Goal: Task Accomplishment & Management: Manage account settings

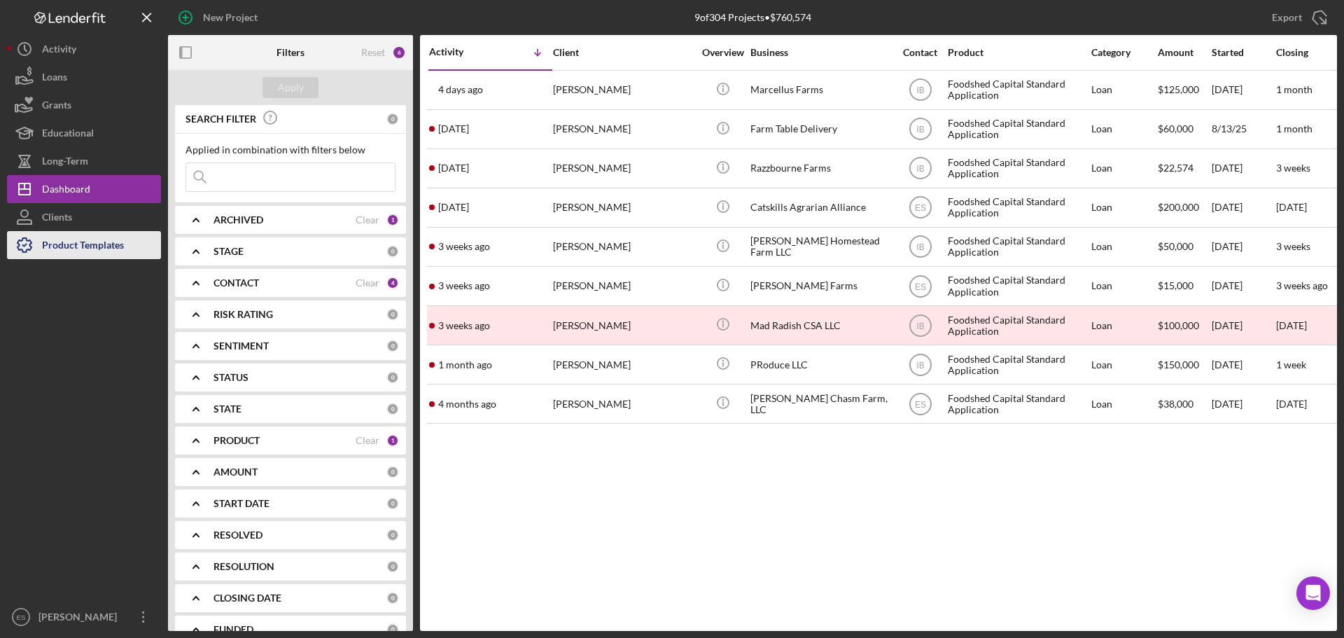
click at [97, 247] on div "Product Templates" at bounding box center [83, 246] width 82 height 31
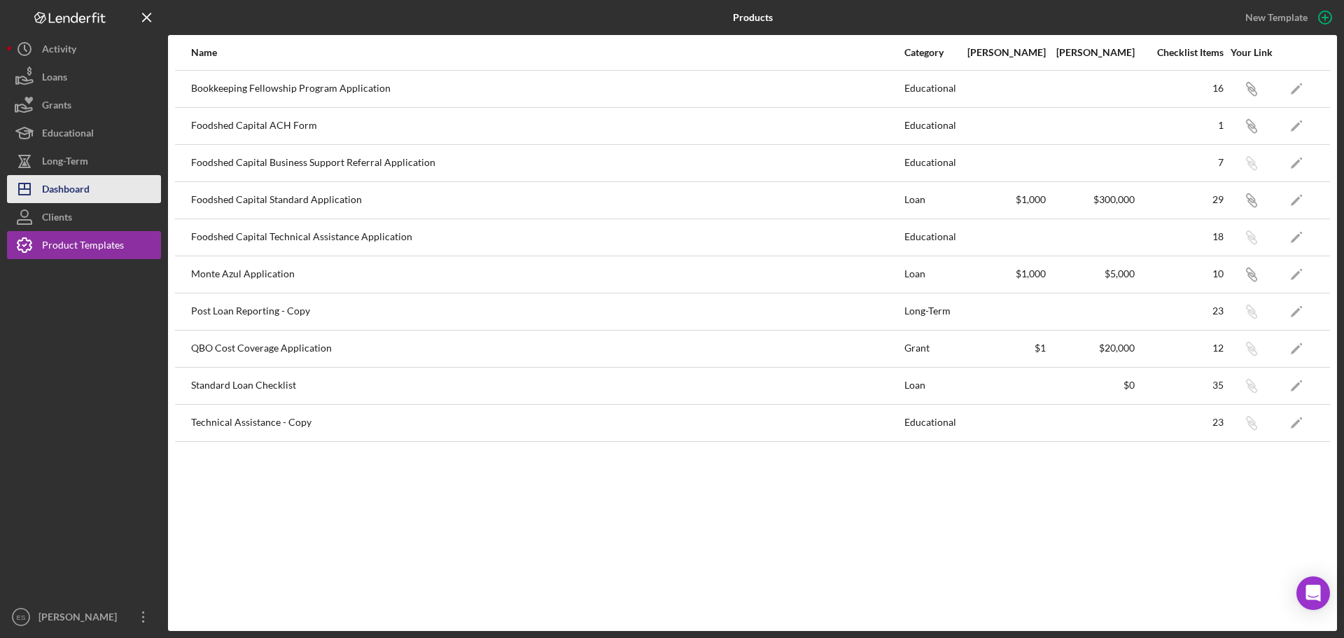
click at [84, 182] on div "Dashboard" at bounding box center [66, 190] width 48 height 31
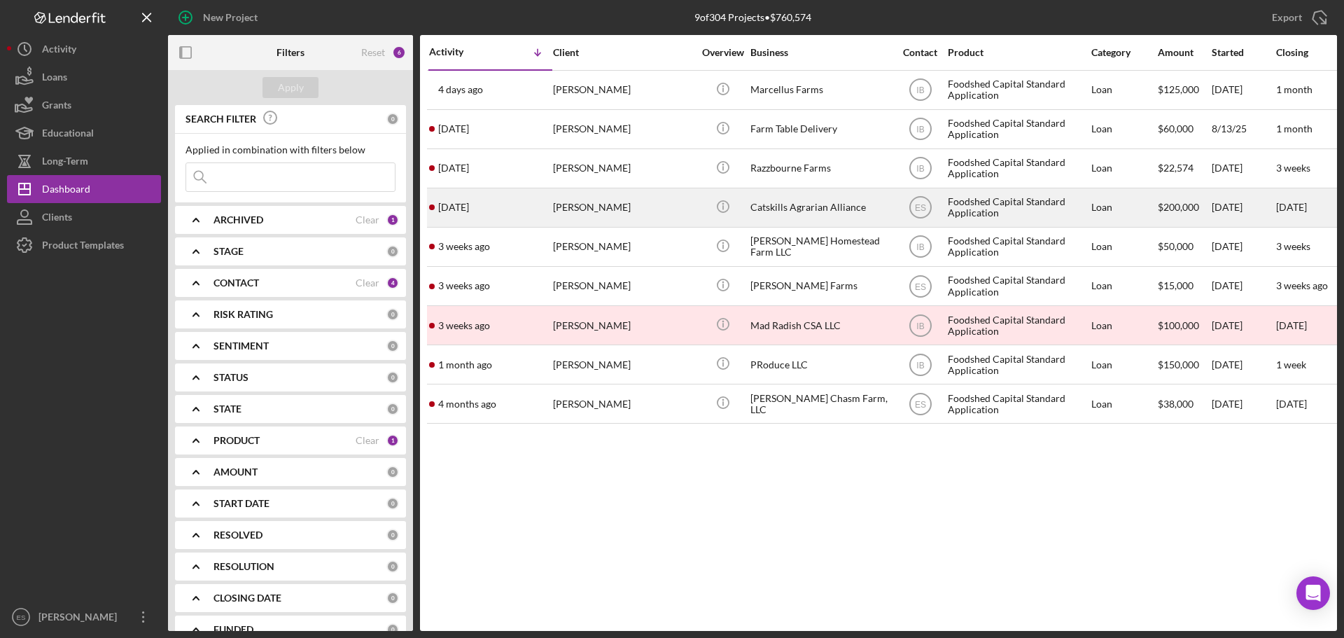
click at [678, 211] on div "[PERSON_NAME]" at bounding box center [623, 207] width 140 height 37
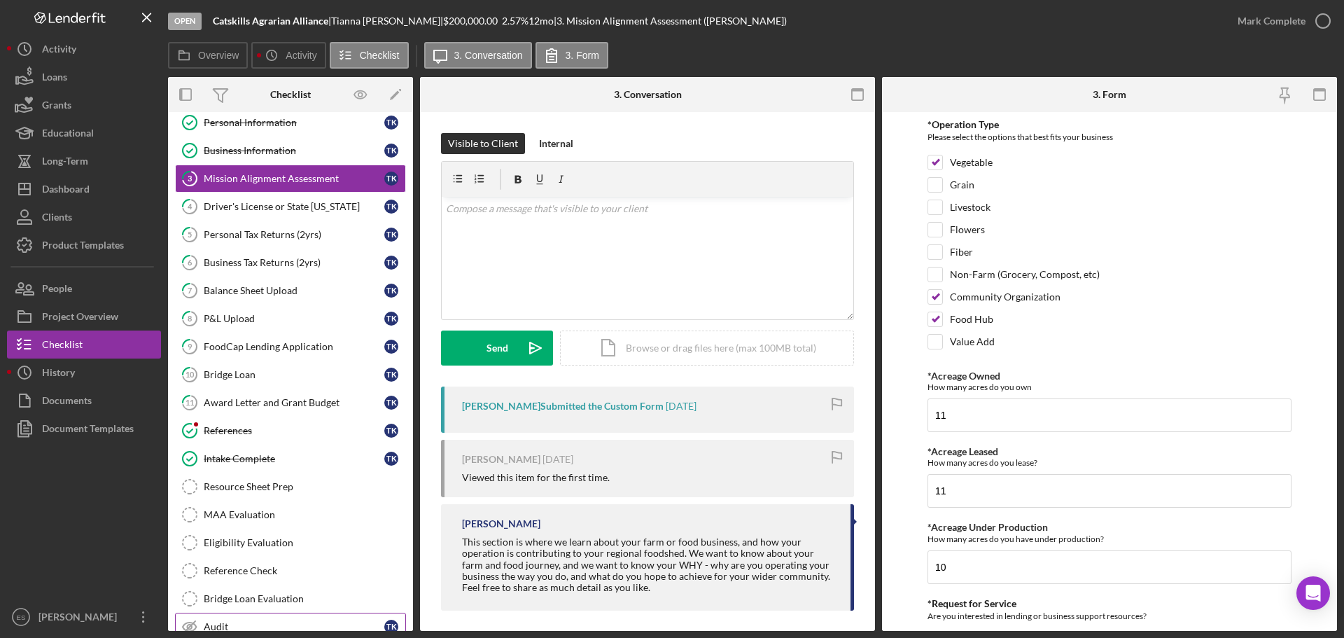
scroll to position [126, 0]
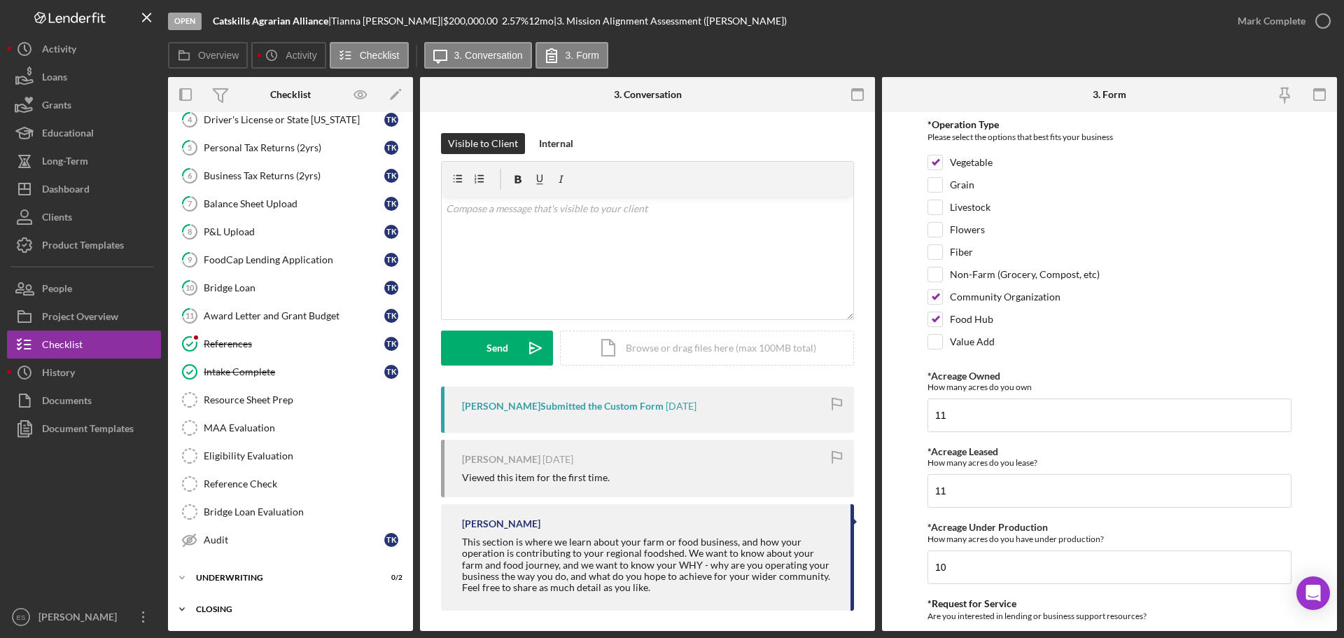
click at [271, 601] on div "Icon/Expander Closing 0 / 8" at bounding box center [290, 609] width 245 height 28
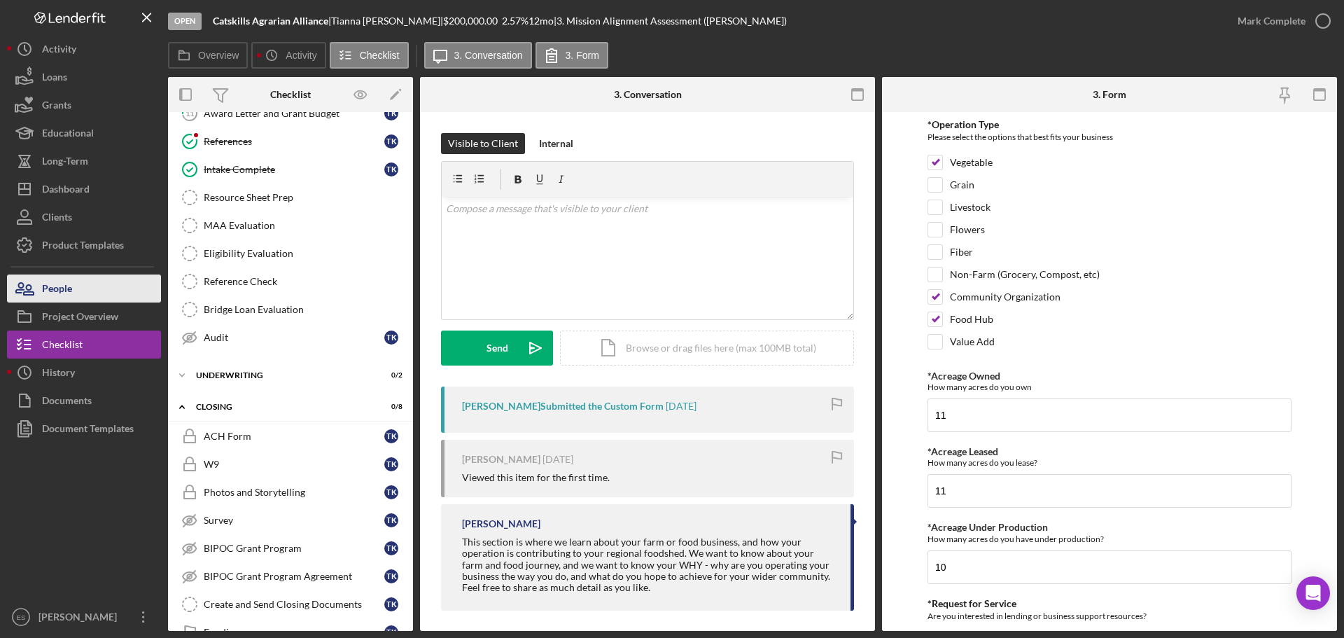
scroll to position [336, 0]
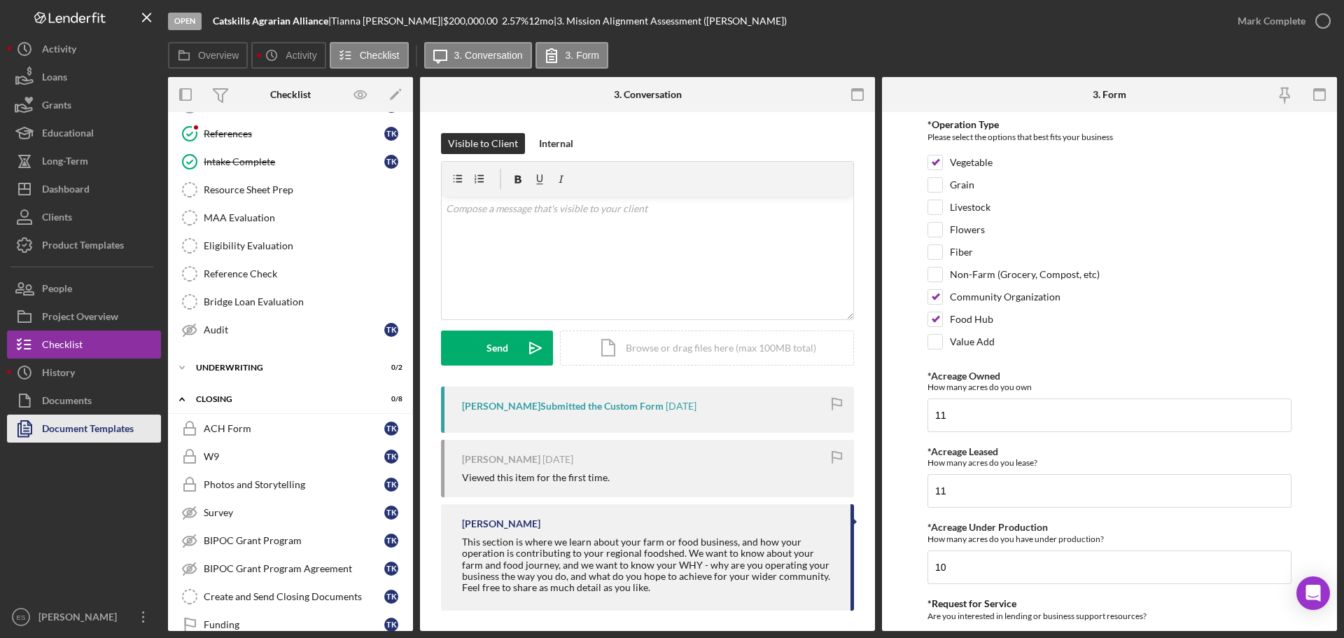
click at [94, 435] on div "Document Templates" at bounding box center [88, 429] width 92 height 31
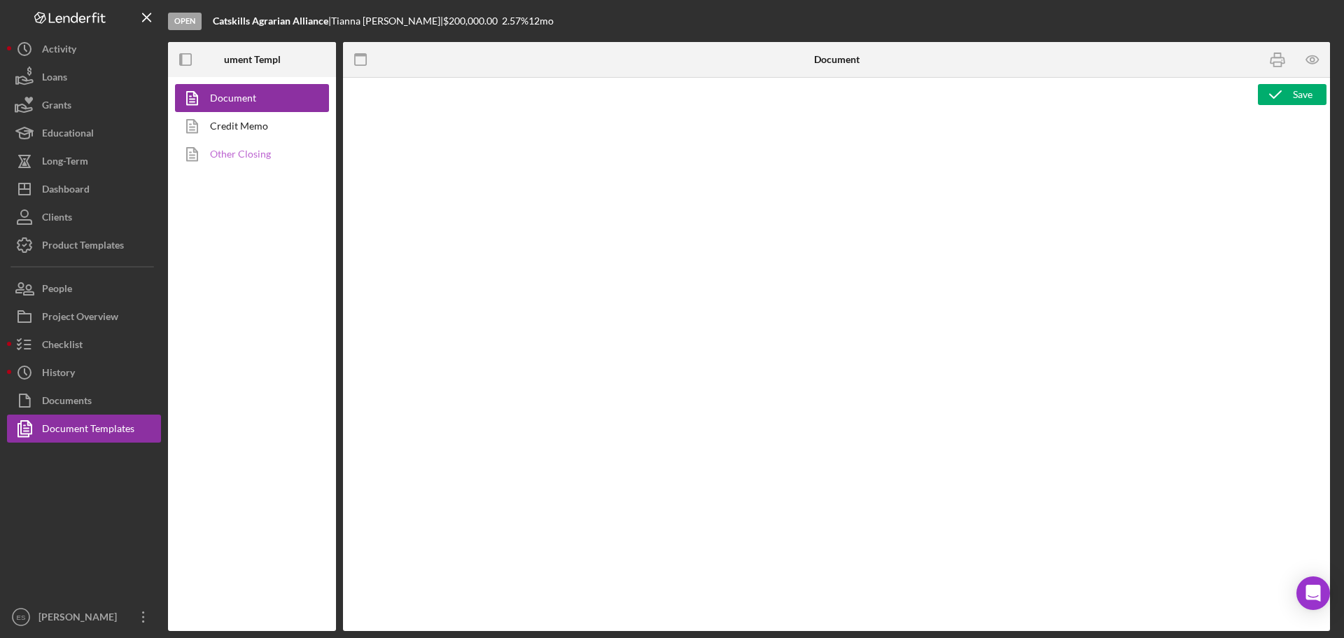
type textarea "<h1 style="text-align: left;">Resource Sheet</h1> <p class="p1">This resource s…"
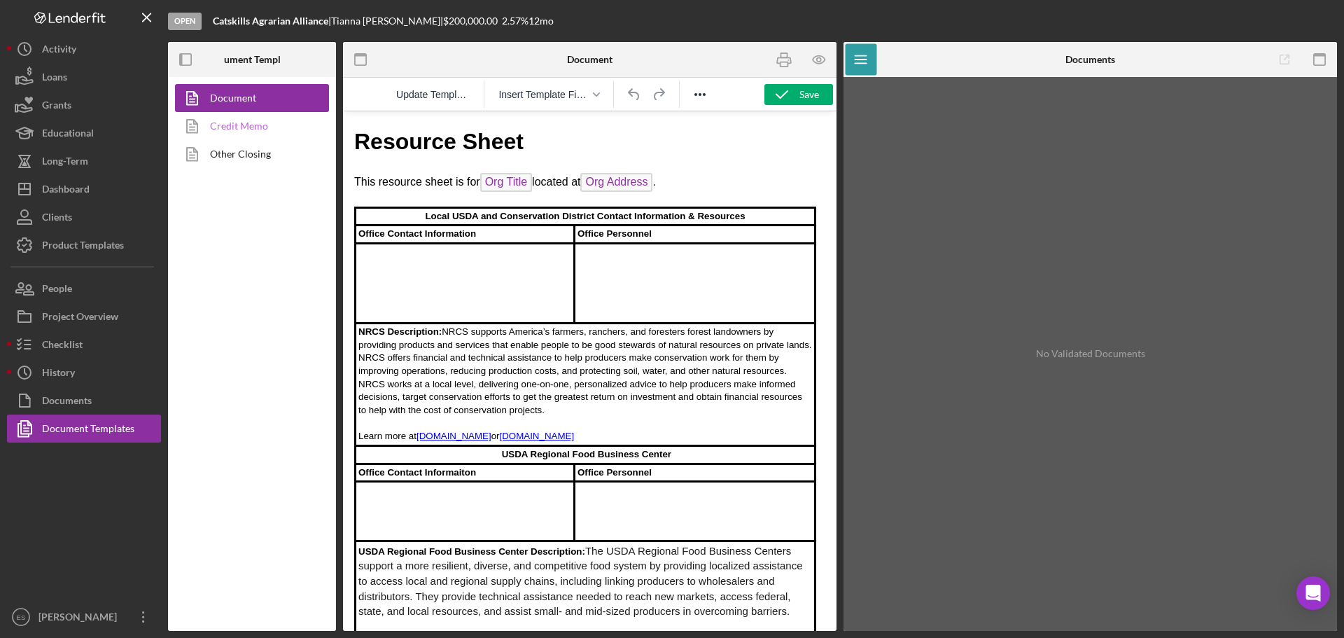
click at [241, 128] on link "Credit Memo" at bounding box center [248, 126] width 147 height 28
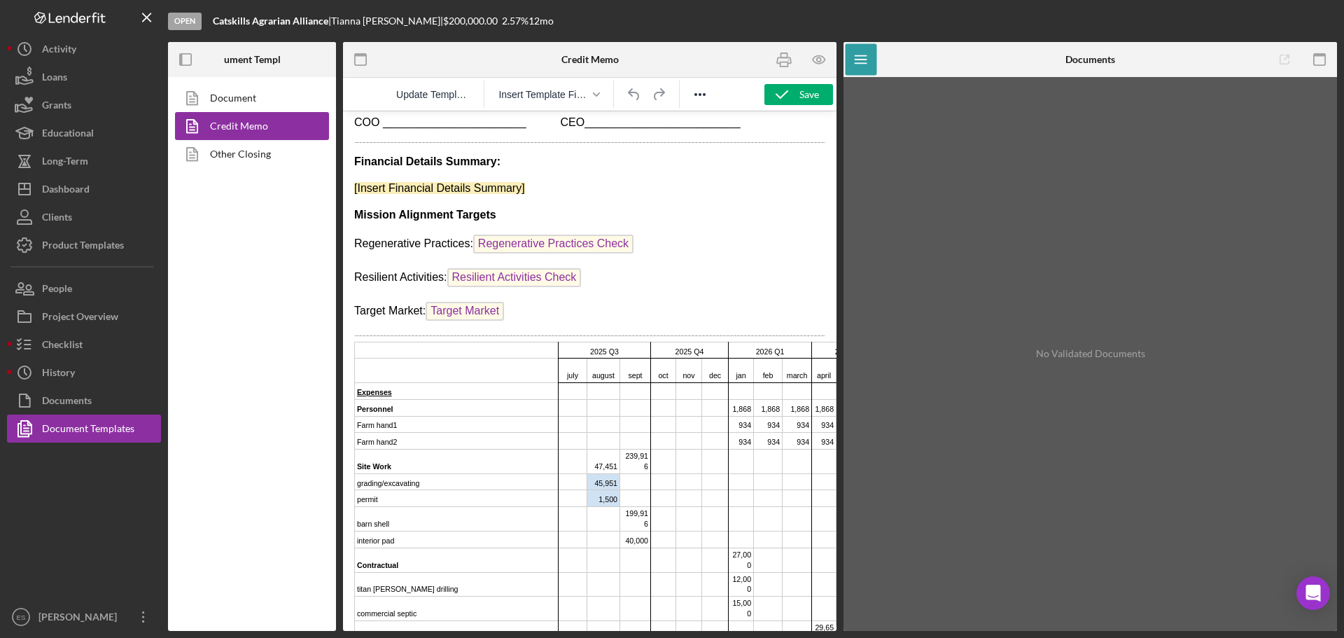
scroll to position [1610, 0]
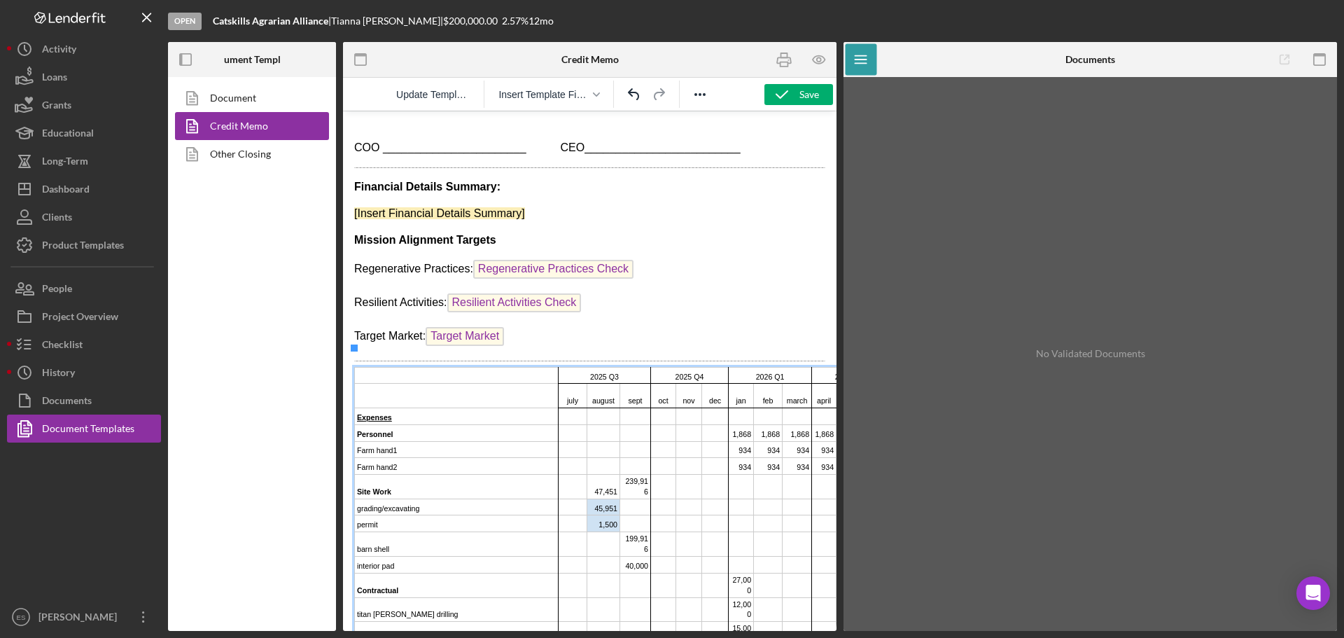
click at [407, 367] on td "Rich Text Area. Press ALT-0 for help." at bounding box center [457, 375] width 204 height 17
click at [394, 325] on icon "Delete table" at bounding box center [399, 323] width 13 height 11
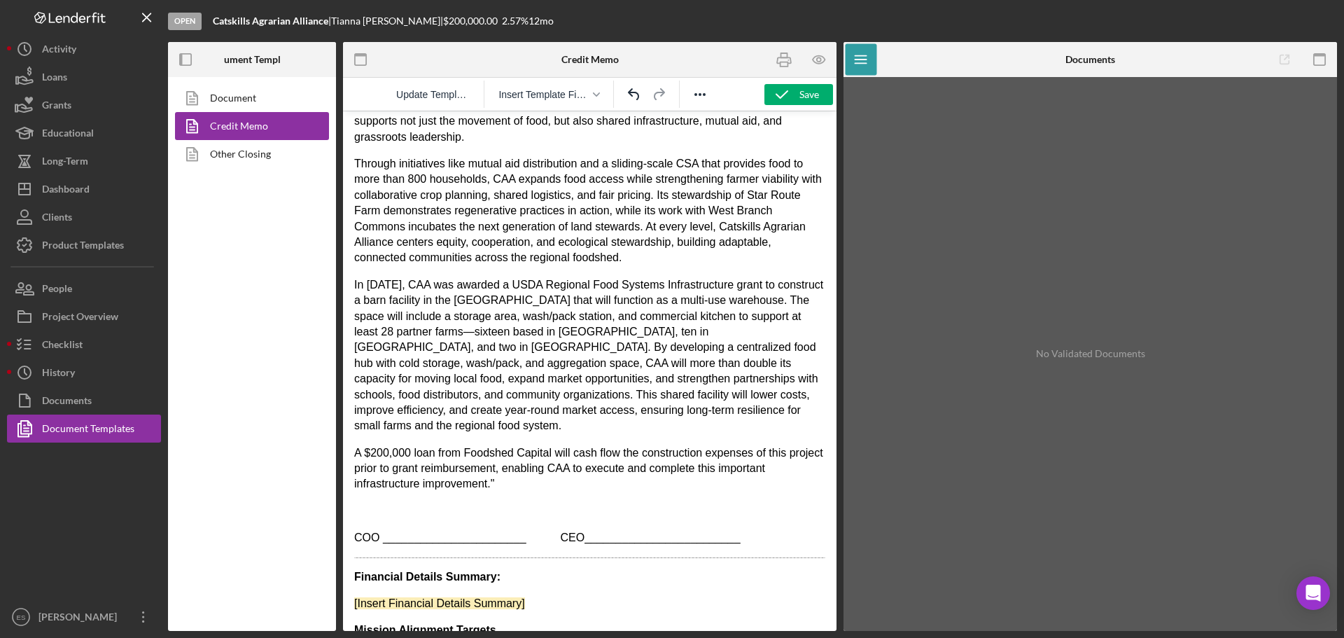
scroll to position [1343, 0]
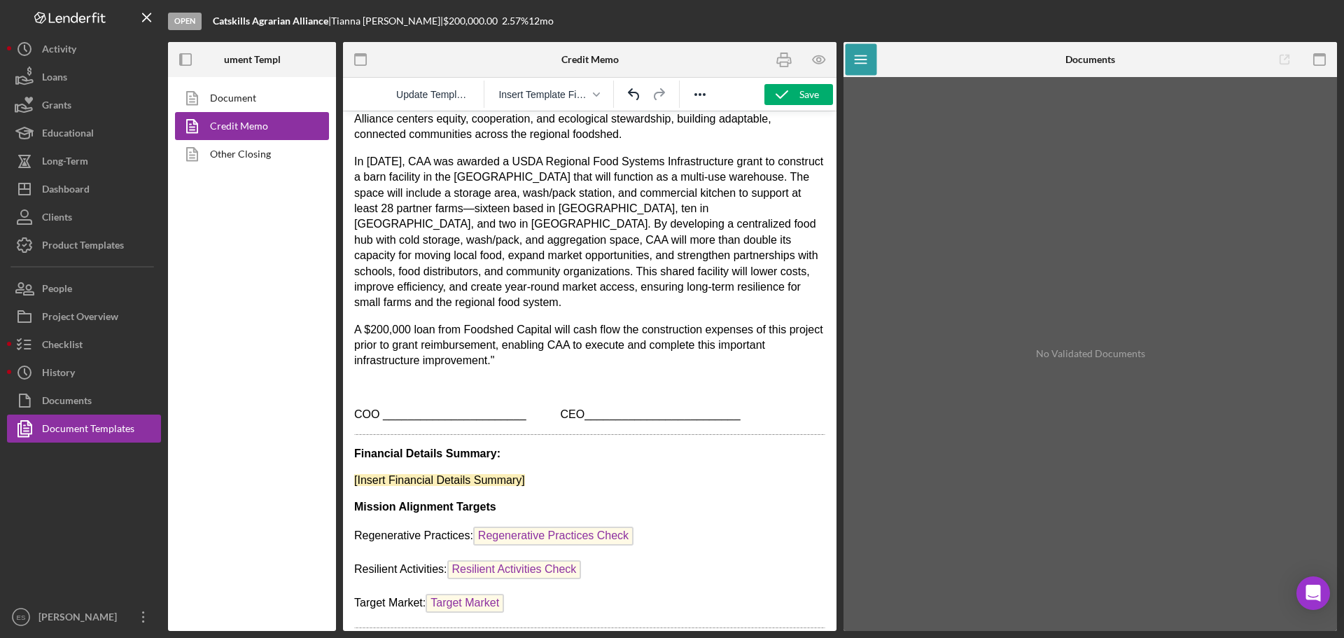
drag, startPoint x: 381, startPoint y: 612, endPoint x: 368, endPoint y: 616, distance: 13.1
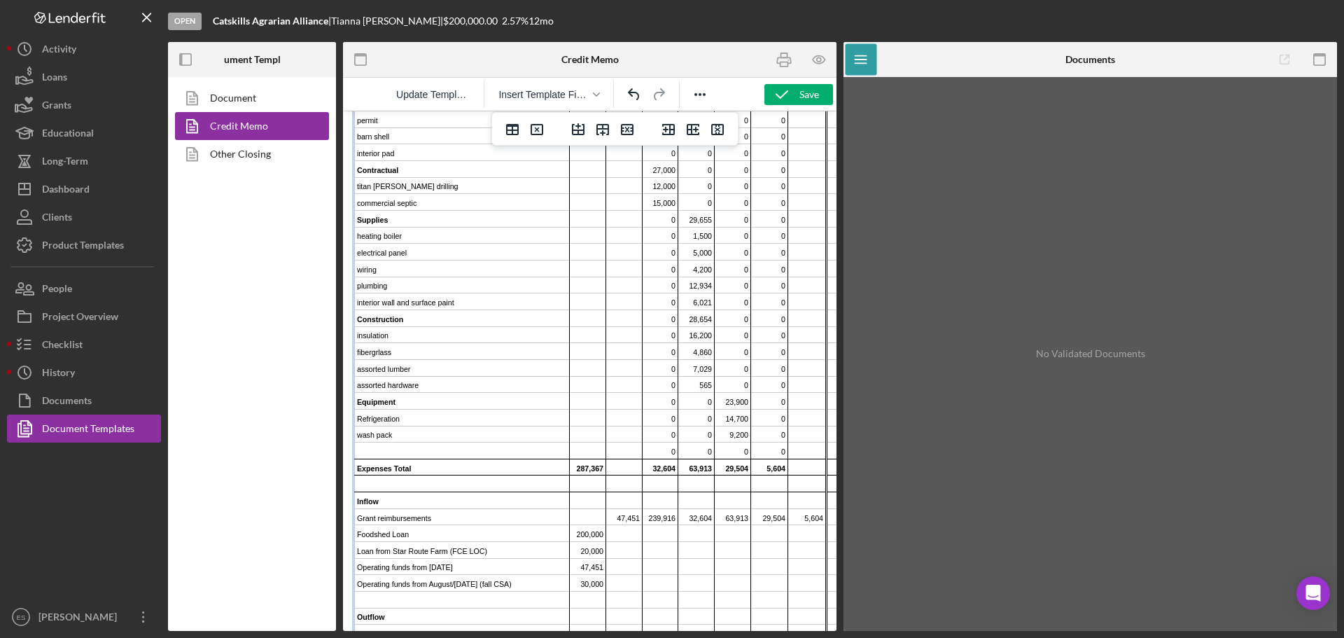
scroll to position [1782, 0]
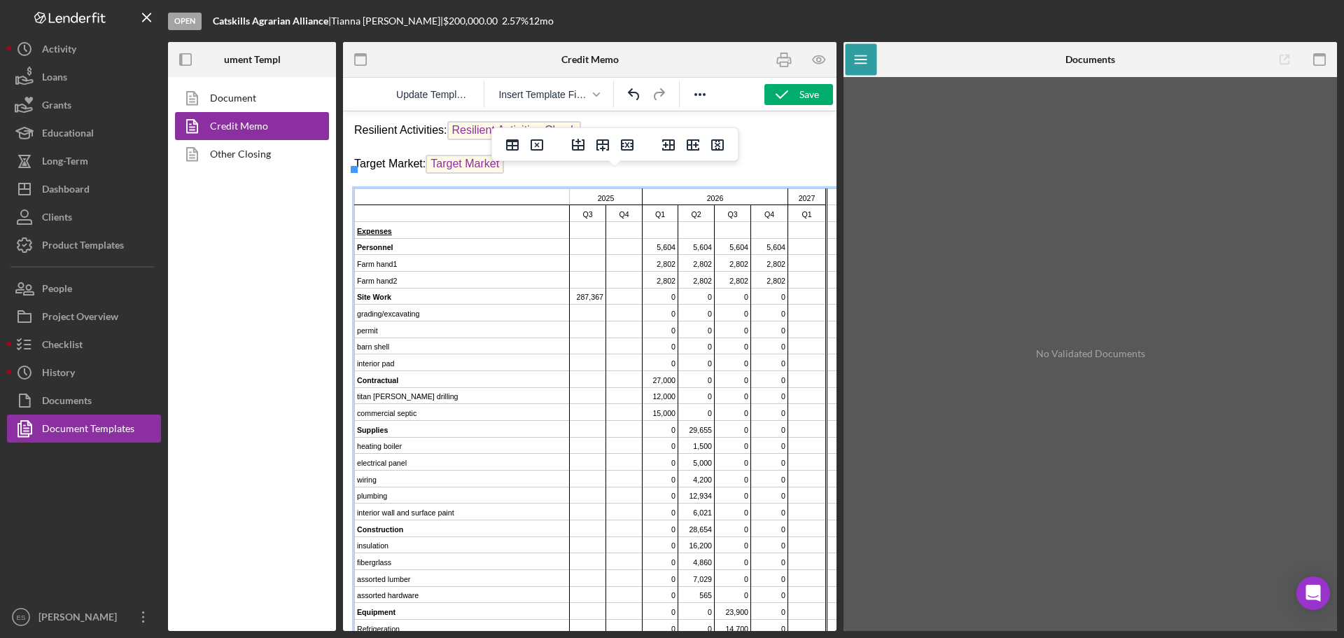
click at [396, 255] on td "Farm hand1" at bounding box center [462, 263] width 215 height 17
click at [625, 143] on icon "Delete row" at bounding box center [627, 144] width 17 height 17
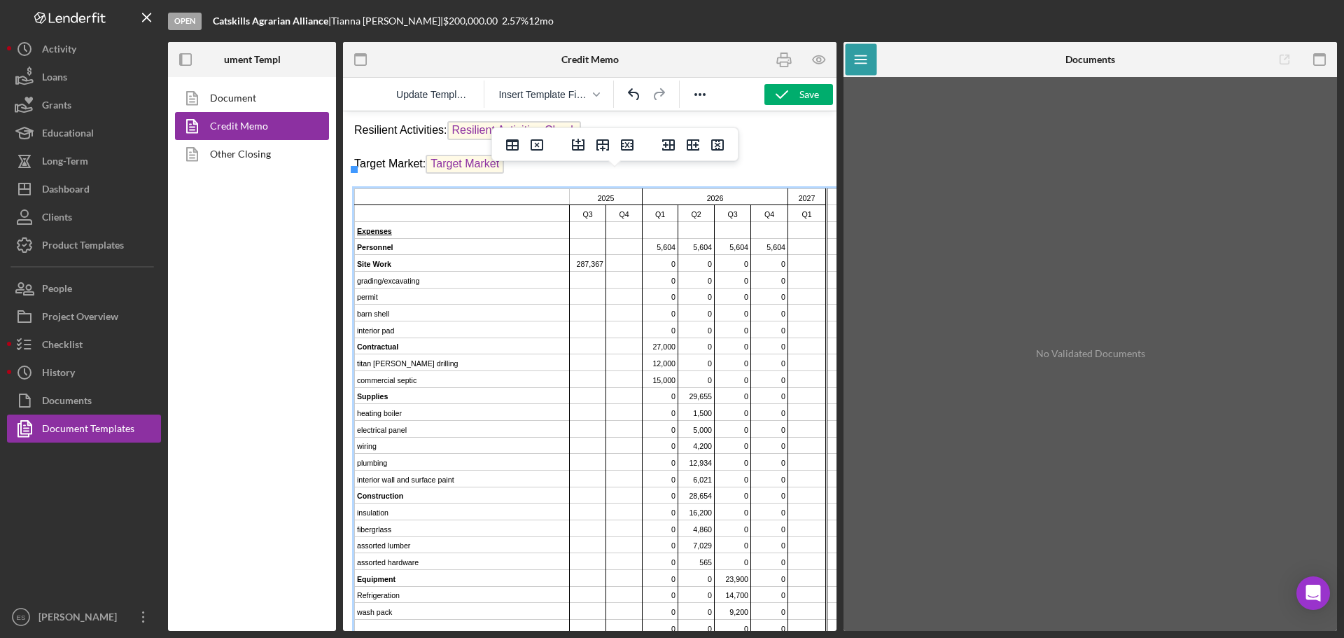
click at [522, 272] on td "grading/excavating" at bounding box center [462, 280] width 215 height 17
click at [625, 143] on icon "Delete row" at bounding box center [627, 144] width 13 height 11
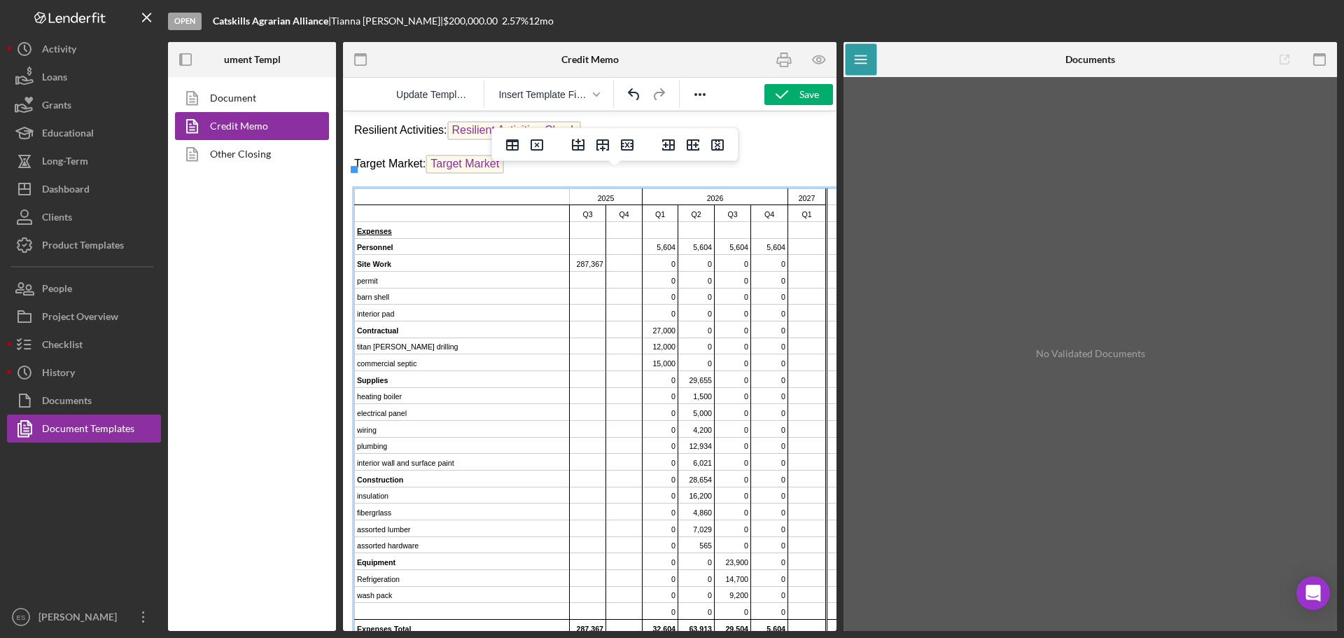
click at [625, 143] on icon "Delete row" at bounding box center [627, 144] width 13 height 11
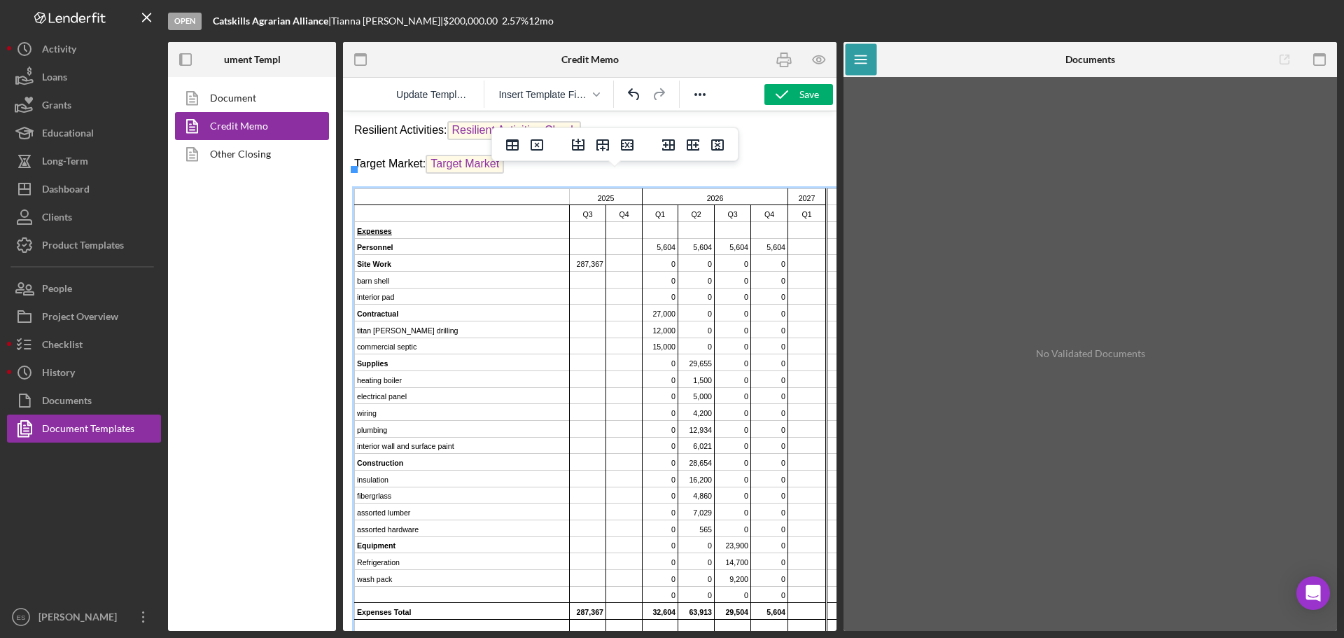
click at [625, 143] on icon "Delete row" at bounding box center [627, 144] width 13 height 11
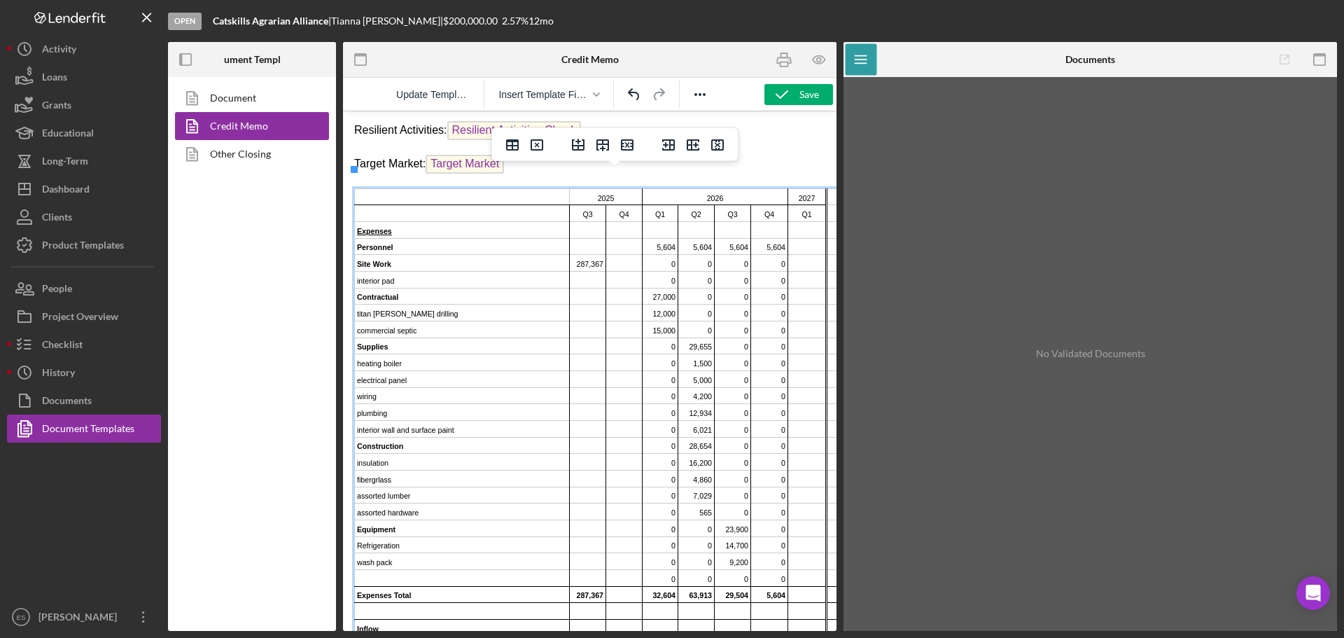
click at [625, 143] on icon "Delete row" at bounding box center [627, 144] width 13 height 11
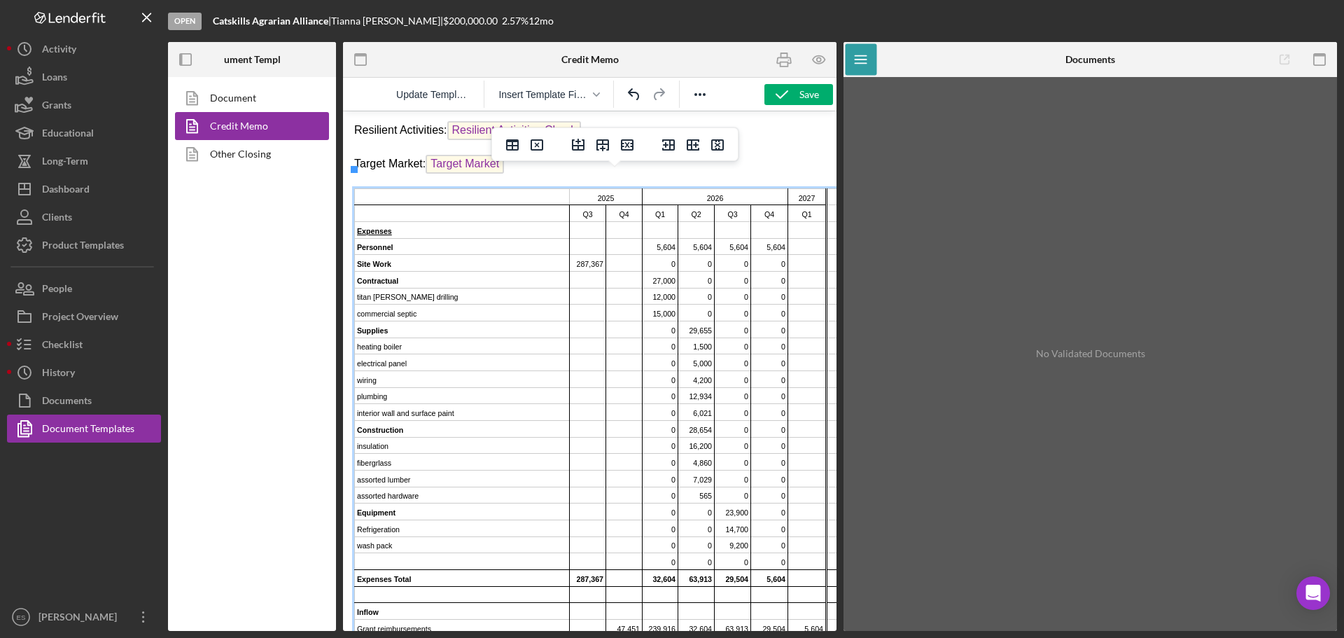
click at [475, 288] on td "titan wells drilling" at bounding box center [462, 296] width 215 height 17
click at [624, 146] on icon "Delete row" at bounding box center [627, 144] width 17 height 17
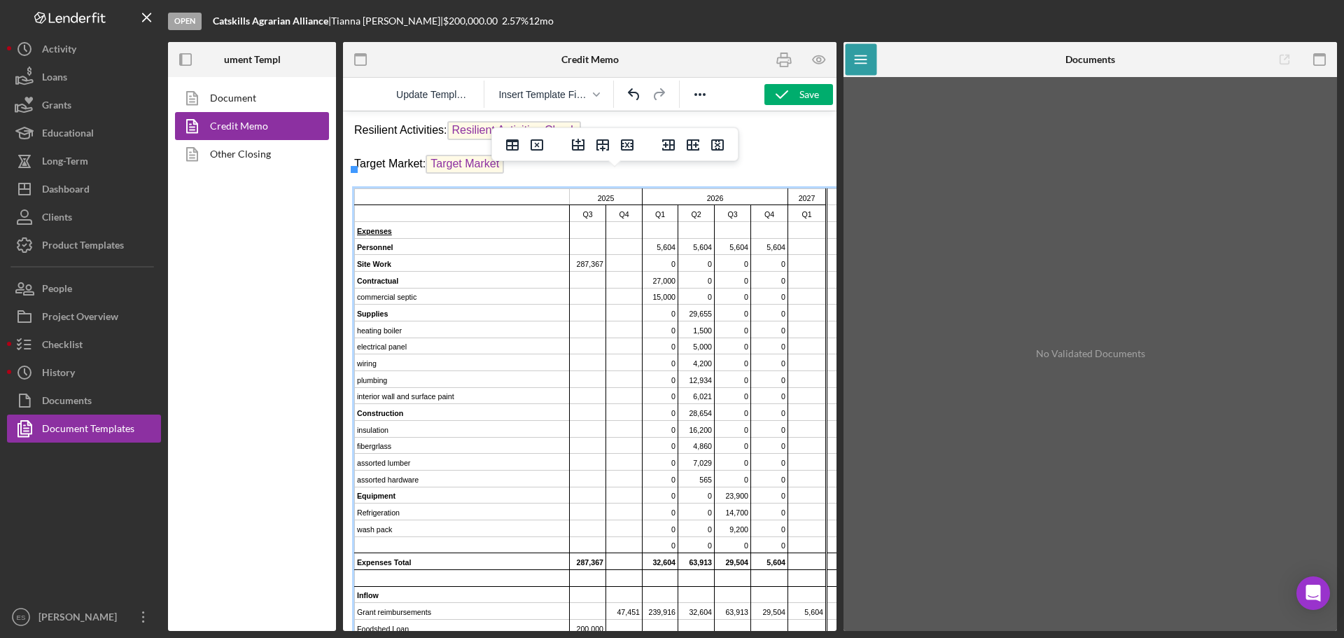
click at [624, 146] on icon "Delete row" at bounding box center [627, 144] width 17 height 17
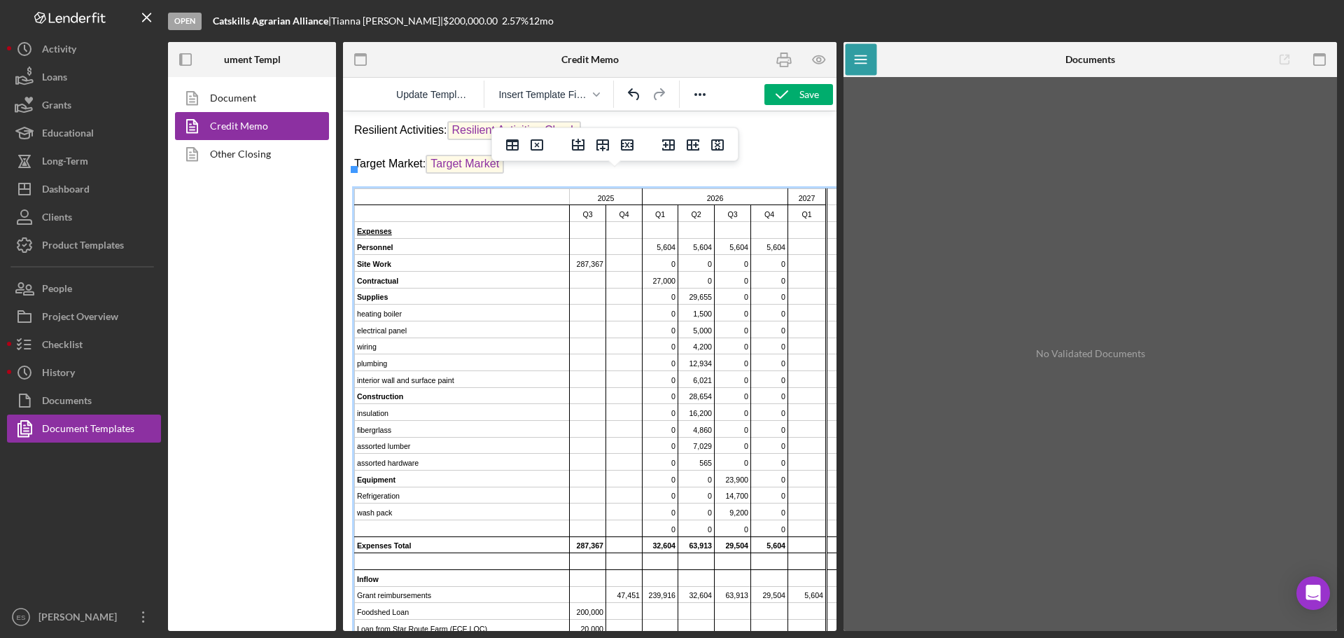
click at [456, 304] on td "heating boiler" at bounding box center [462, 312] width 215 height 17
click at [625, 149] on icon "Delete row" at bounding box center [627, 144] width 13 height 11
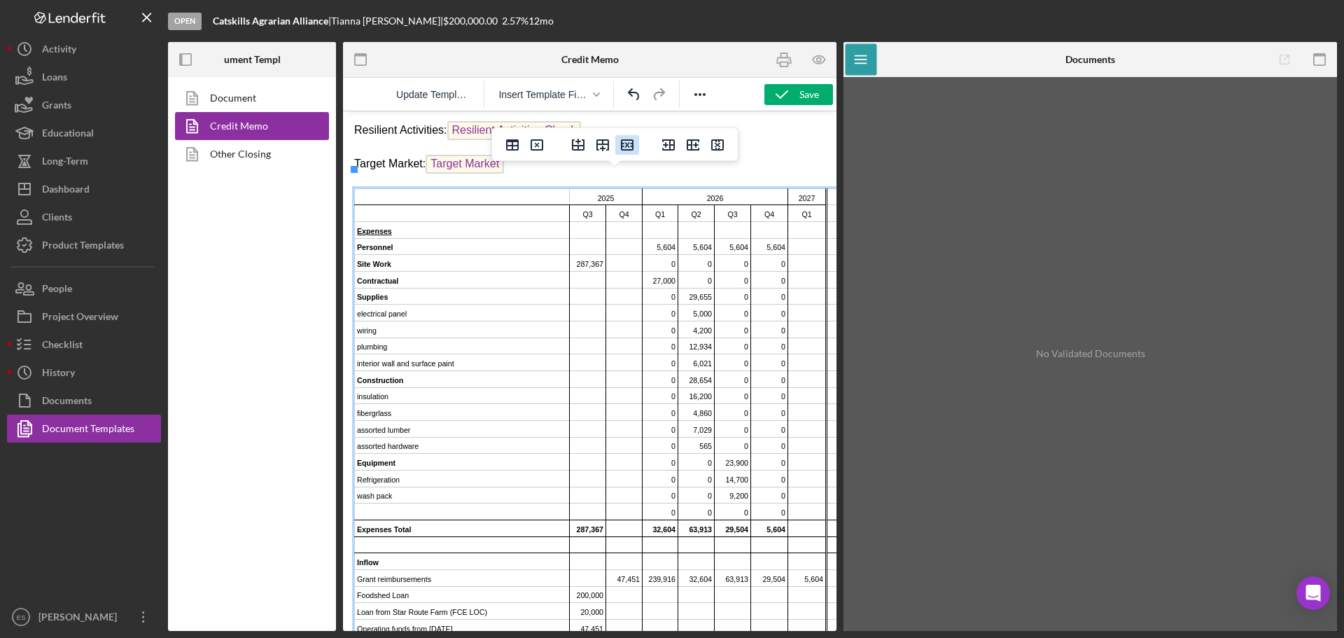
click at [624, 143] on icon "Delete row" at bounding box center [627, 144] width 17 height 17
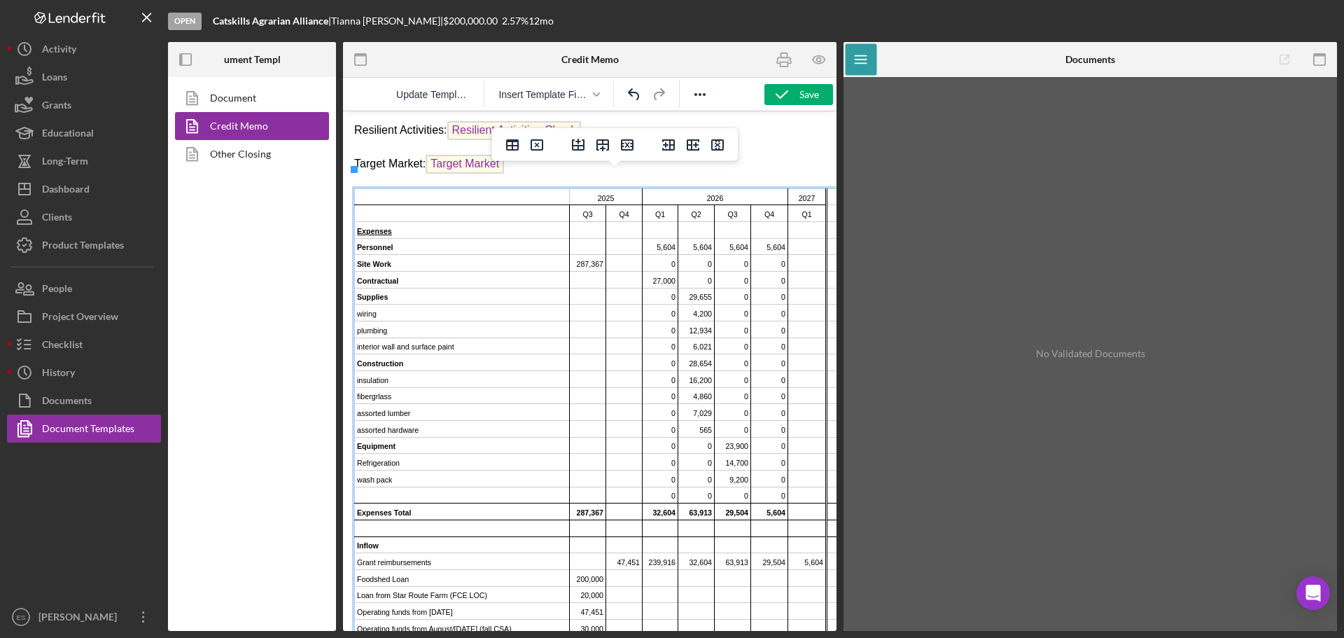
click at [624, 143] on icon "Delete row" at bounding box center [627, 144] width 17 height 17
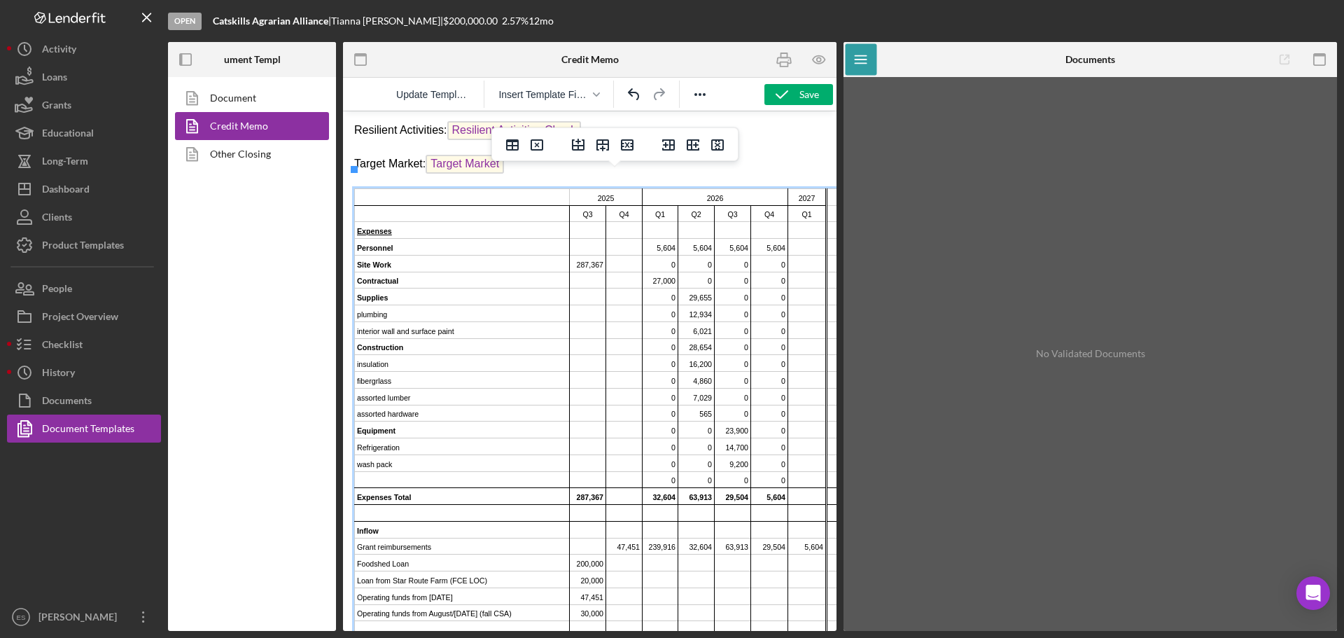
click at [624, 143] on icon "Delete row" at bounding box center [627, 144] width 17 height 17
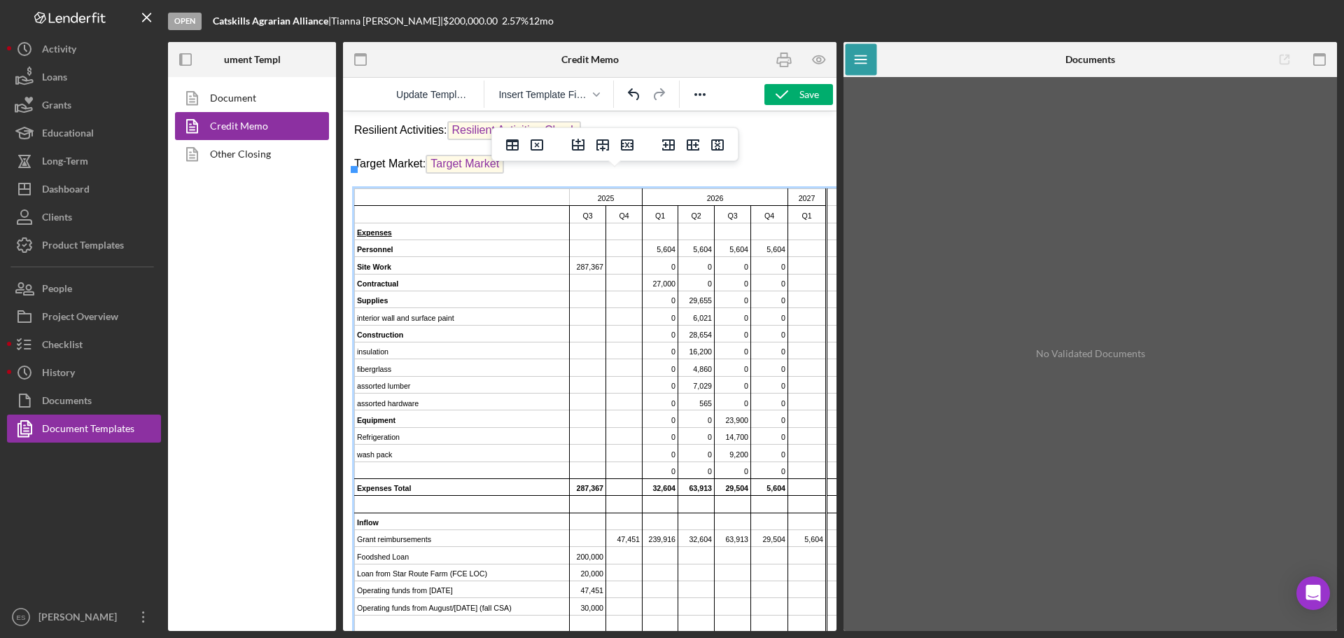
click at [624, 143] on icon "Delete row" at bounding box center [627, 144] width 17 height 17
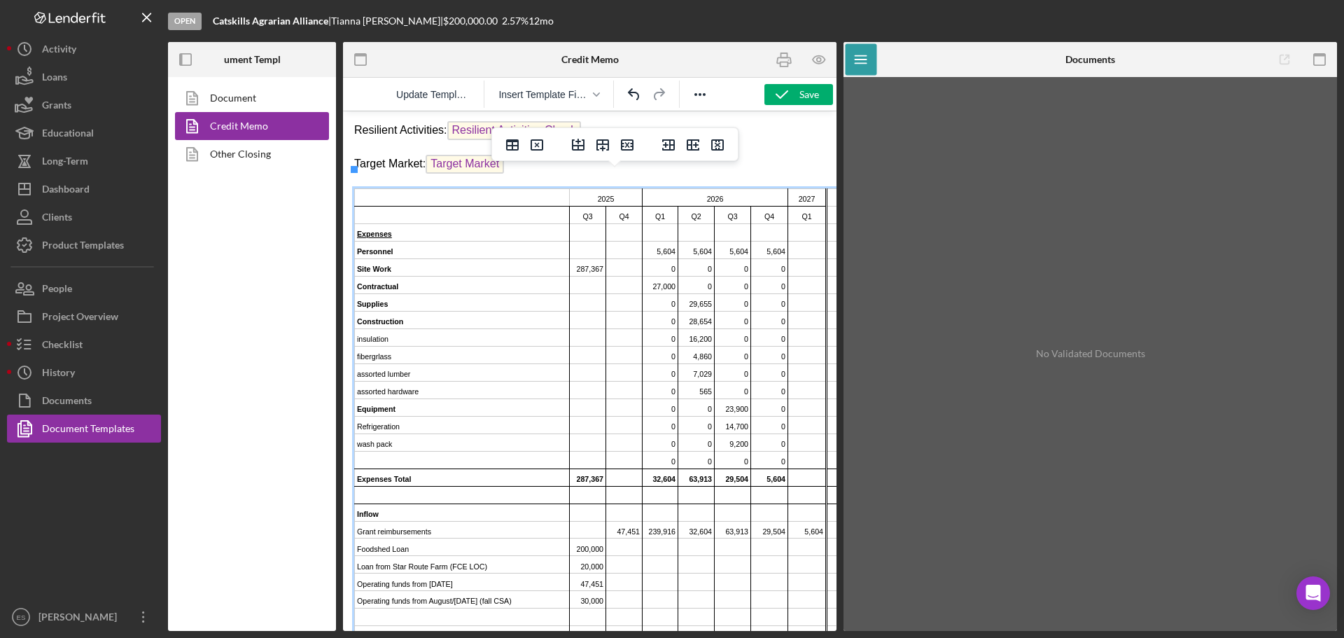
click at [454, 328] on td "insulation" at bounding box center [462, 336] width 215 height 17
click at [622, 142] on icon "Delete row" at bounding box center [627, 144] width 13 height 11
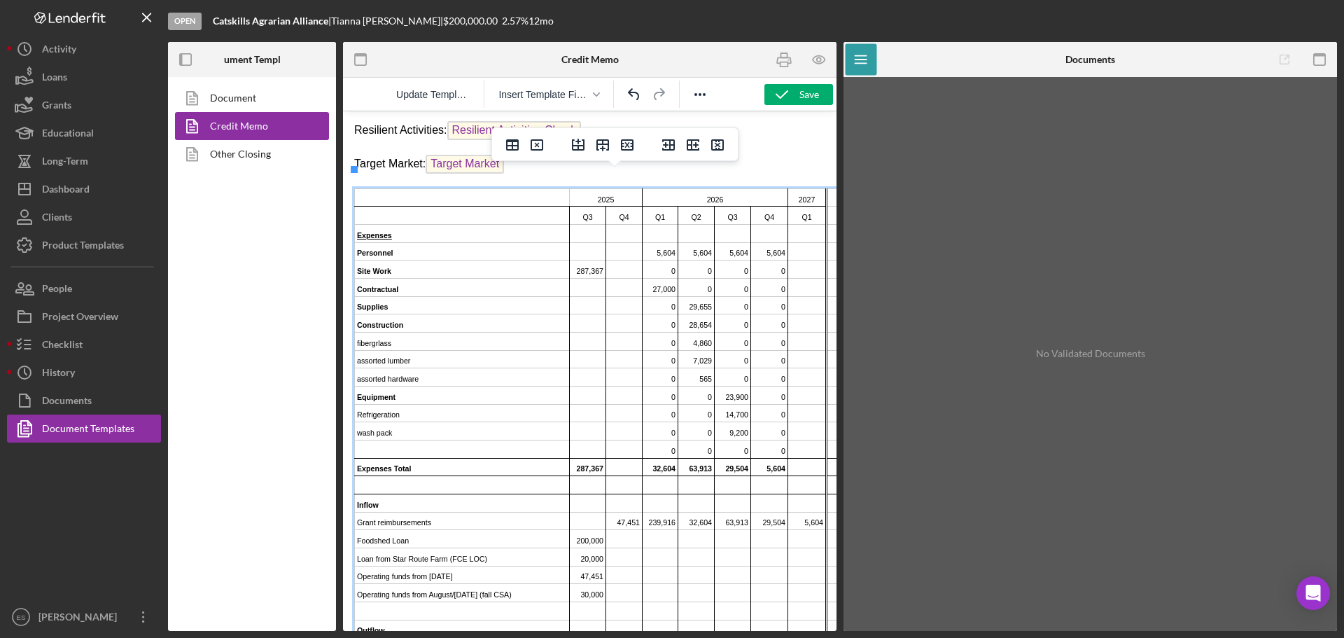
click at [622, 142] on icon "Delete row" at bounding box center [627, 144] width 13 height 11
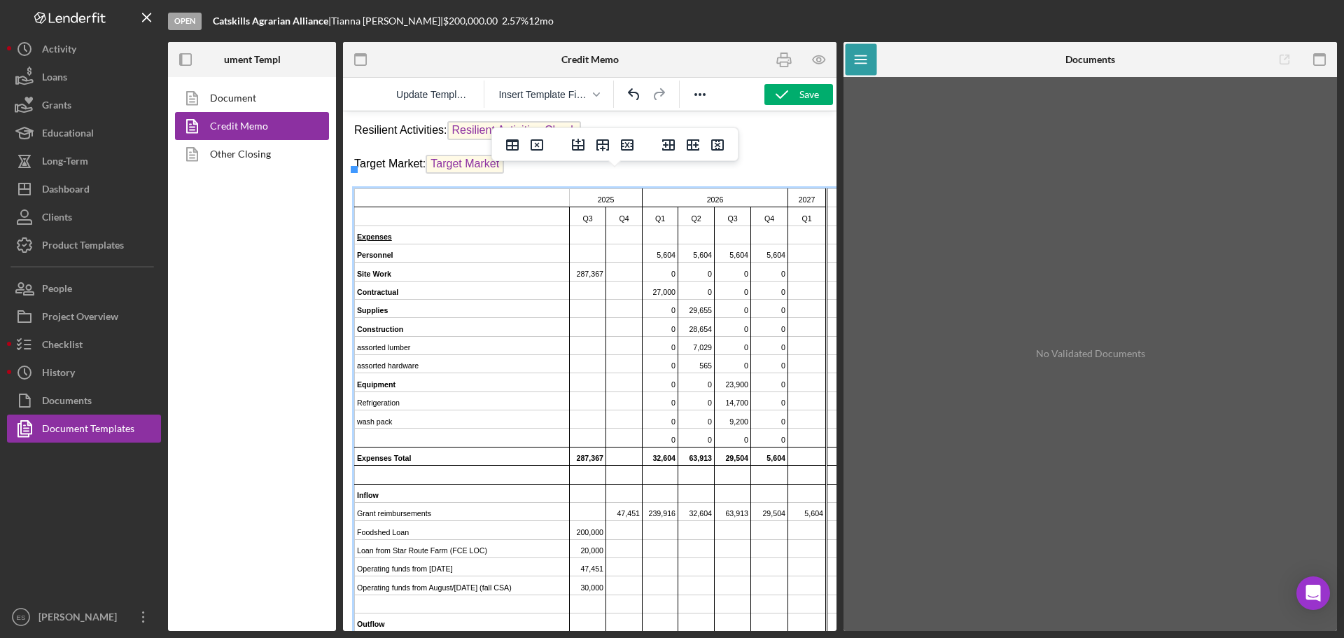
click at [622, 142] on icon "Delete row" at bounding box center [627, 144] width 13 height 11
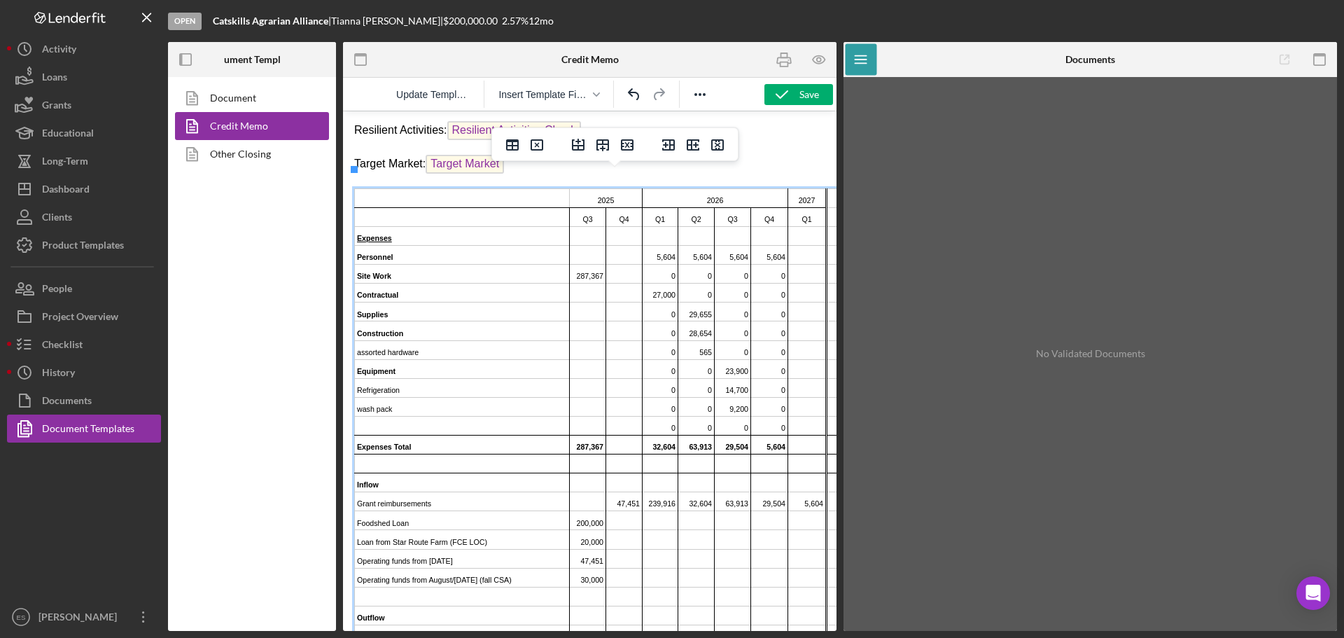
click at [622, 142] on icon "Delete row" at bounding box center [627, 144] width 13 height 11
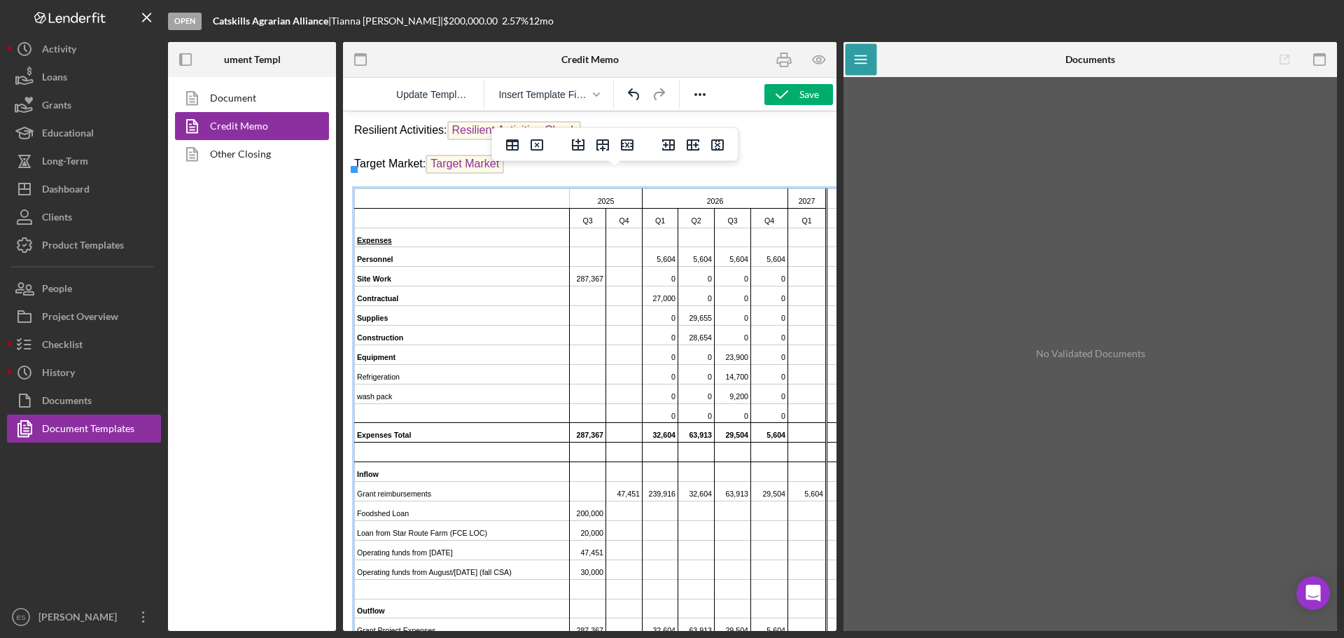
click at [466, 364] on td "Refrigeration" at bounding box center [462, 374] width 215 height 20
click at [624, 146] on icon "Delete row" at bounding box center [627, 144] width 13 height 11
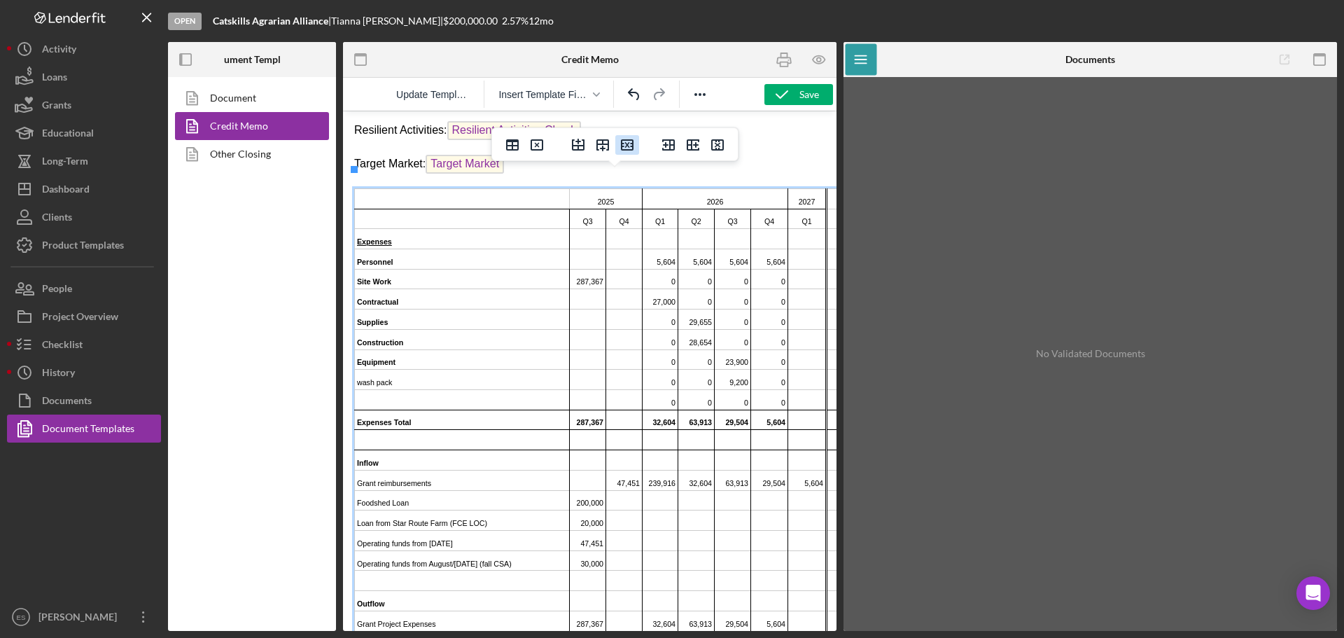
click at [624, 146] on icon "Delete row" at bounding box center [627, 144] width 17 height 17
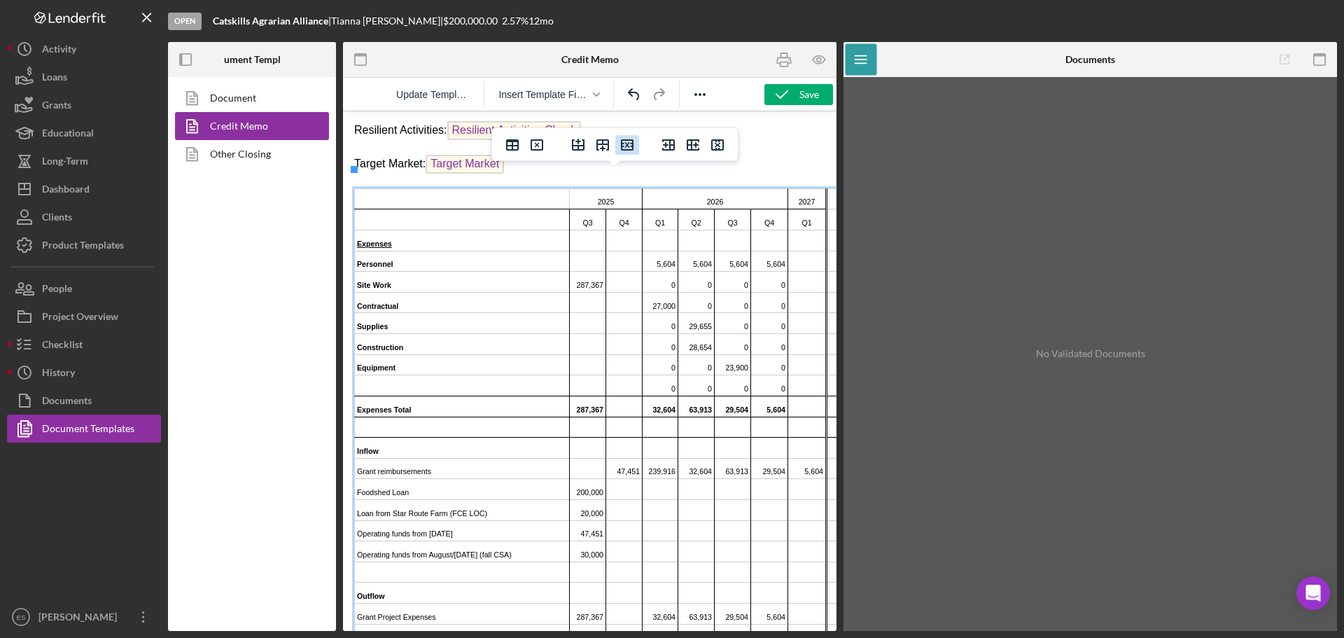
click at [625, 146] on icon "Delete row" at bounding box center [627, 144] width 17 height 17
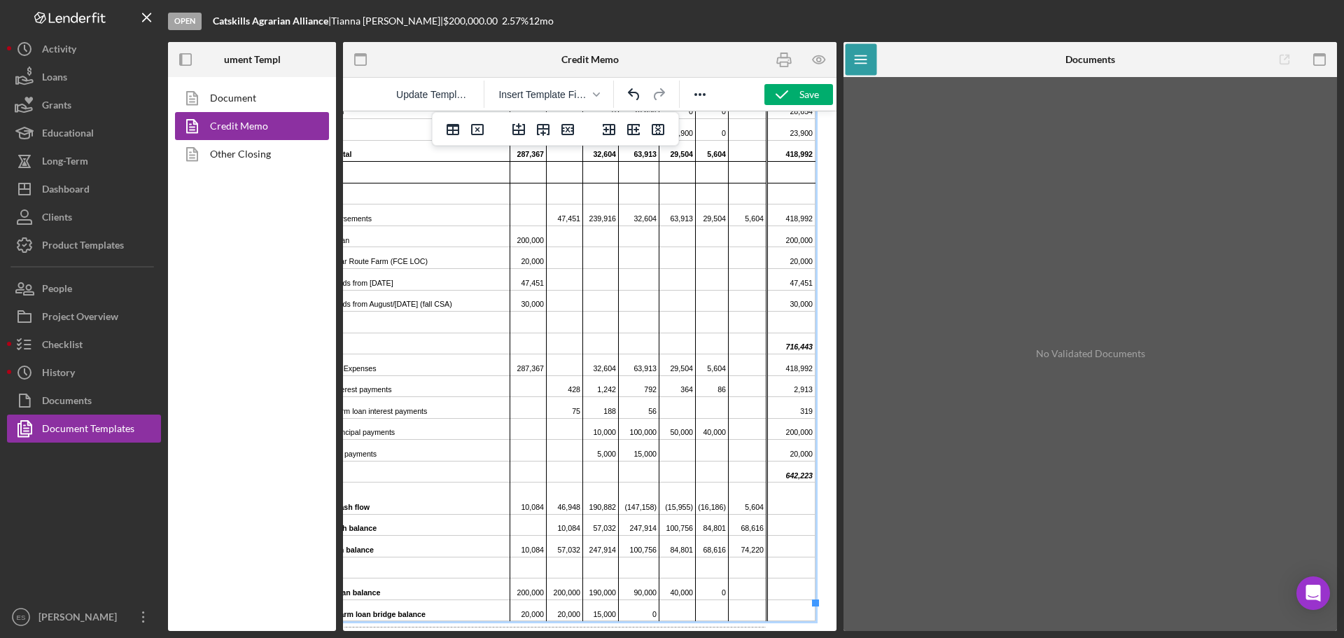
scroll to position [2023, 32]
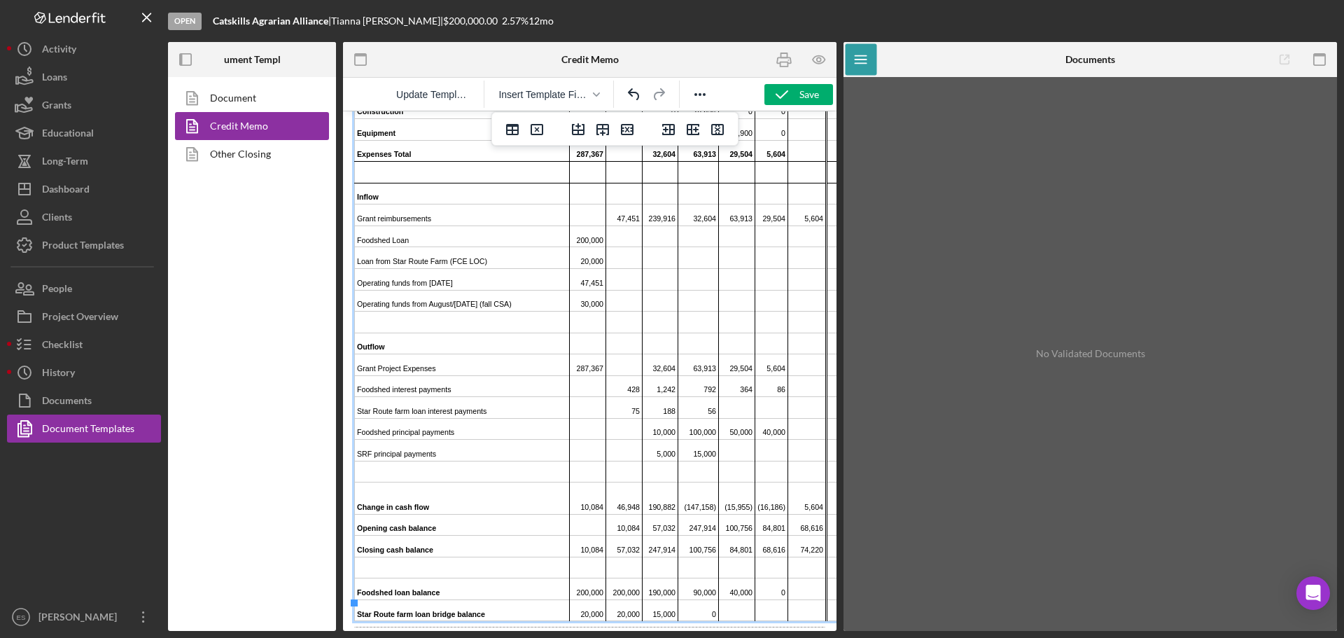
drag, startPoint x: 560, startPoint y: 624, endPoint x: 811, endPoint y: 744, distance: 278.0
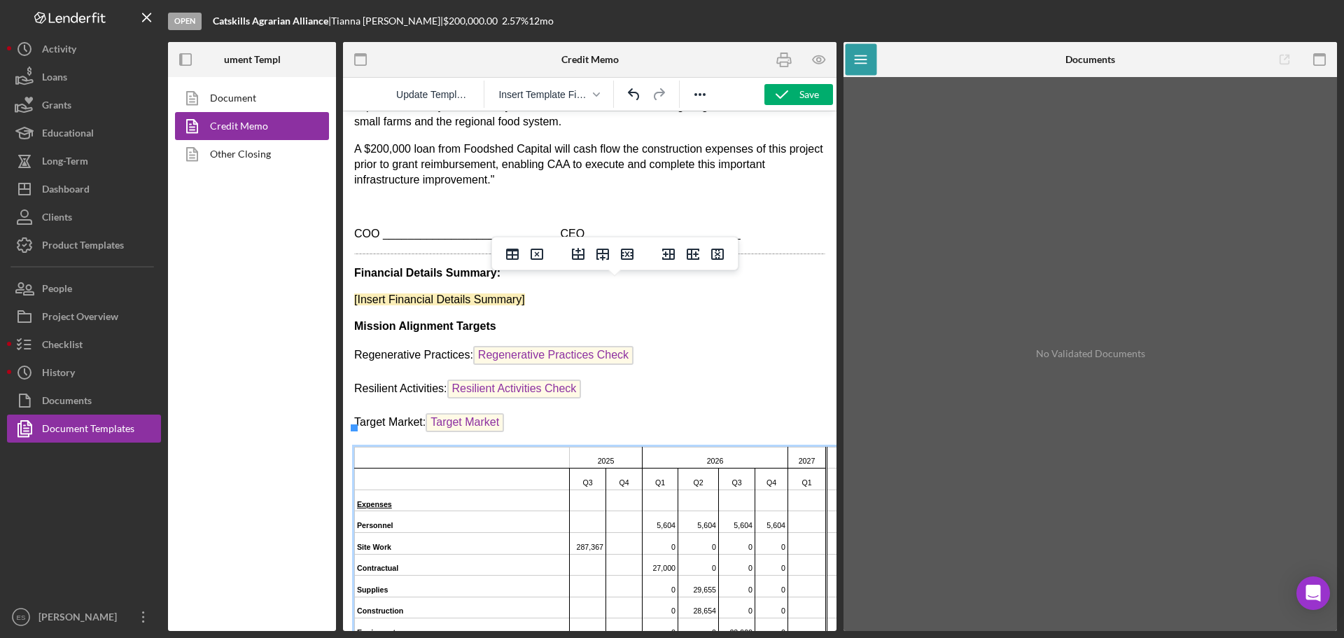
scroll to position [1323, 0]
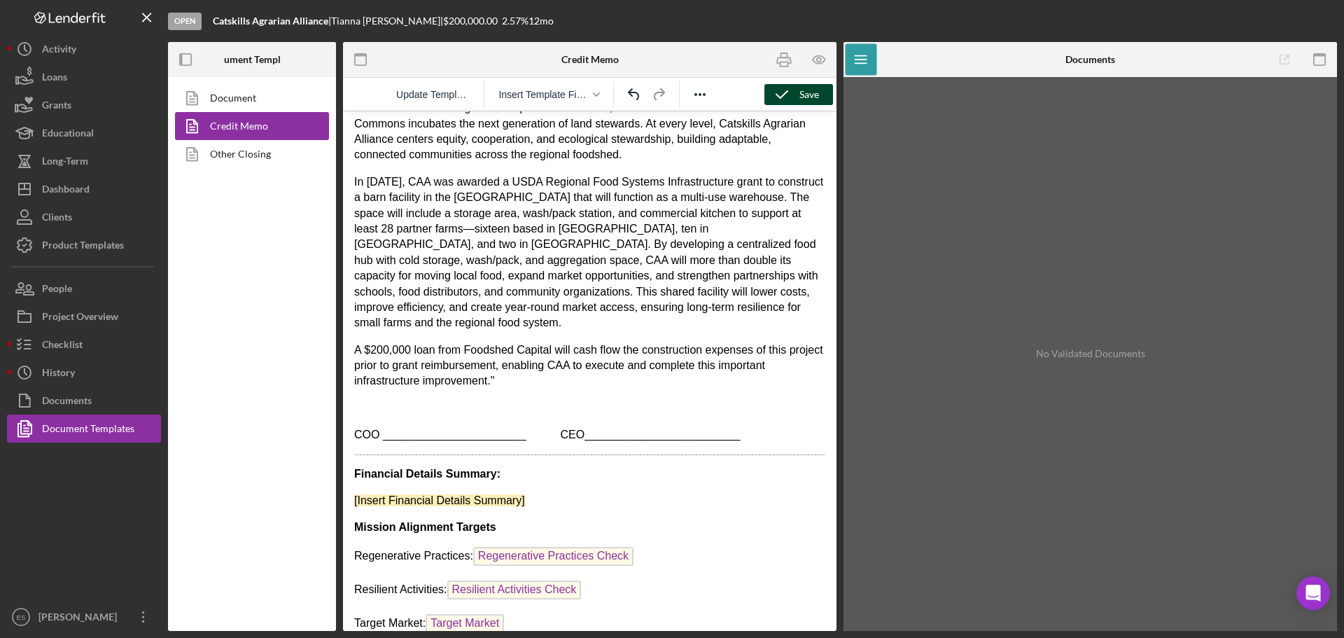
click at [795, 91] on icon "button" at bounding box center [781, 94] width 35 height 35
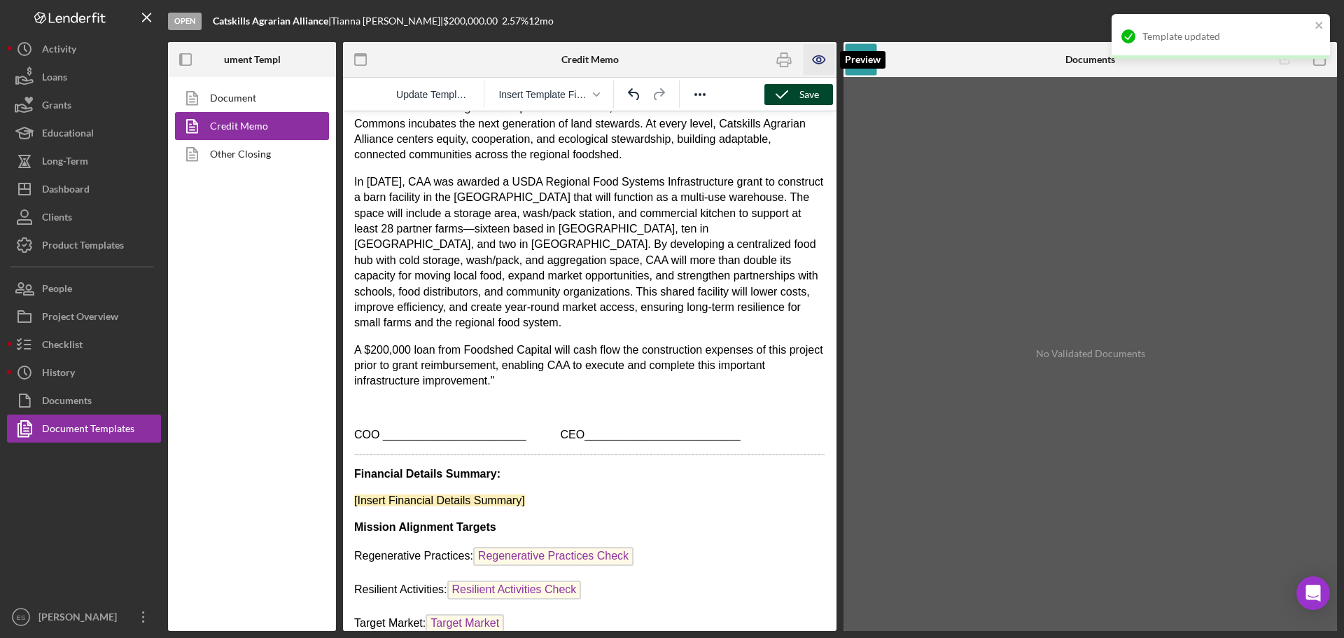
click at [816, 56] on icon "button" at bounding box center [819, 60] width 12 height 8
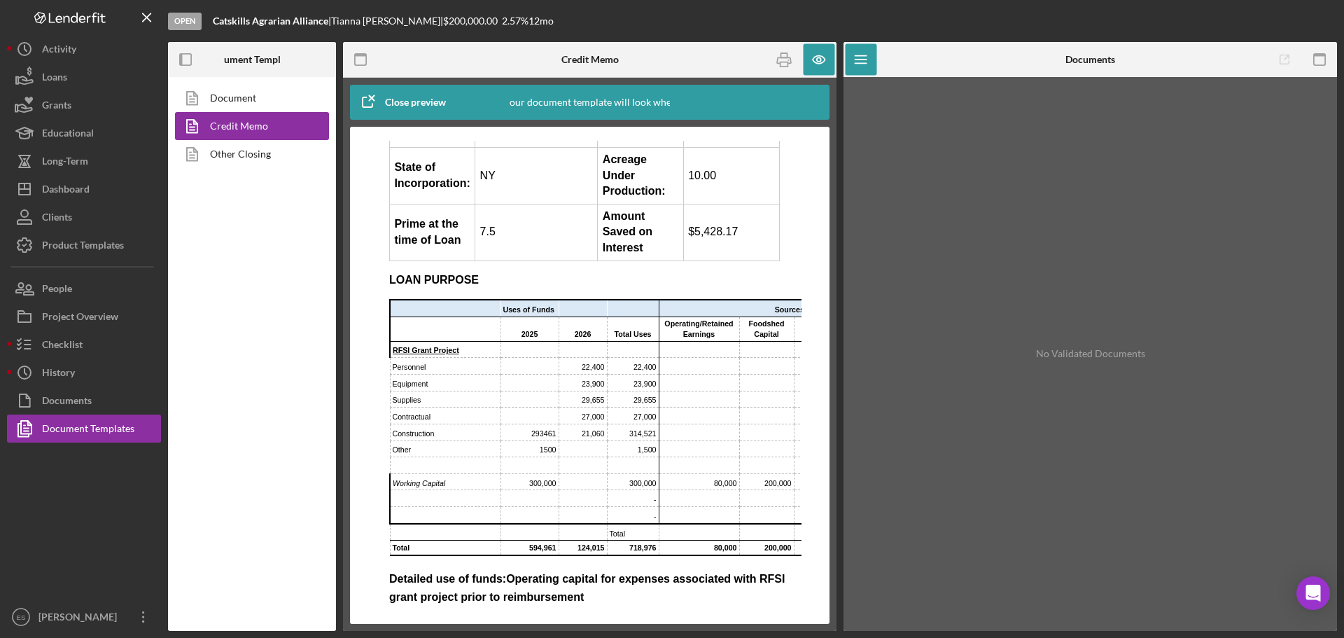
scroll to position [350, 0]
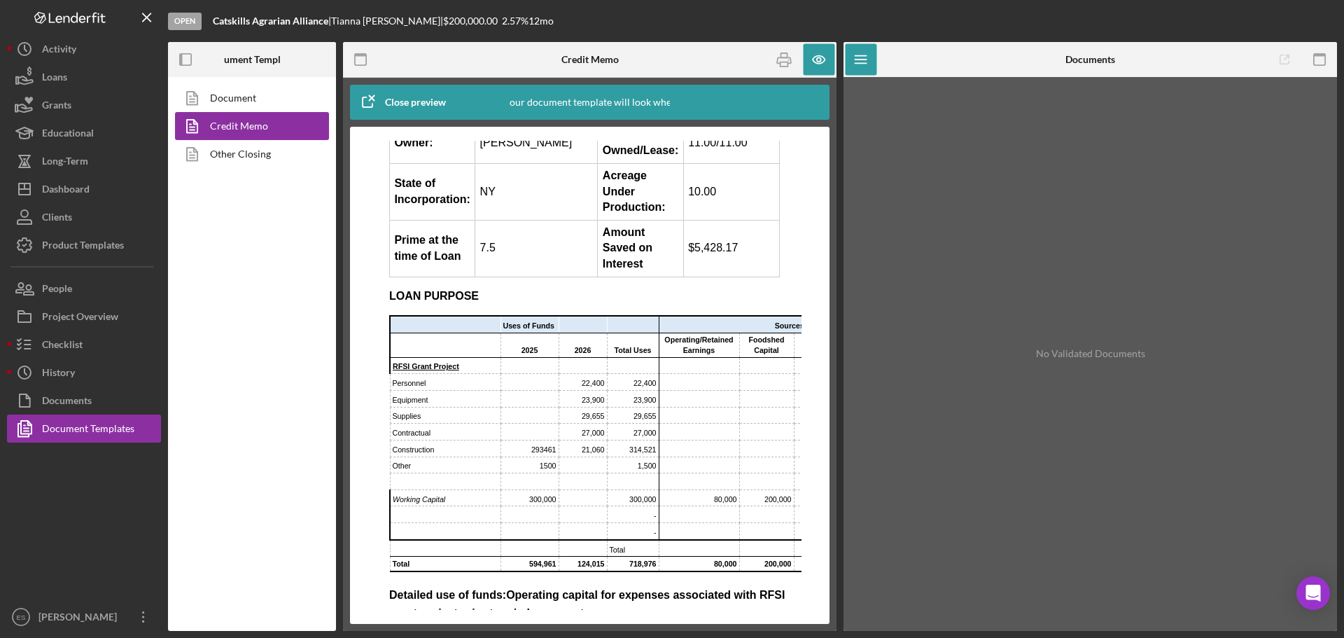
click at [438, 407] on td "Equipment" at bounding box center [445, 398] width 111 height 17
click at [440, 391] on td "Personnel" at bounding box center [445, 382] width 111 height 17
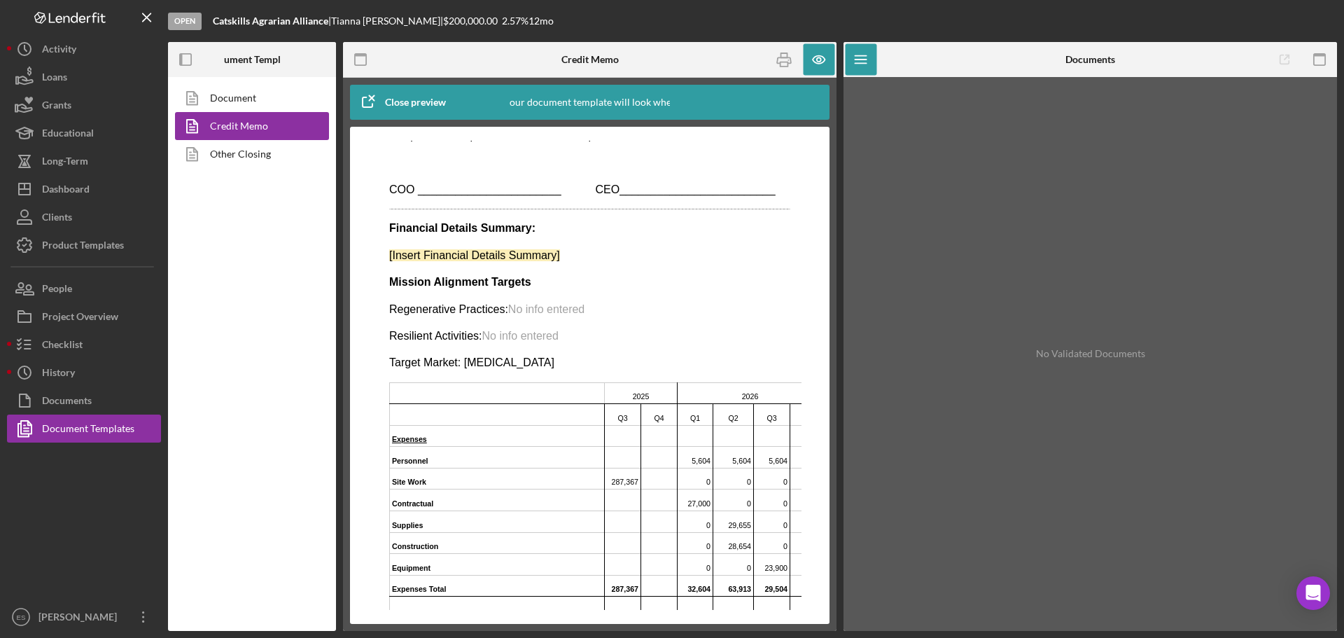
scroll to position [1648, 0]
click at [818, 64] on icon "button" at bounding box center [819, 59] width 31 height 31
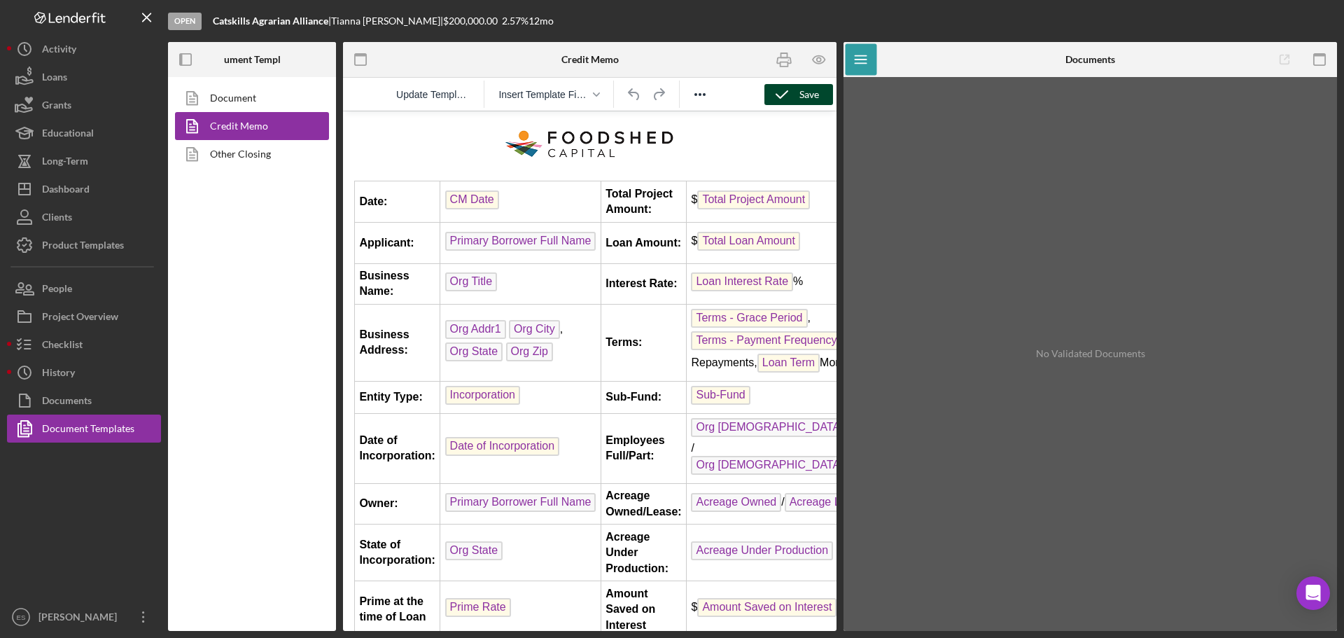
scroll to position [0, 0]
click at [811, 97] on div "Save" at bounding box center [809, 94] width 20 height 21
click at [97, 354] on button "Checklist" at bounding box center [84, 344] width 154 height 28
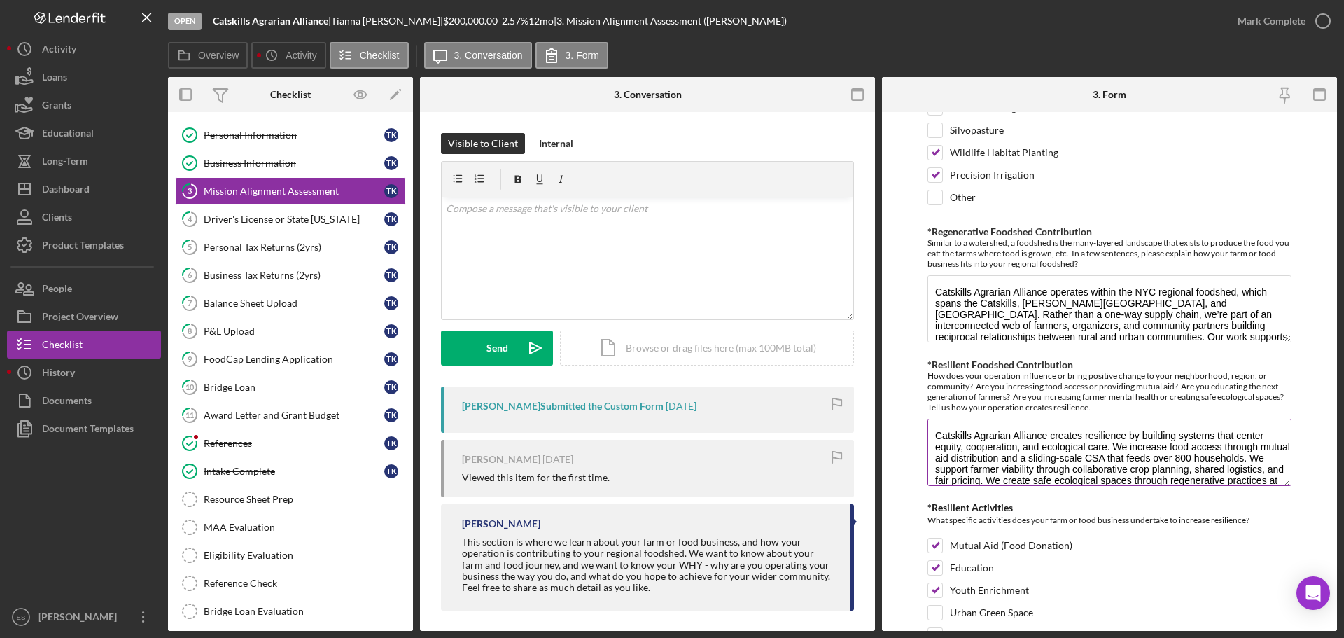
scroll to position [1400, 0]
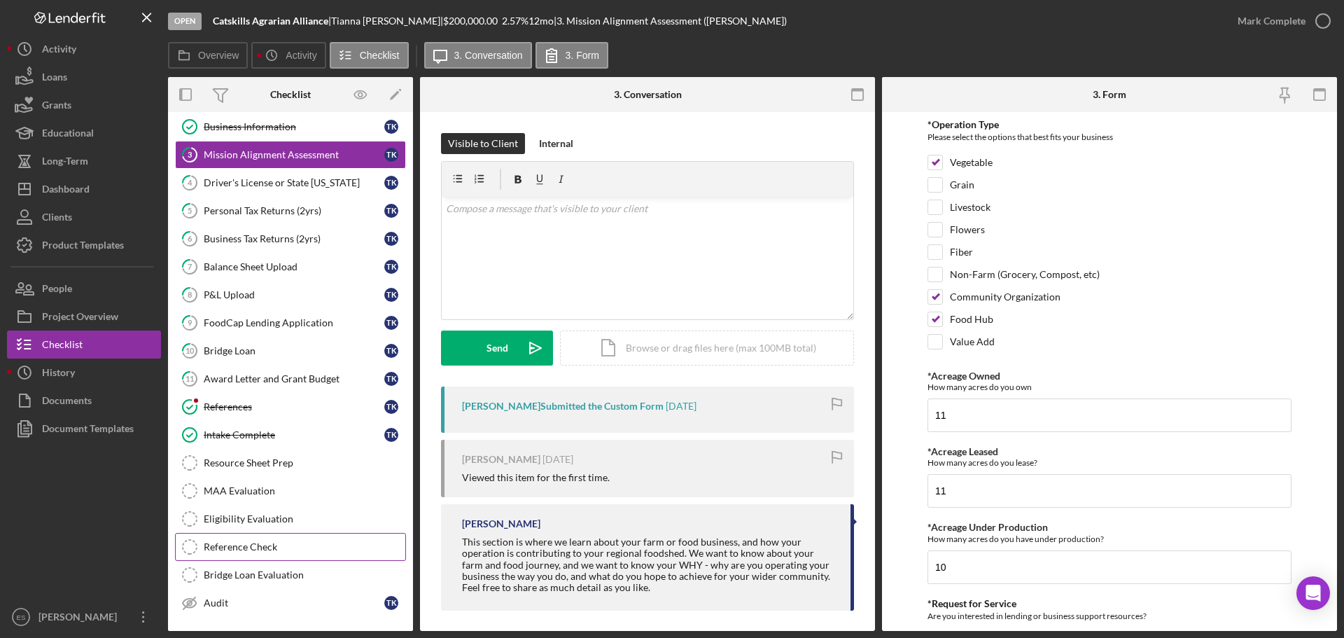
scroll to position [126, 0]
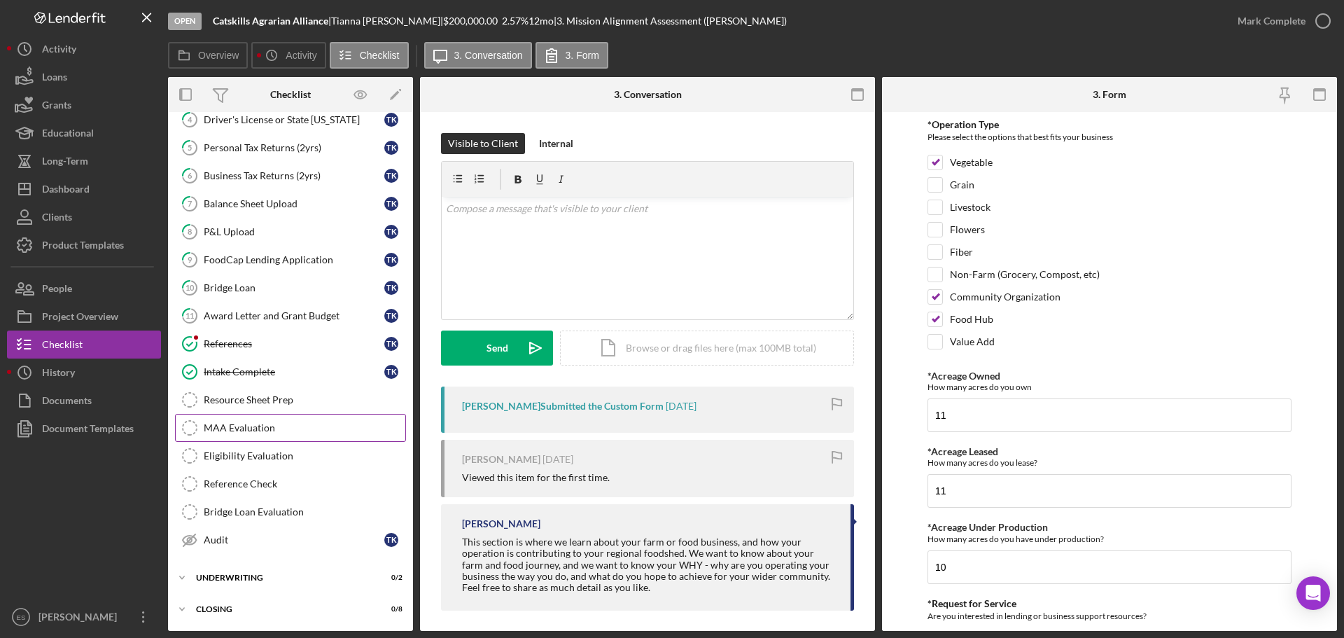
click at [283, 432] on div "MAA Evaluation" at bounding box center [305, 427] width 202 height 11
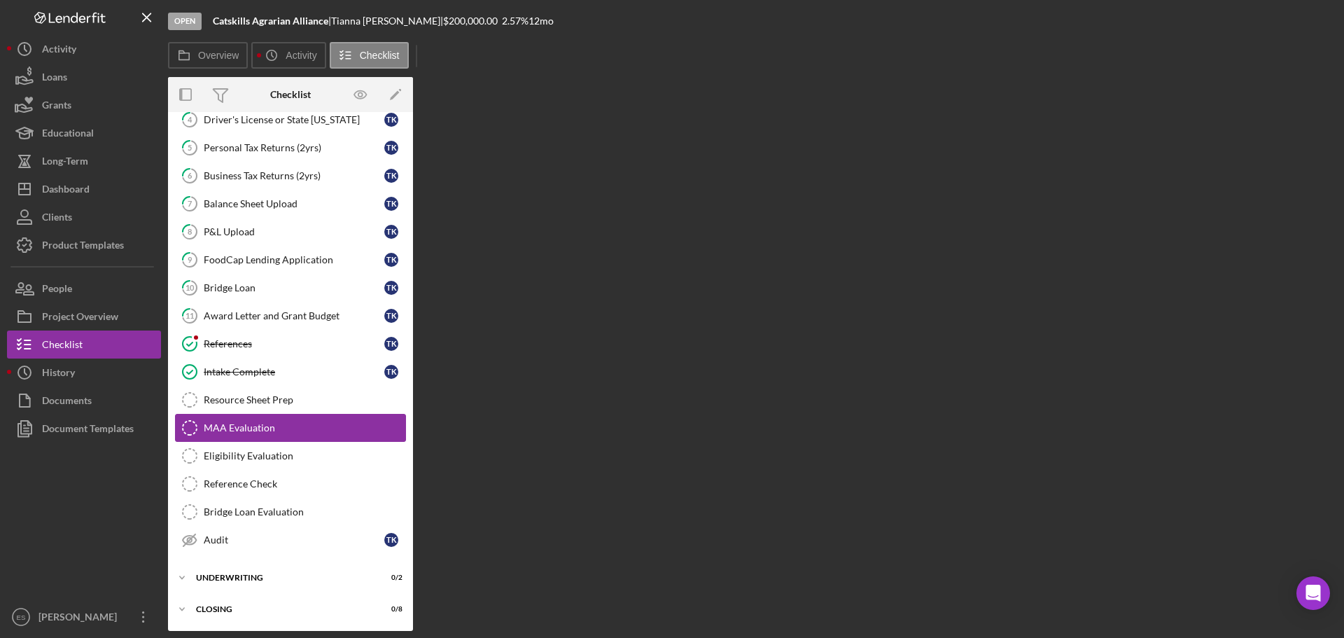
scroll to position [126, 0]
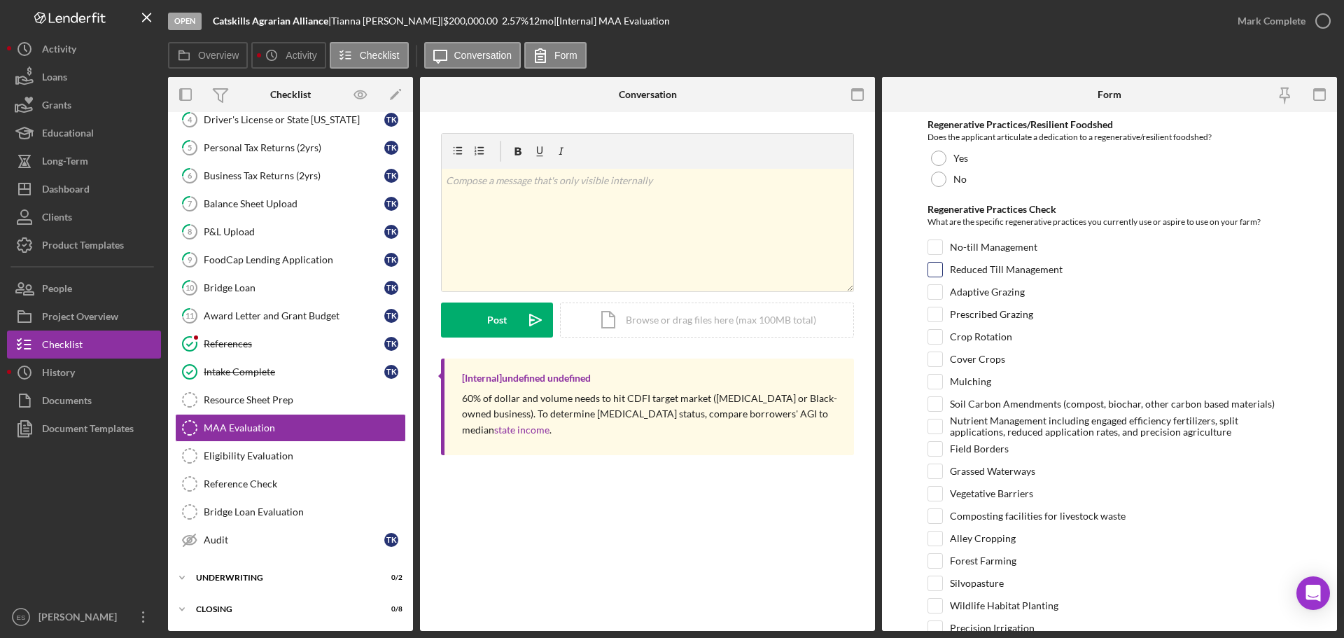
click at [936, 267] on input "Reduced Till Management" at bounding box center [935, 269] width 14 height 14
checkbox input "true"
click at [932, 339] on input "Crop Rotation" at bounding box center [935, 337] width 14 height 14
checkbox input "true"
click at [936, 160] on div at bounding box center [938, 157] width 15 height 15
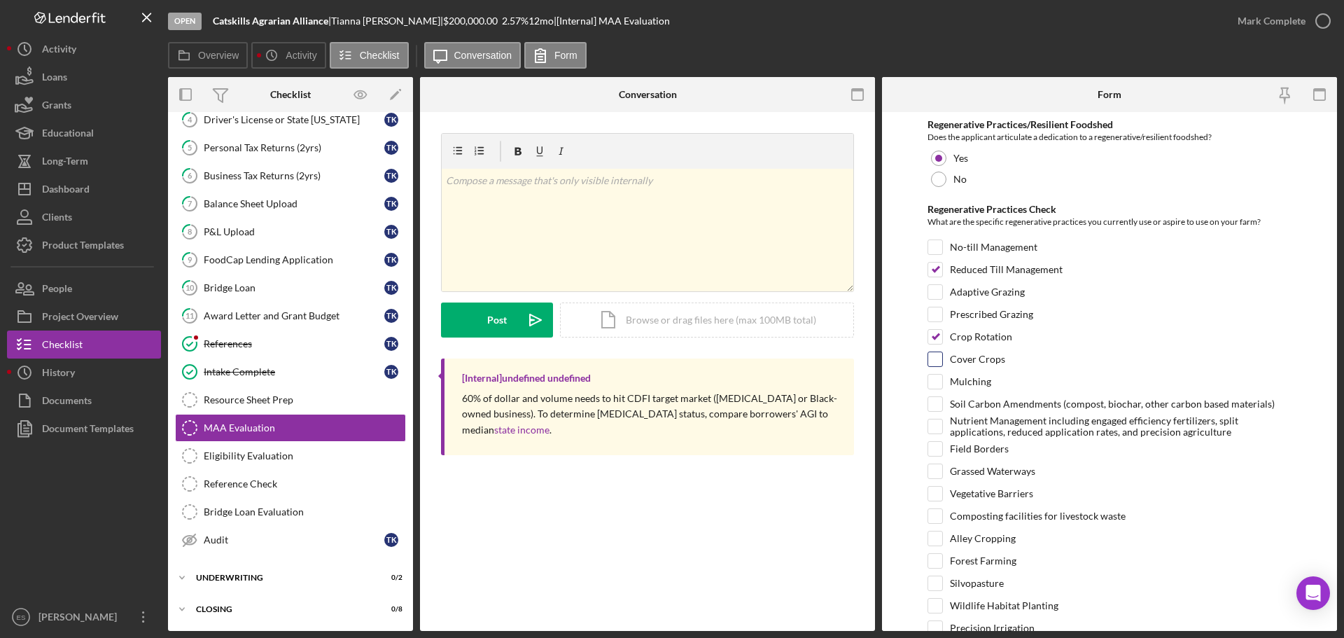
click at [941, 360] on input "Cover Crops" at bounding box center [935, 359] width 14 height 14
checkbox input "true"
click at [939, 379] on input "Mulching" at bounding box center [935, 381] width 14 height 14
checkbox input "true"
click at [928, 409] on input "Soil Carbon Amendments (compost, biochar, other carbon based materials)" at bounding box center [935, 404] width 14 height 14
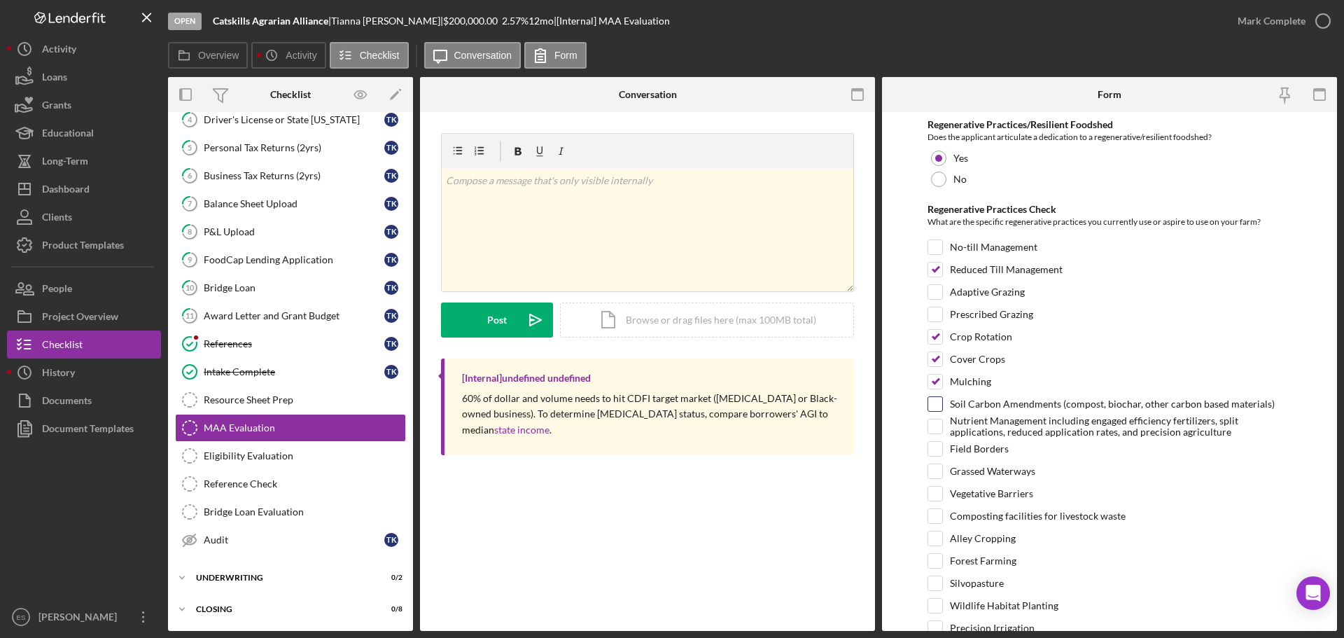
checkbox input "true"
click at [936, 446] on input "Field Borders" at bounding box center [935, 449] width 14 height 14
checkbox input "true"
click at [938, 489] on input "Vegetative Barriers" at bounding box center [935, 493] width 14 height 14
checkbox input "true"
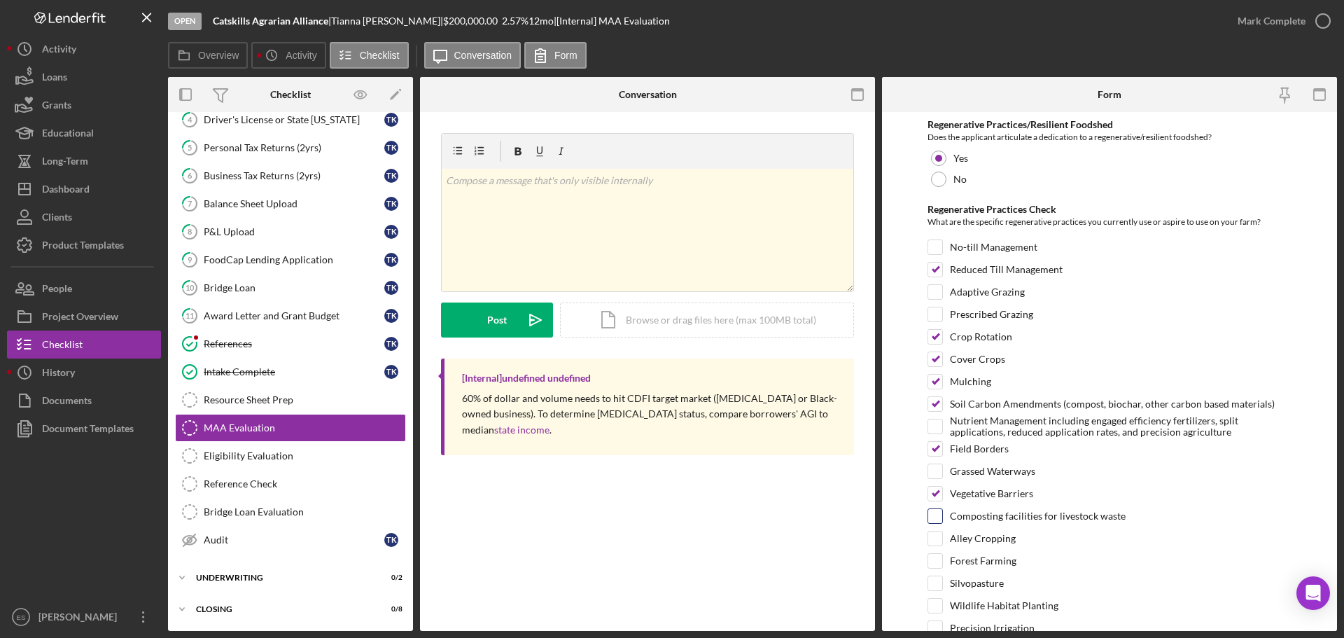
click at [937, 516] on input "Composting facilities for livestock waste" at bounding box center [935, 516] width 14 height 14
checkbox input "true"
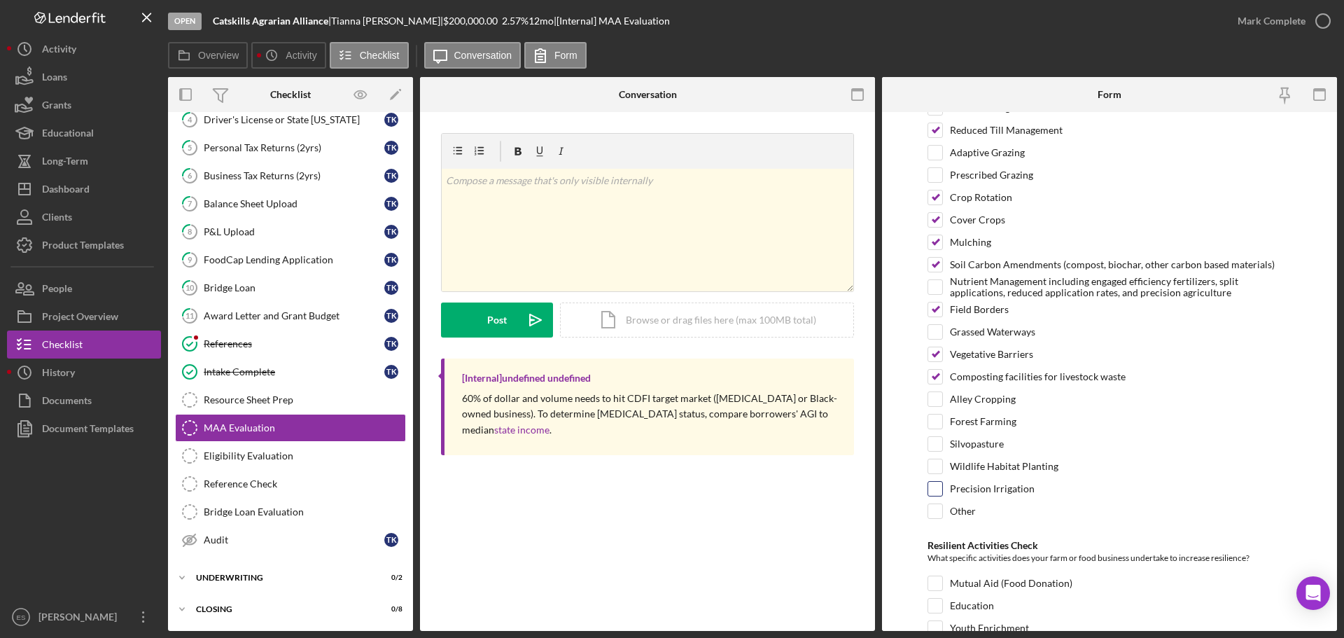
scroll to position [140, 0]
click at [932, 471] on input "Wildlife Habitat Planting" at bounding box center [935, 465] width 14 height 14
checkbox input "true"
click at [936, 494] on input "Precision Irrigation" at bounding box center [935, 488] width 14 height 14
checkbox input "true"
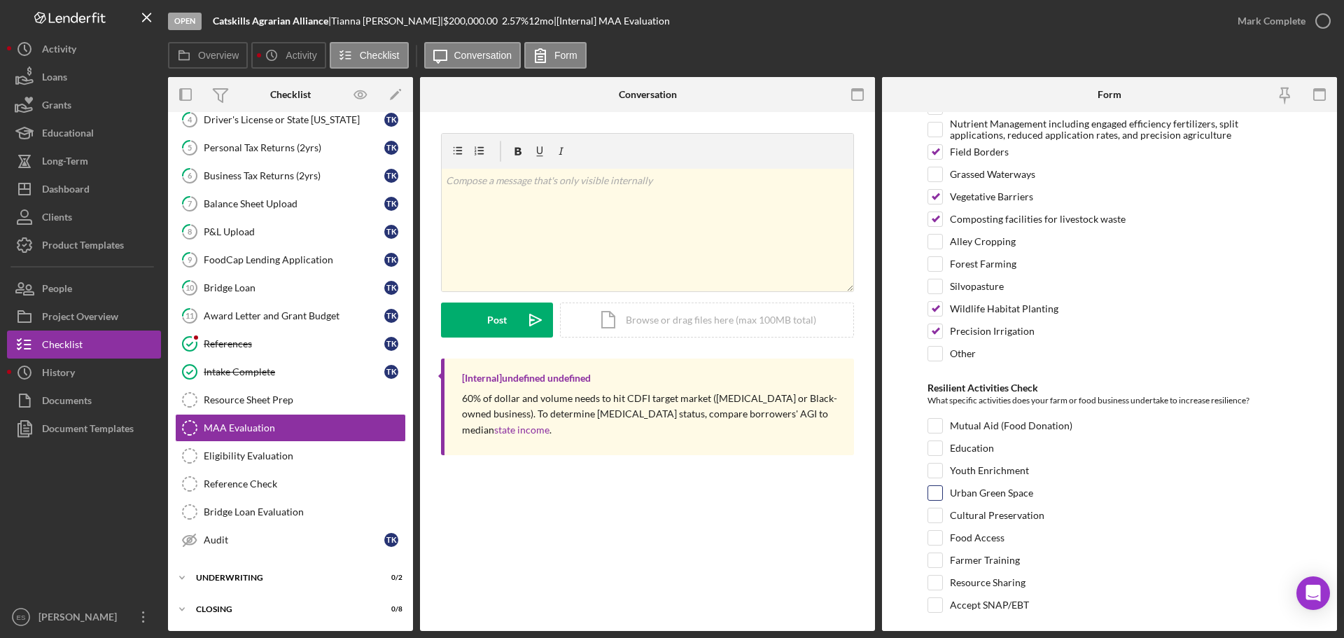
scroll to position [337, 0]
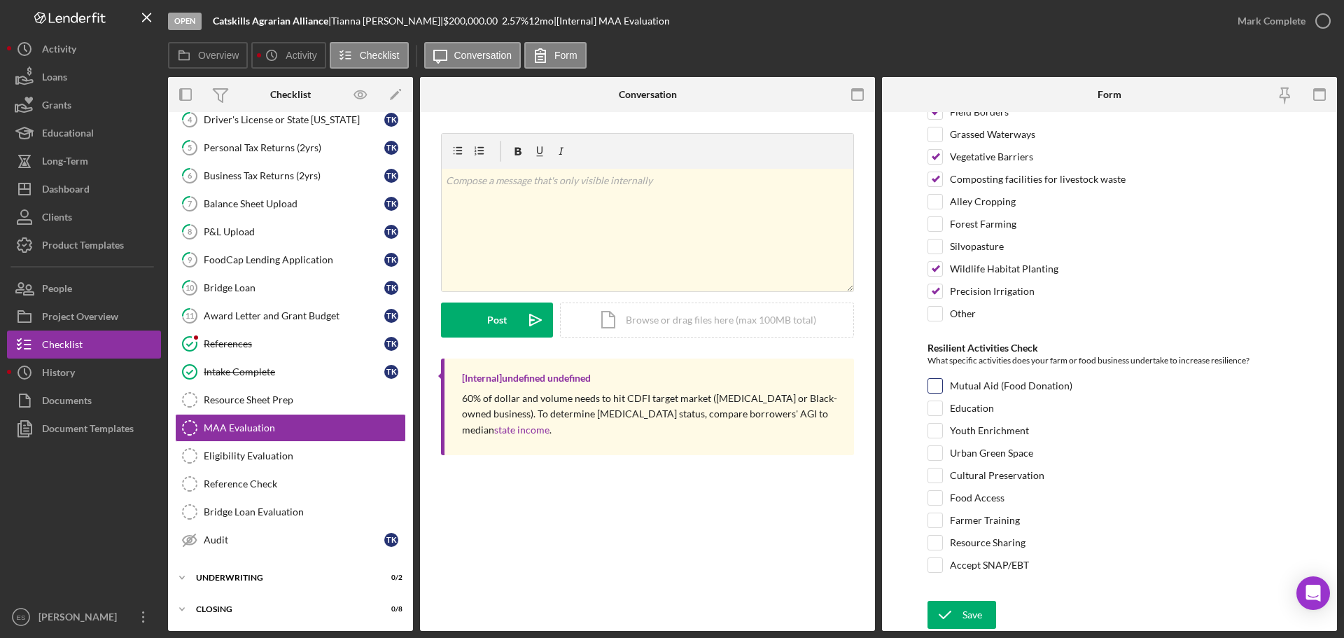
click at [942, 382] on div at bounding box center [934, 385] width 15 height 15
click at [932, 382] on input "Mutual Aid (Food Donation)" at bounding box center [935, 386] width 14 height 14
checkbox input "true"
click at [937, 407] on input "Education" at bounding box center [935, 408] width 14 height 14
checkbox input "true"
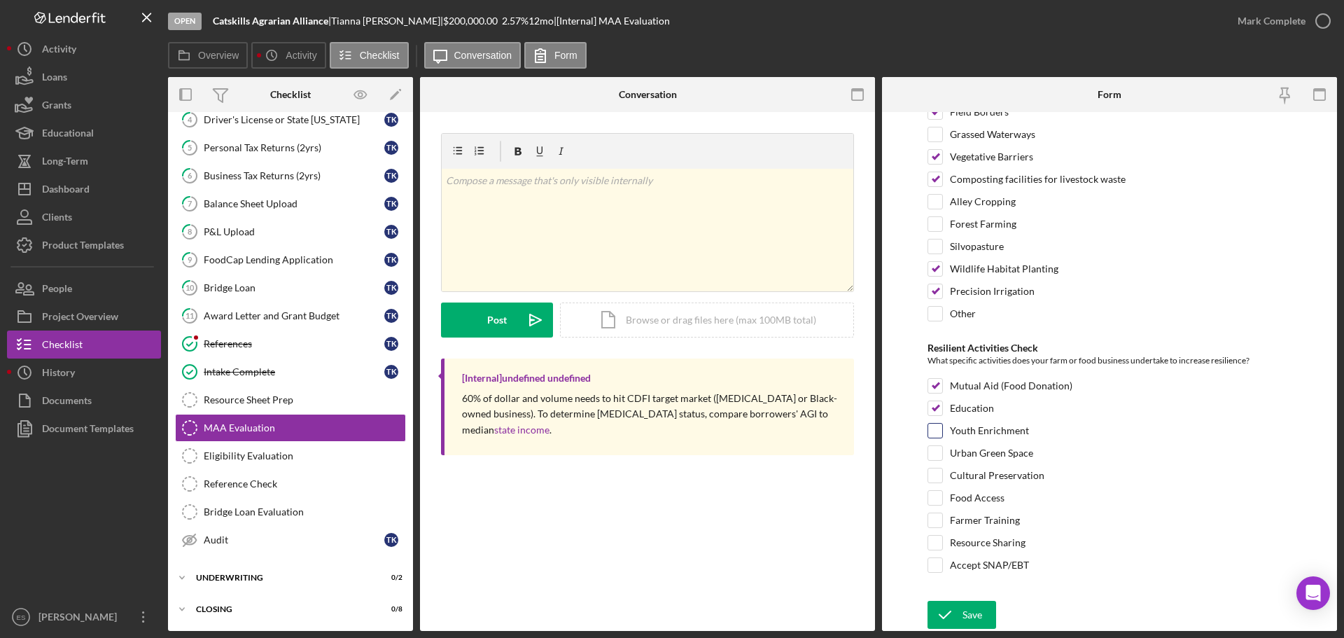
click at [937, 433] on input "Youth Enrichment" at bounding box center [935, 430] width 14 height 14
checkbox input "true"
click at [934, 497] on input "Food Access" at bounding box center [935, 498] width 14 height 14
checkbox input "true"
click at [933, 544] on input "Resource Sharing" at bounding box center [935, 542] width 14 height 14
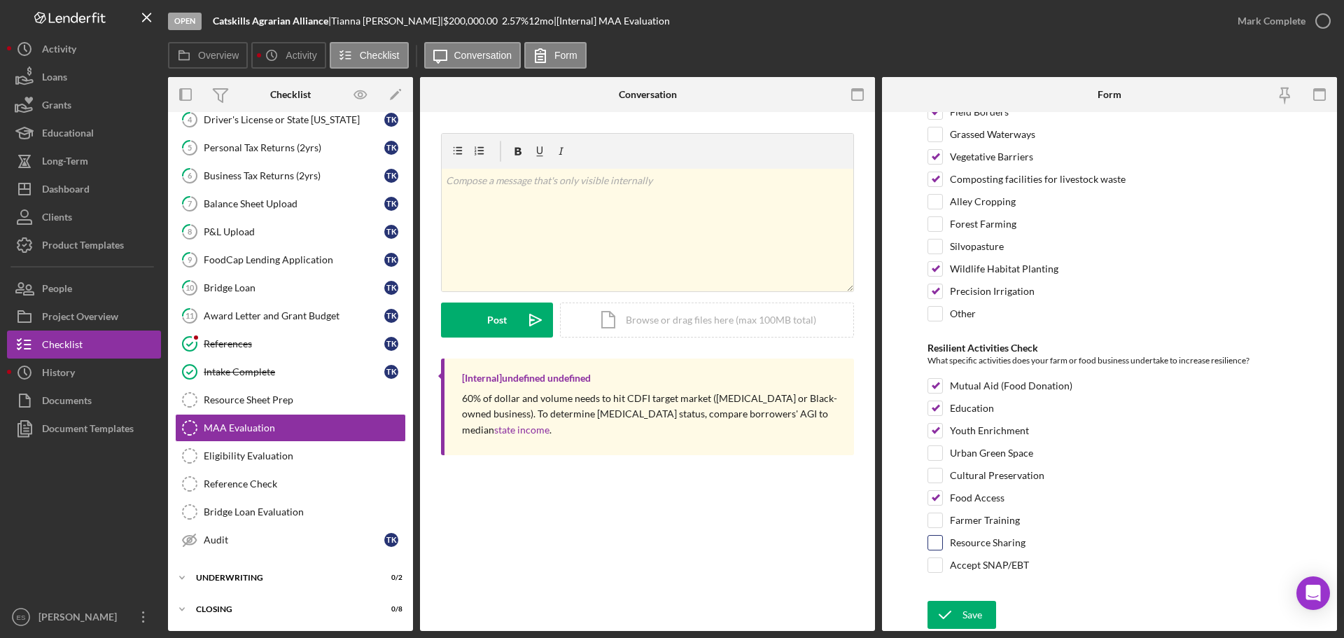
checkbox input "true"
click at [937, 565] on input "Accept SNAP/EBT" at bounding box center [935, 565] width 14 height 14
checkbox input "true"
click at [962, 608] on div "Save" at bounding box center [972, 615] width 20 height 28
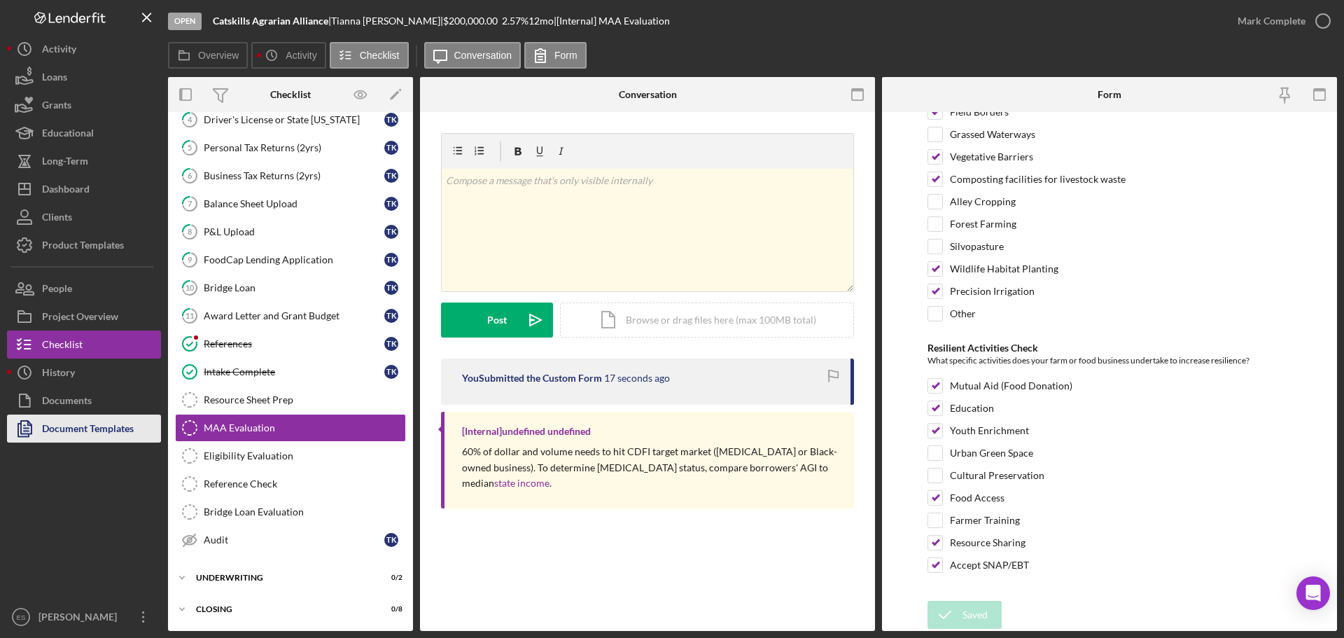
click at [101, 428] on div "Document Templates" at bounding box center [88, 429] width 92 height 31
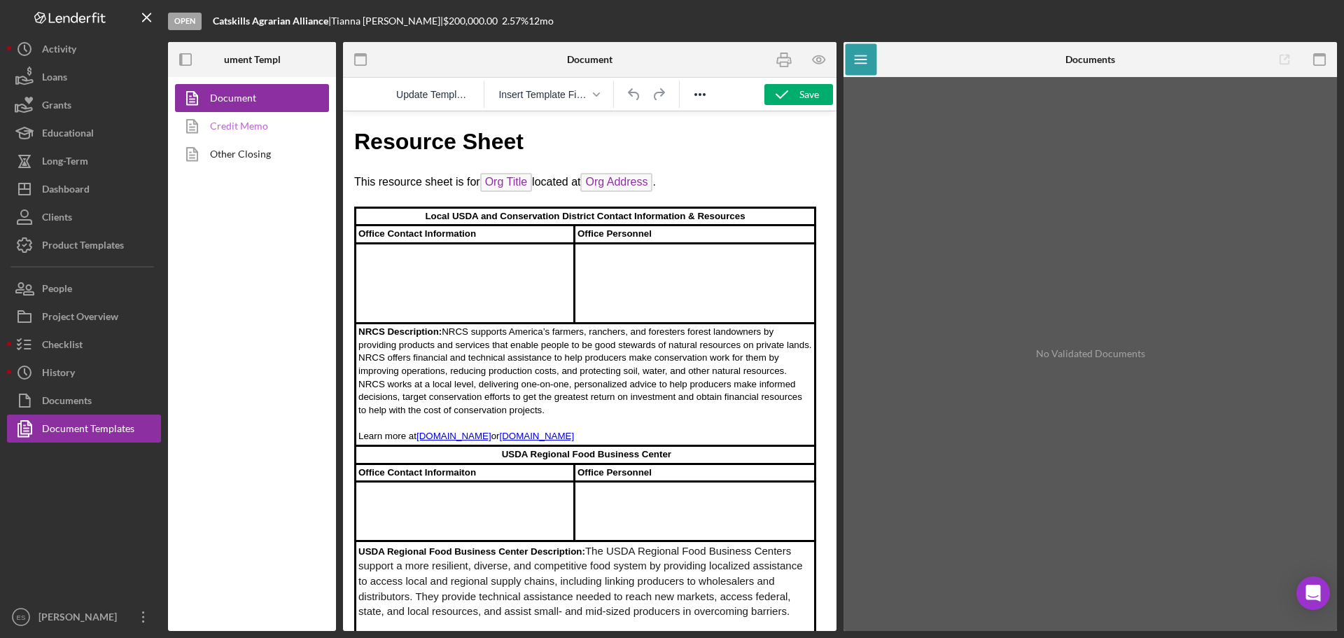
click at [246, 131] on link "Credit Memo" at bounding box center [248, 126] width 147 height 28
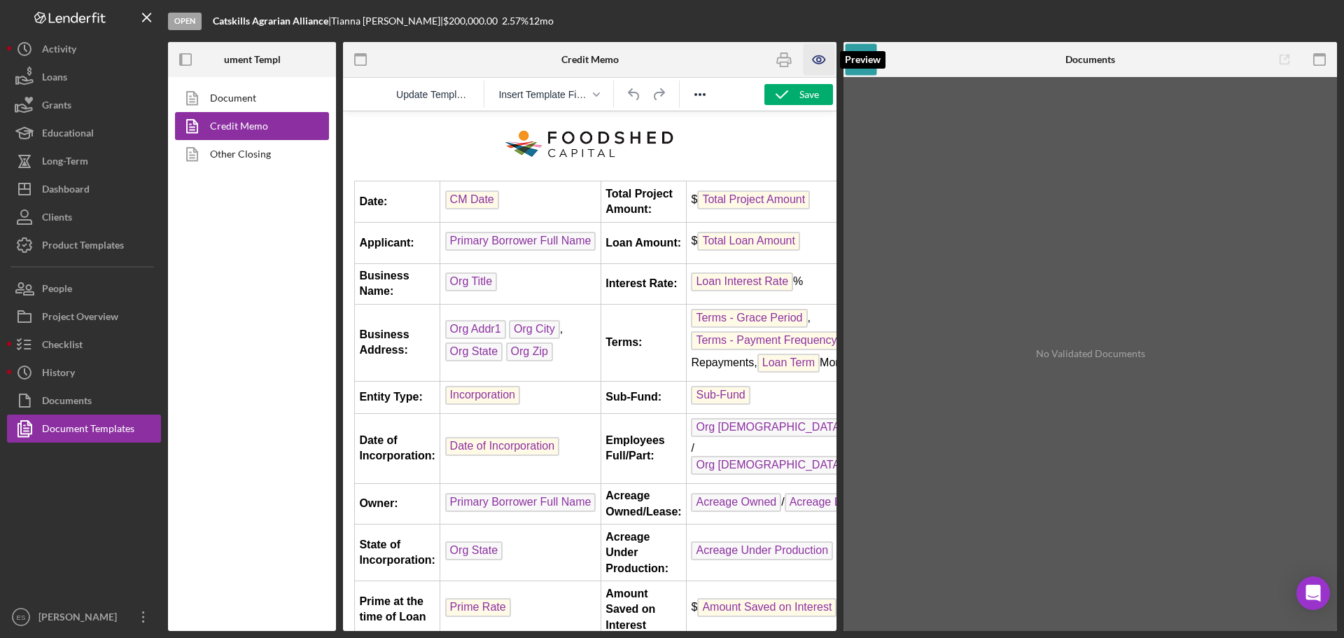
click at [813, 55] on icon "button" at bounding box center [819, 59] width 31 height 31
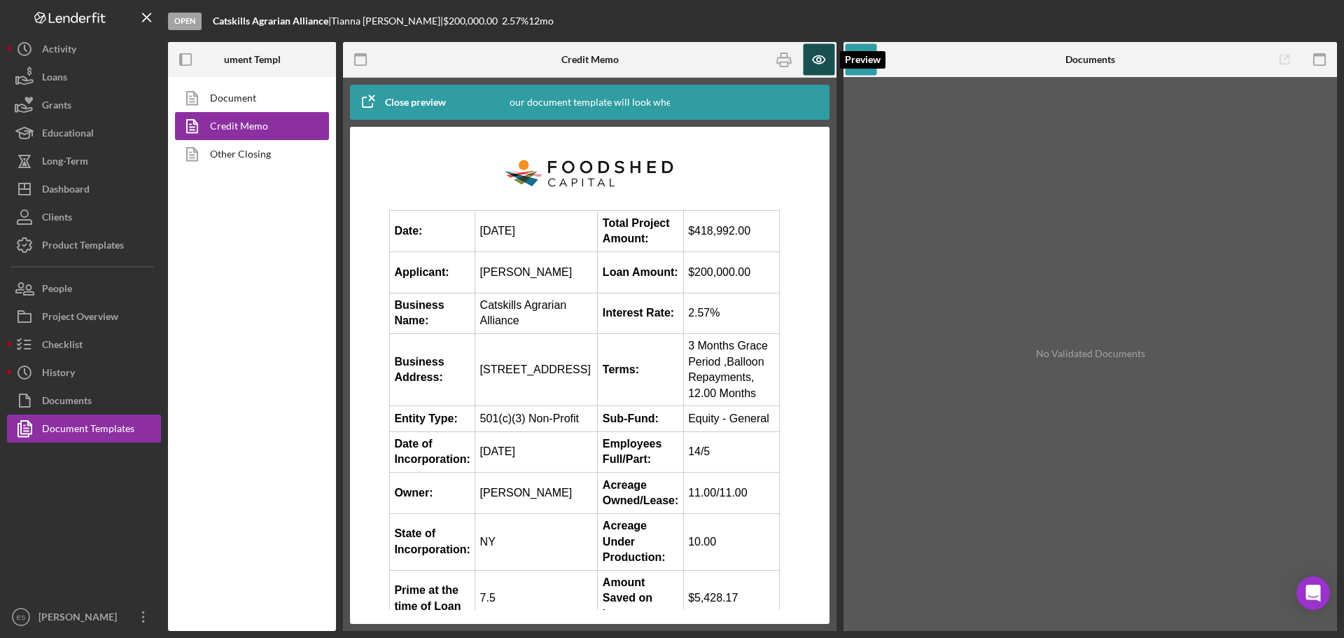
click at [818, 58] on icon "button" at bounding box center [819, 59] width 4 height 4
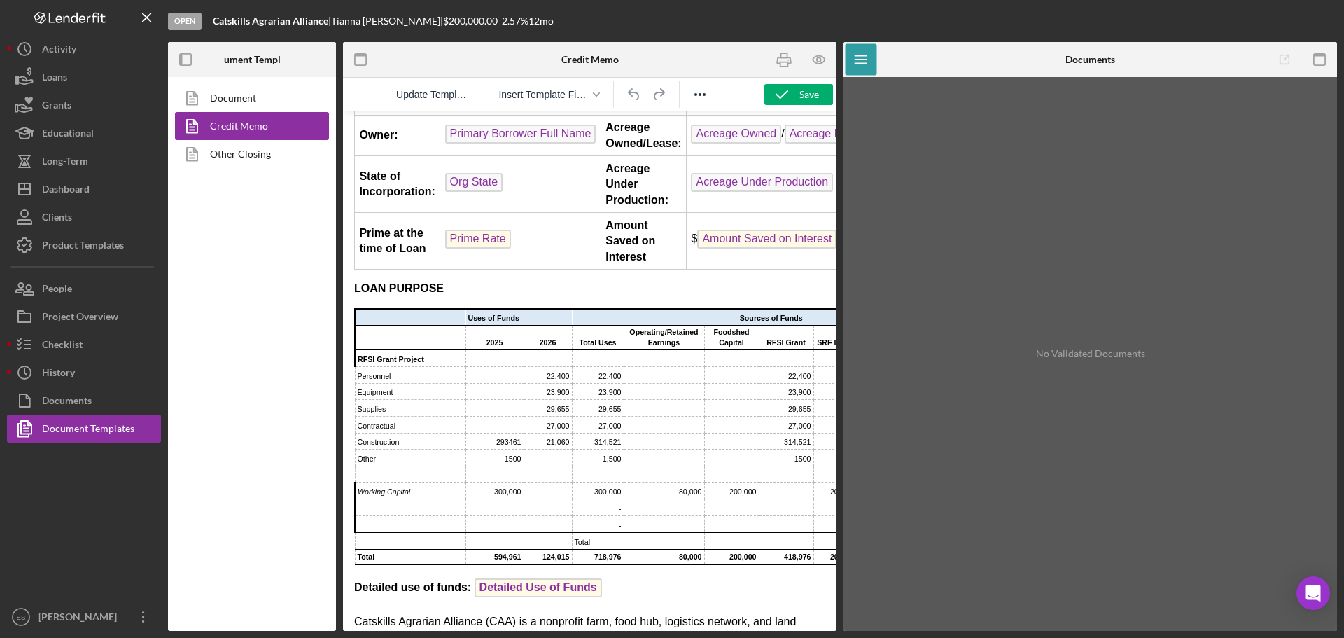
scroll to position [350, 0]
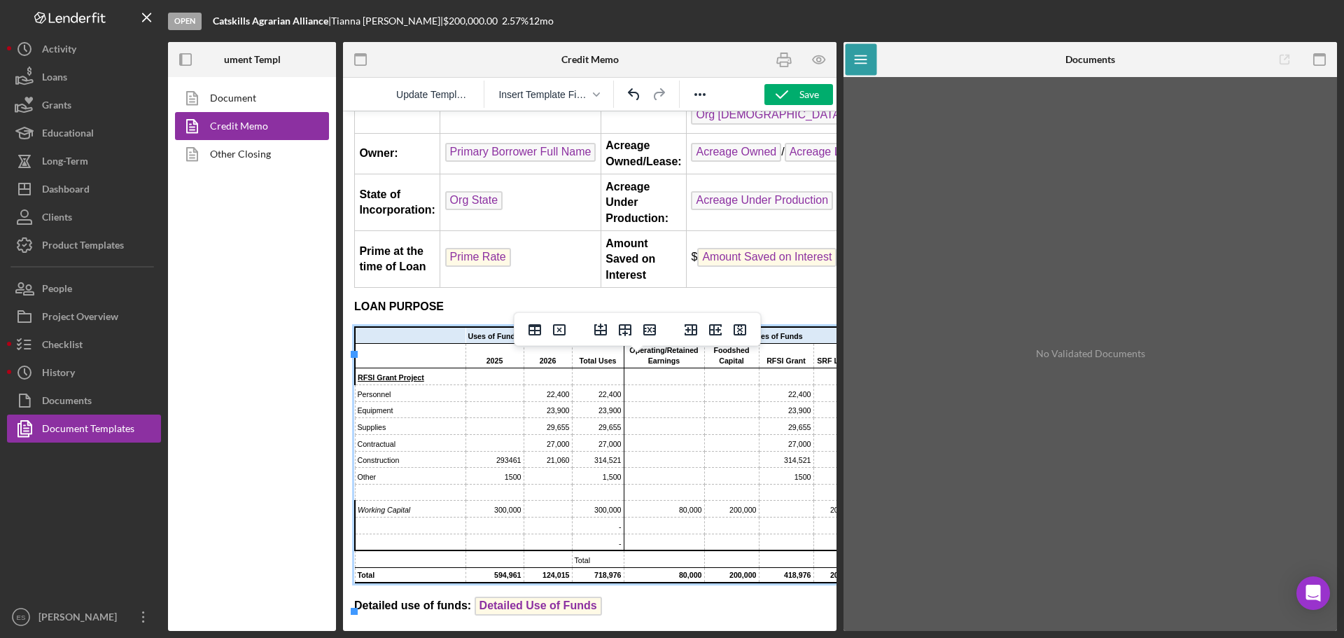
click at [377, 344] on td "Rich Text Area. Press ALT-0 for help." at bounding box center [410, 335] width 111 height 17
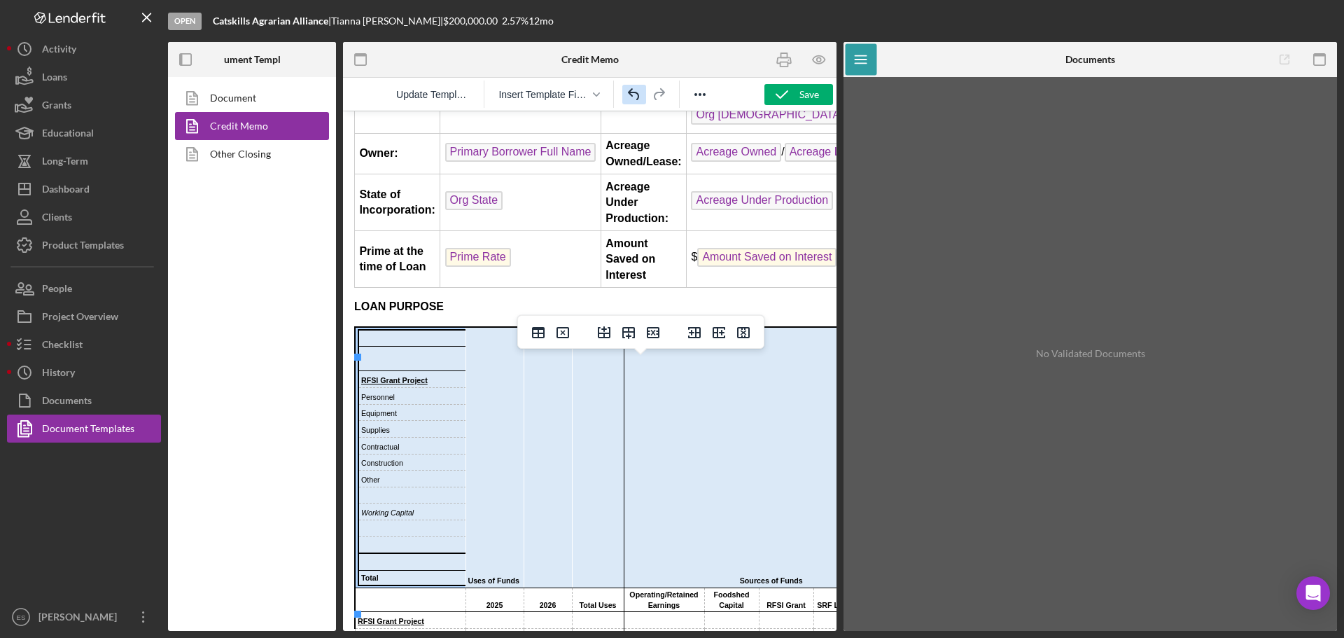
click at [631, 98] on icon "Undo" at bounding box center [634, 94] width 17 height 17
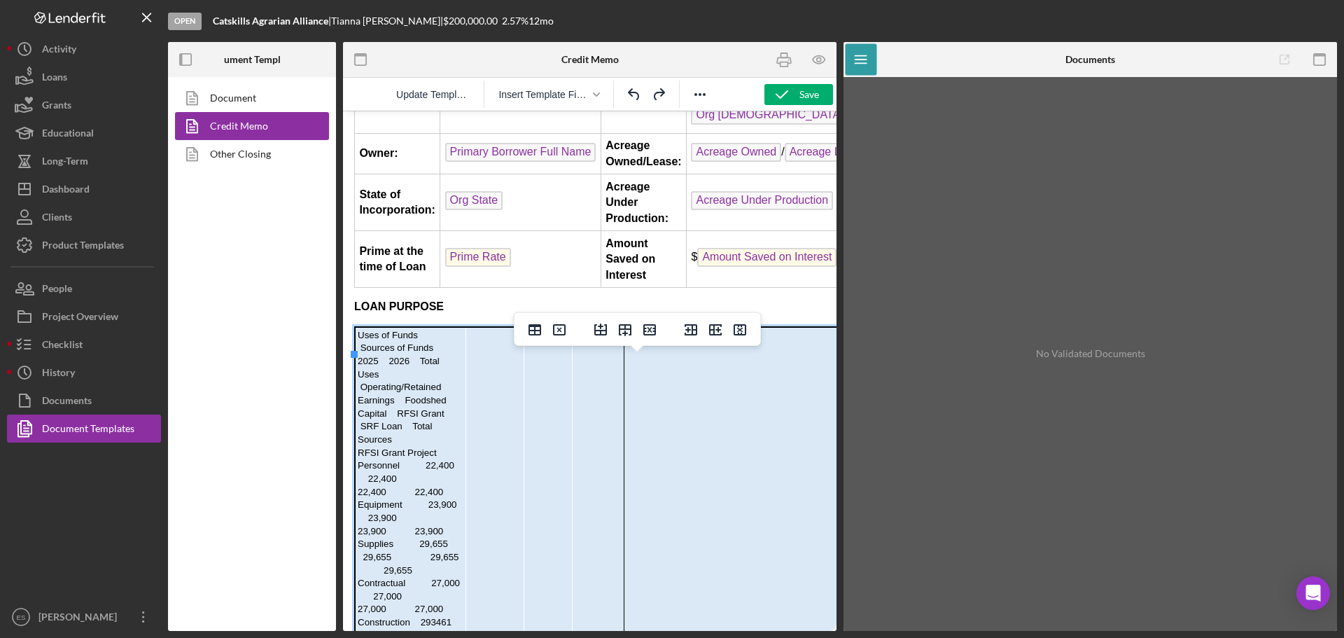
scroll to position [675, 0]
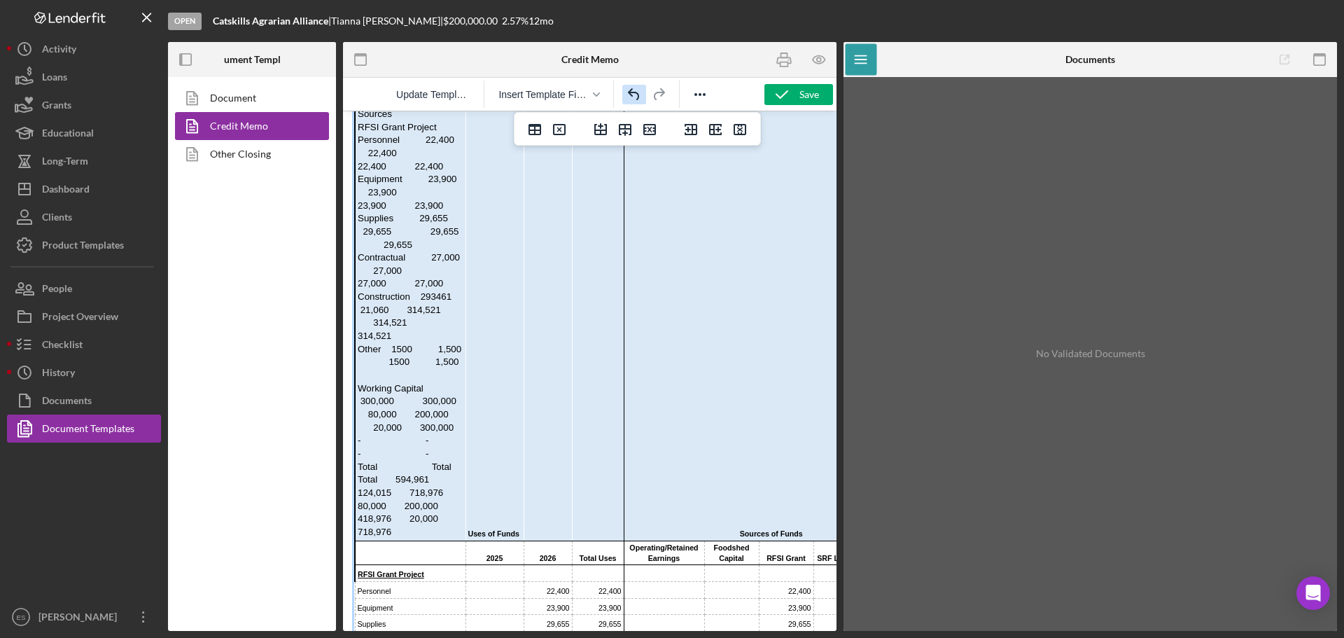
click at [634, 99] on icon "Undo" at bounding box center [634, 94] width 17 height 17
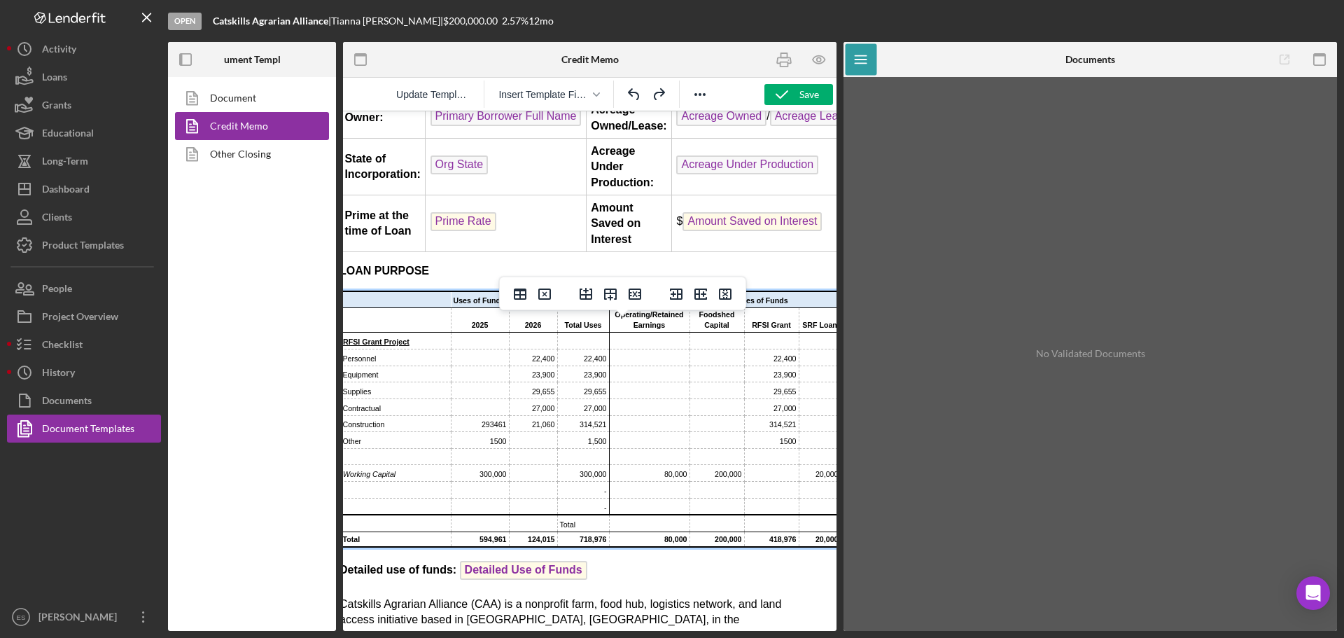
scroll to position [386, 0]
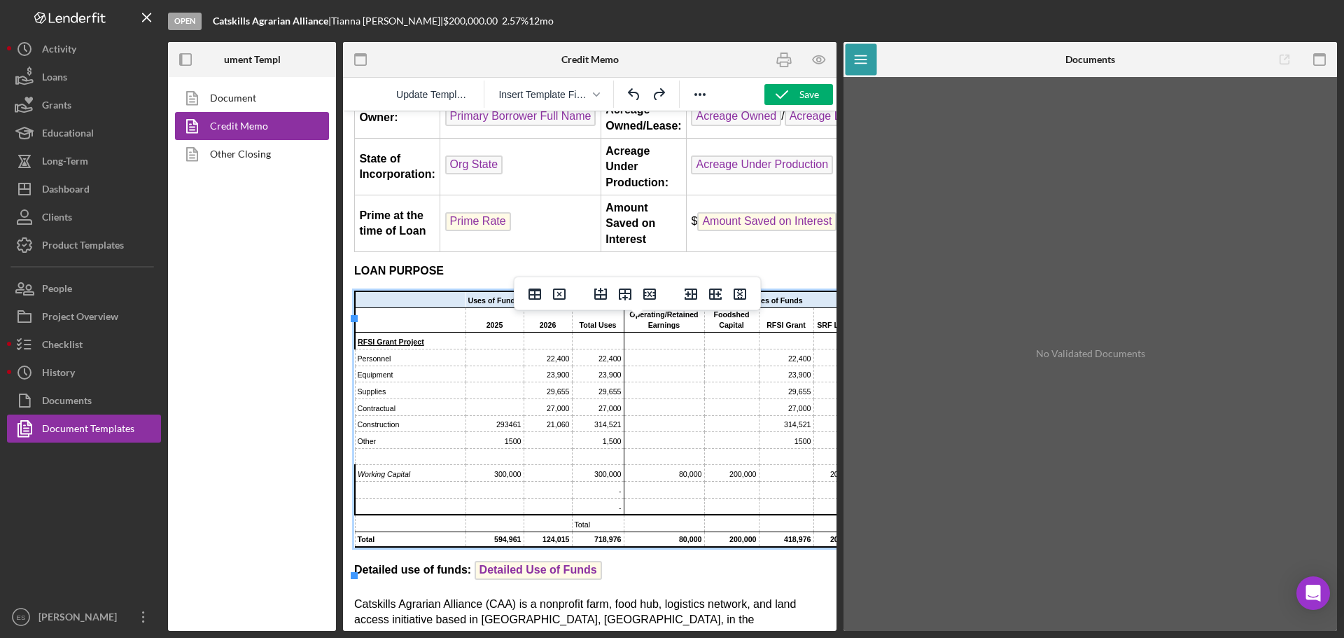
click at [414, 382] on td "Equipment" at bounding box center [410, 373] width 111 height 17
click at [993, 426] on div "No Validated Documents" at bounding box center [1089, 354] width 479 height 540
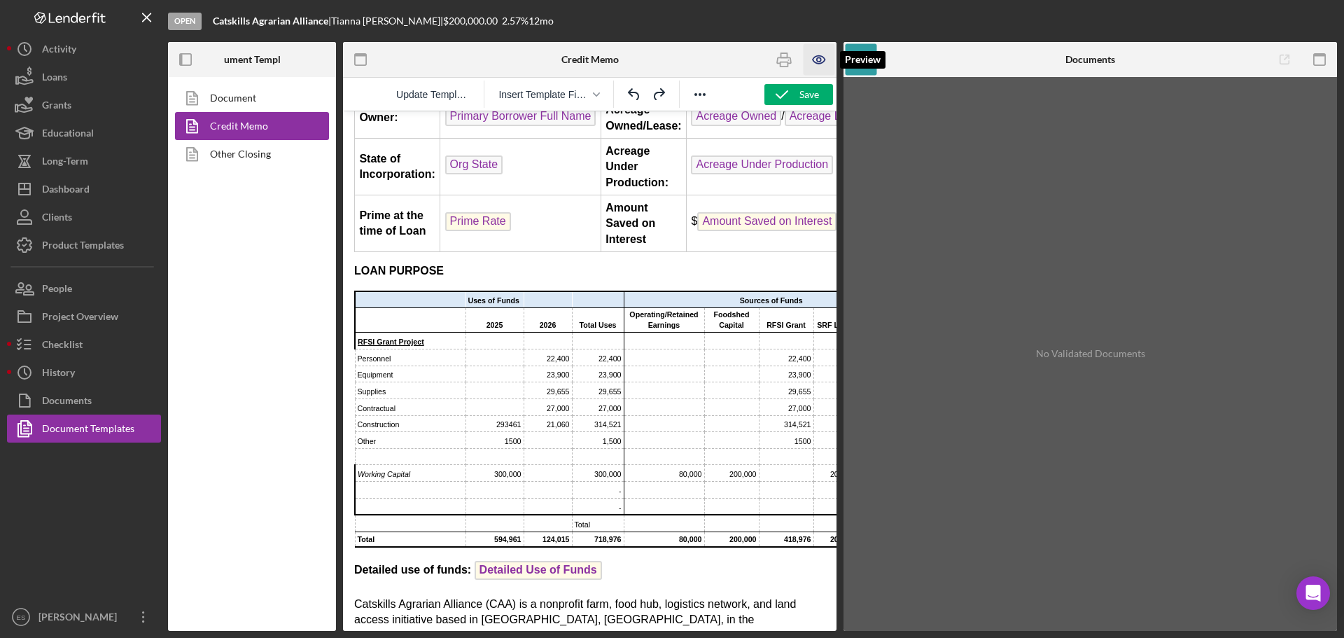
click at [816, 58] on icon "button" at bounding box center [819, 59] width 31 height 31
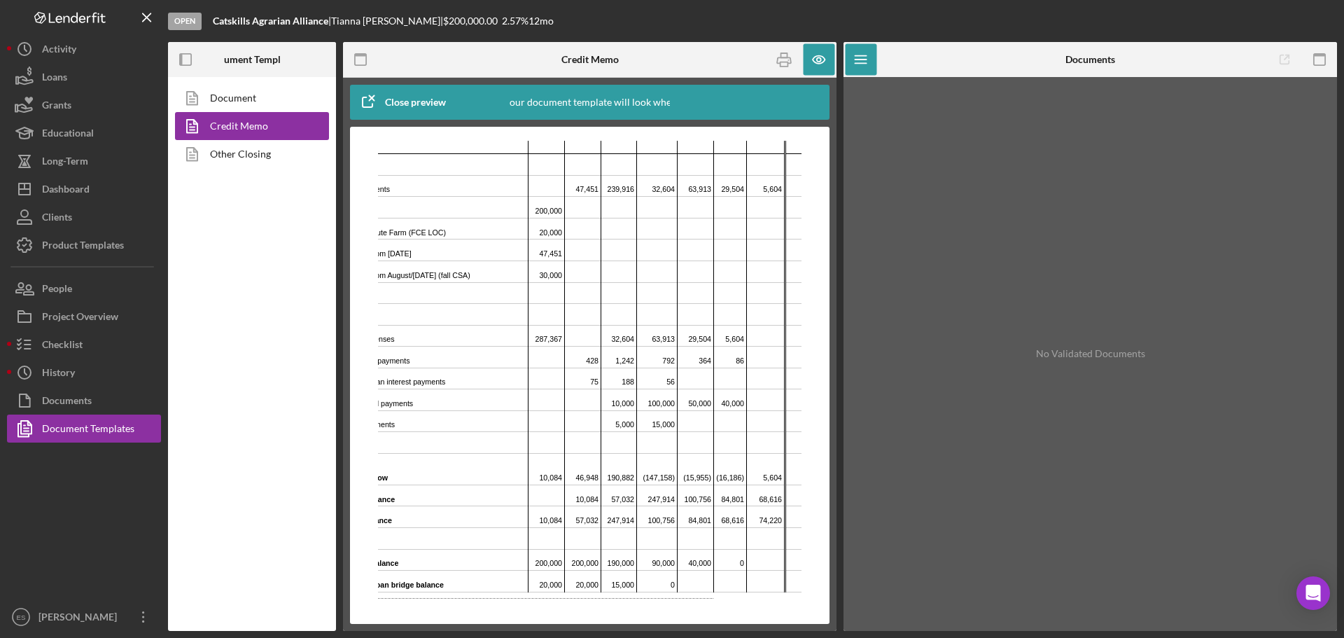
scroll to position [2201, 79]
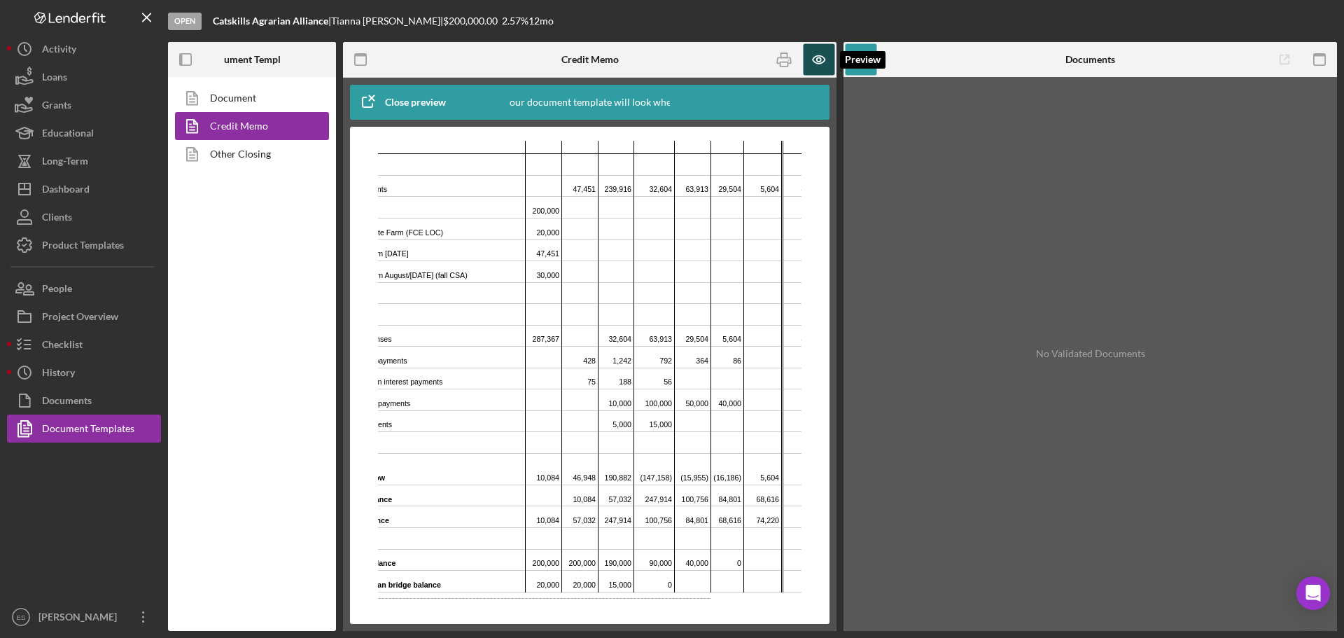
click at [829, 55] on icon "button" at bounding box center [819, 59] width 31 height 31
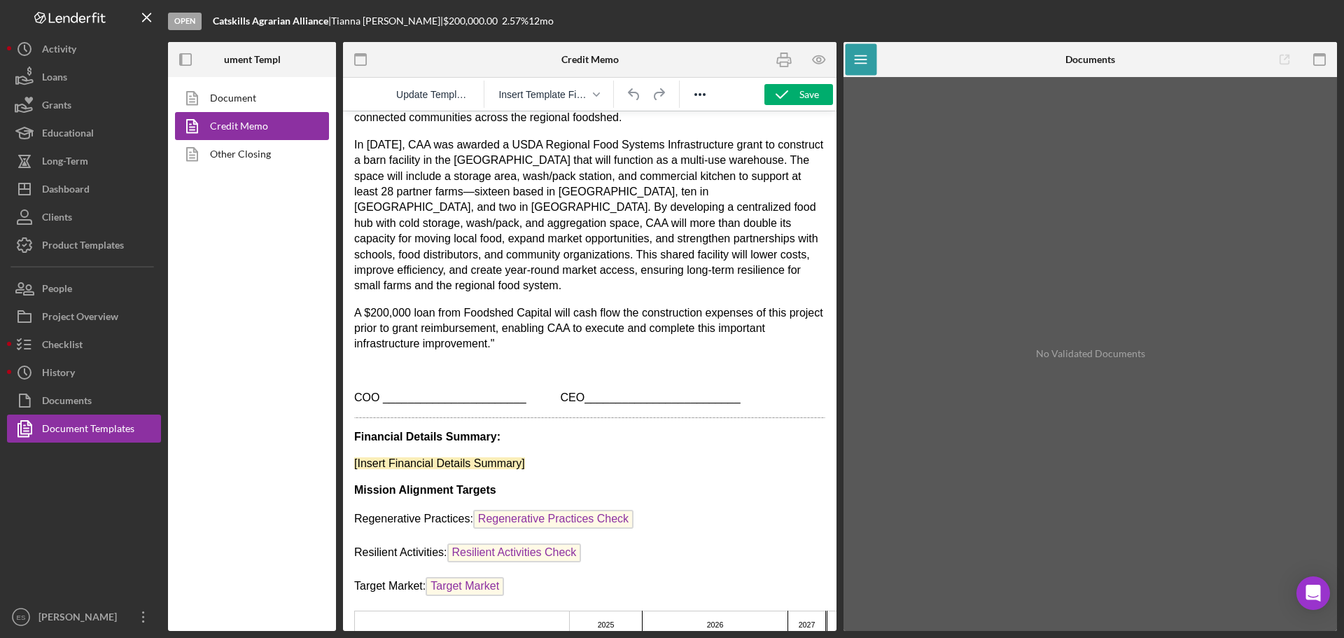
scroll to position [1610, 0]
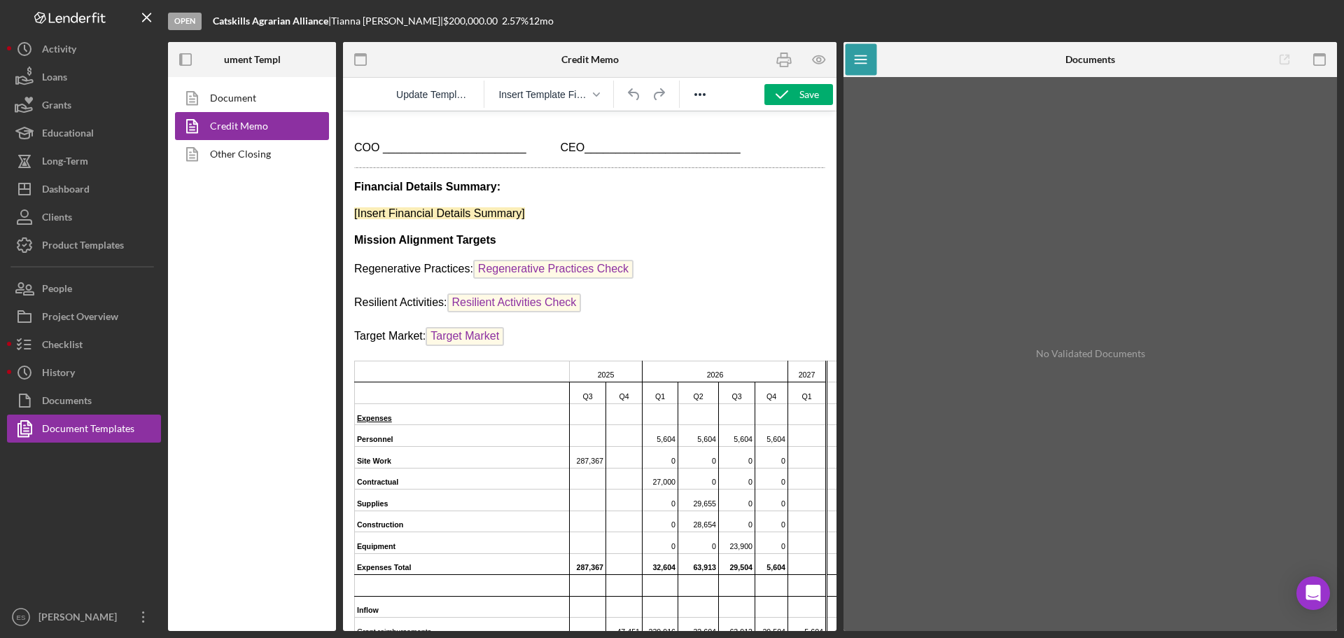
click at [542, 206] on p "[Insert Financial Details Summary]" at bounding box center [589, 213] width 471 height 15
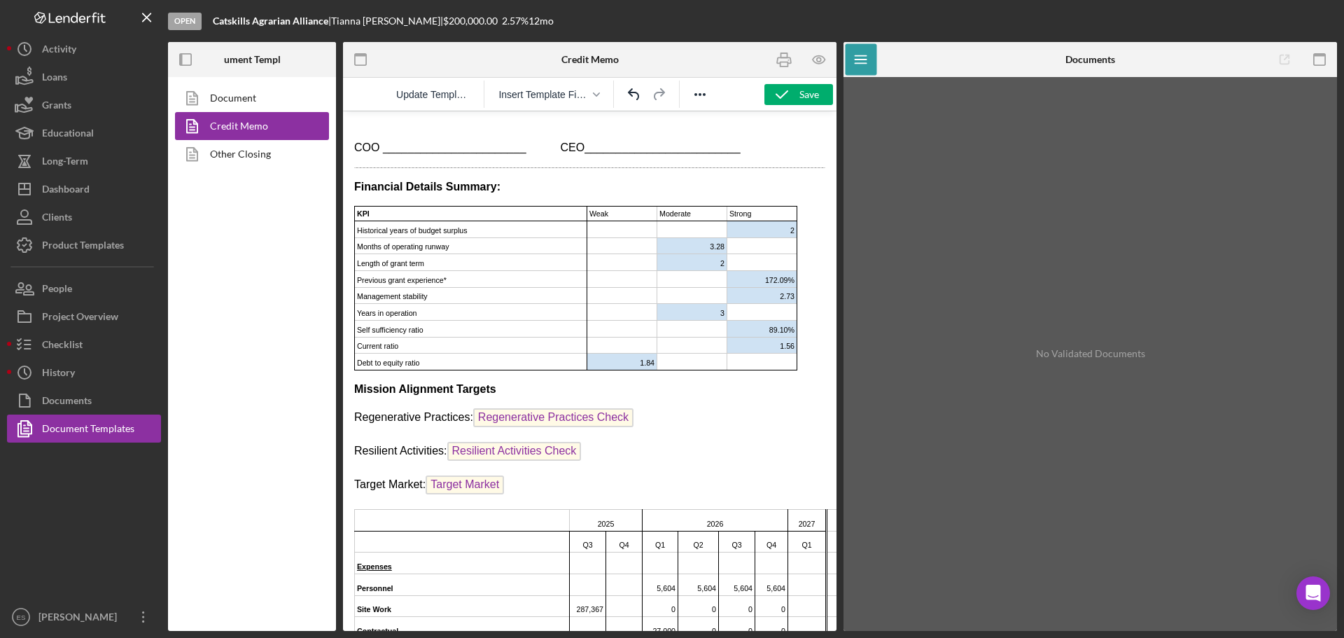
click at [741, 408] on p "Regenerative Practices: Regenerative Practices Check ﻿" at bounding box center [589, 419] width 471 height 22
click at [800, 98] on div "Save" at bounding box center [809, 94] width 20 height 21
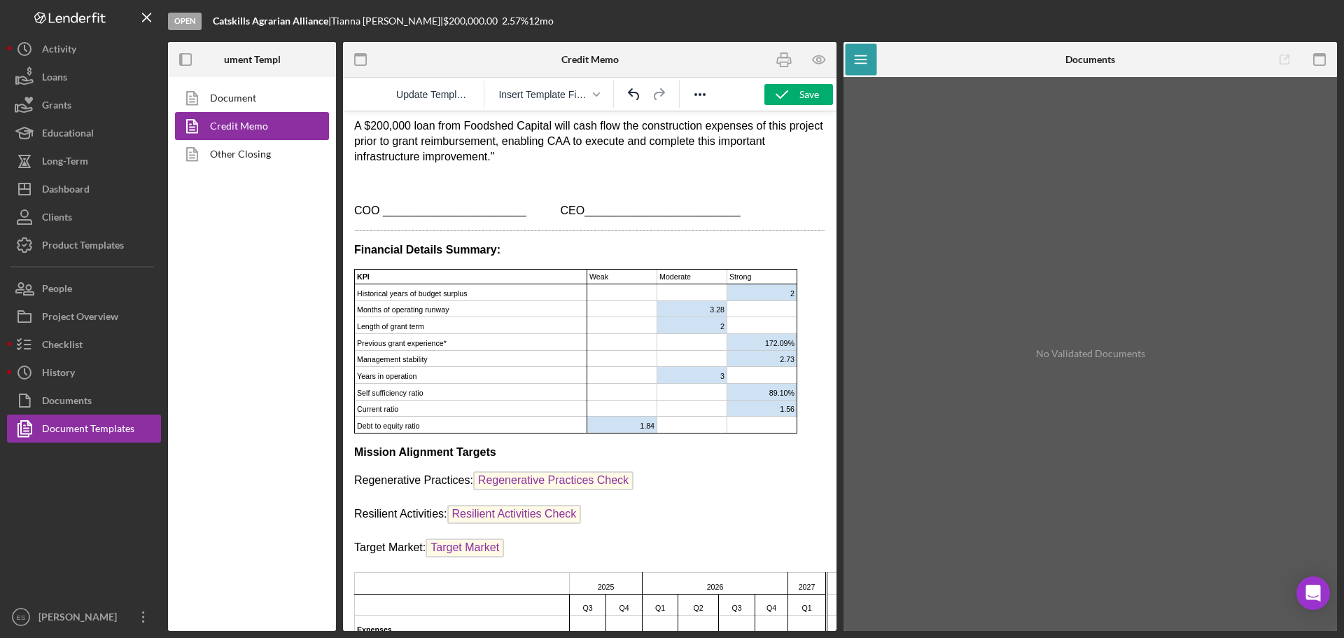
scroll to position [1611, 0]
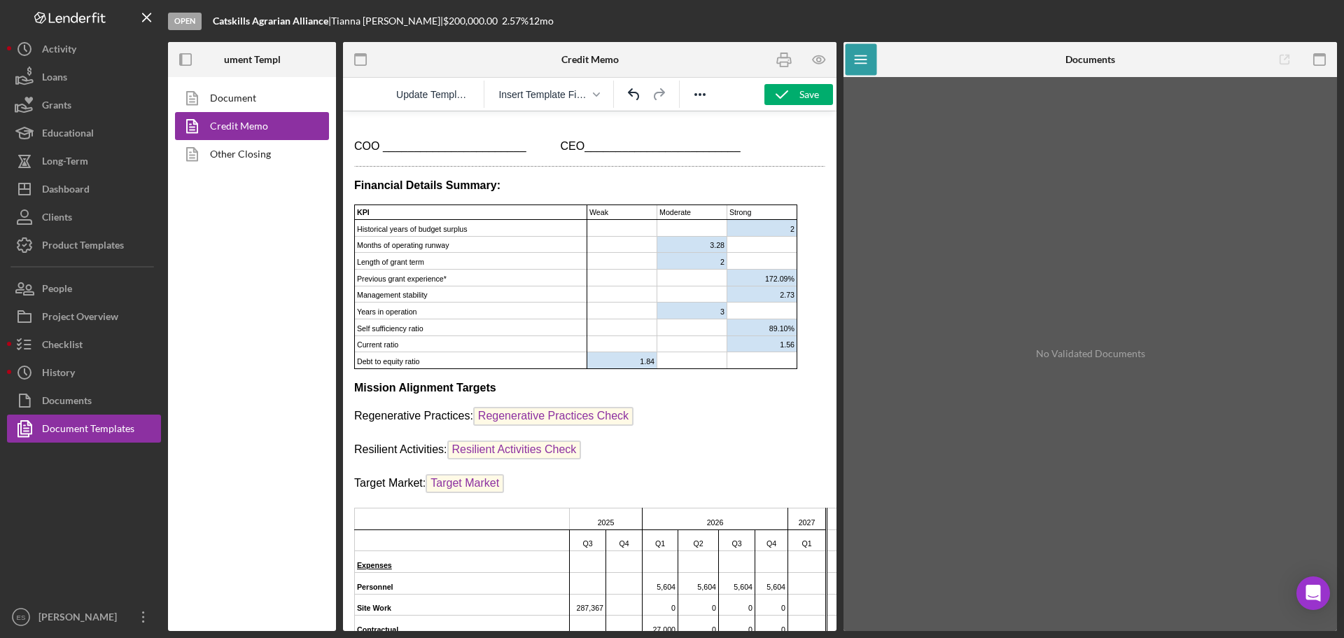
click at [534, 178] on p "Financial Details Summary:" at bounding box center [589, 185] width 471 height 15
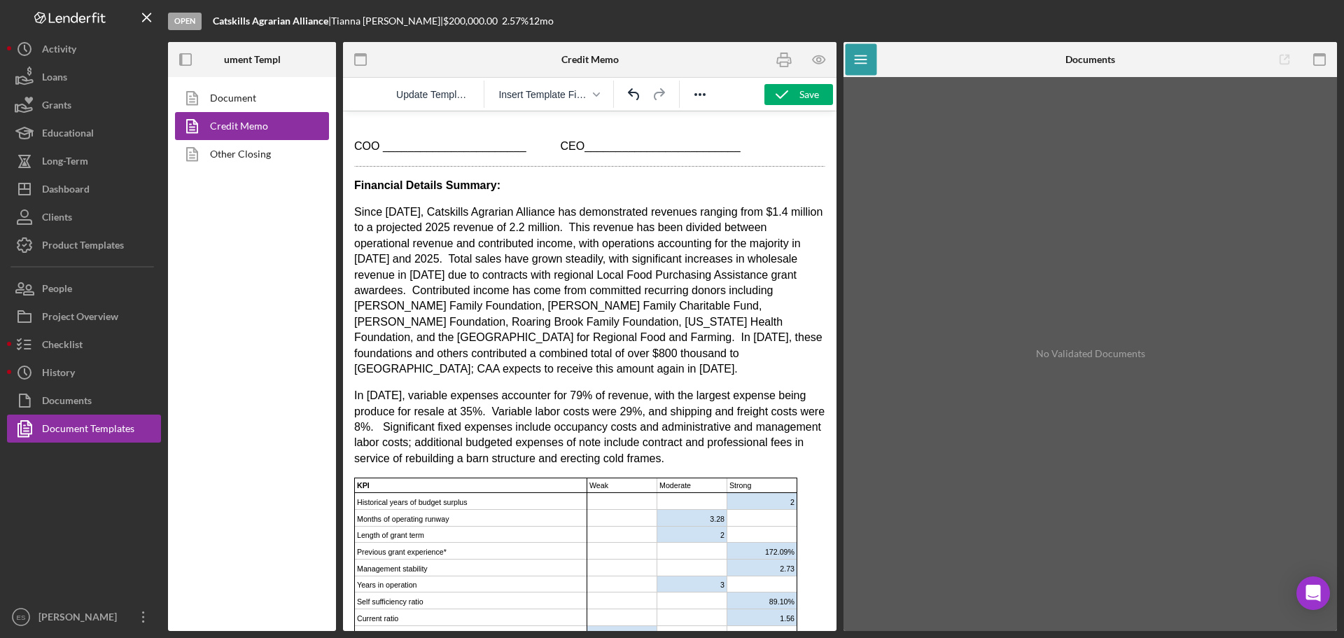
click at [517, 388] on p "In [DATE], variable expenses accounter for 79% of revenue, with the largest exp…" at bounding box center [589, 427] width 471 height 78
drag, startPoint x: 517, startPoint y: 362, endPoint x: 502, endPoint y: 378, distance: 21.8
click at [502, 388] on p "In [DATE], variable expenses accounter for 79% of revenue, with the largest exp…" at bounding box center [589, 427] width 471 height 78
click at [529, 388] on p "In [DATE], variable expenses accounter for 79% of revenue, with the largest exp…" at bounding box center [589, 427] width 471 height 78
click at [787, 388] on p "In [DATE], variable expenses accounted for 79% of revenue, with the largest exp…" at bounding box center [589, 427] width 471 height 78
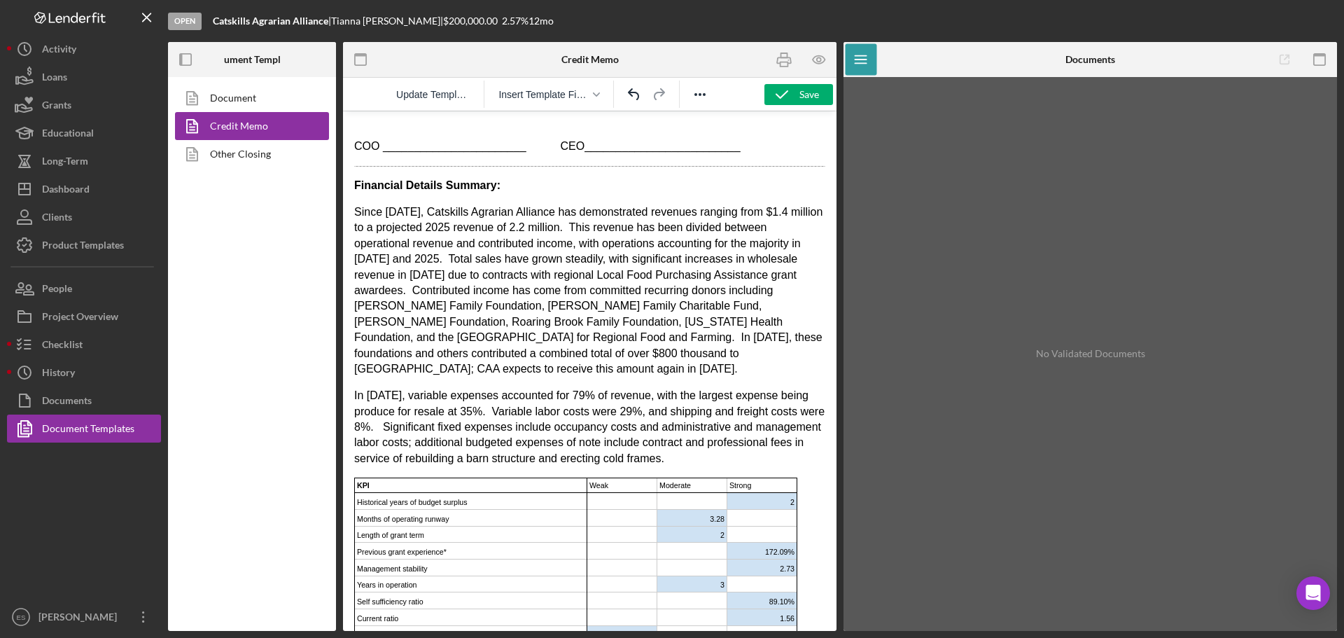
click at [802, 419] on p "In [DATE], variable expenses accounted for 79% of revenue, with the largest exp…" at bounding box center [589, 427] width 471 height 78
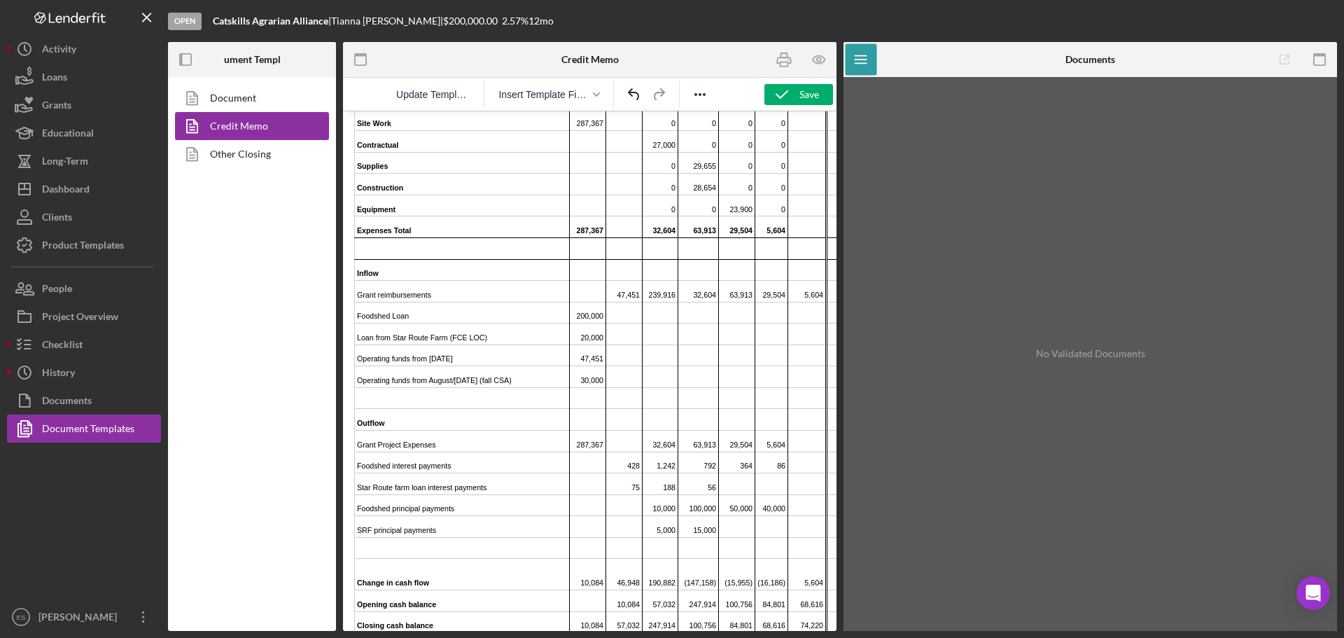
scroll to position [2429, 0]
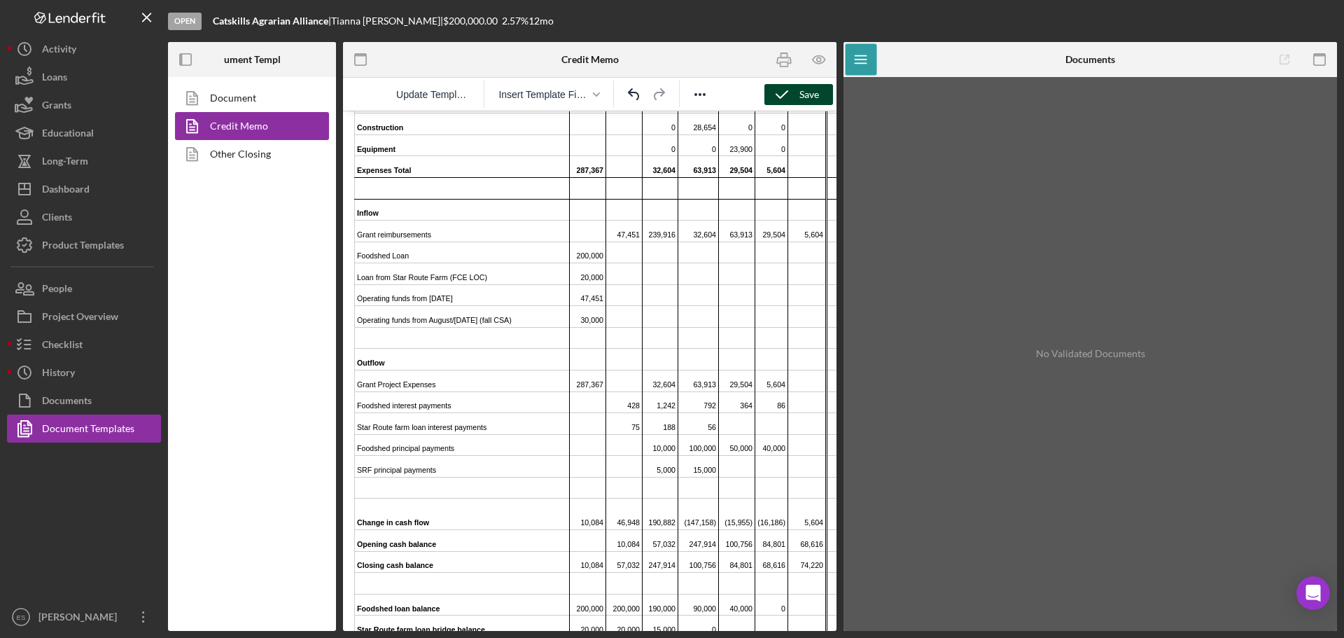
click at [780, 85] on icon "button" at bounding box center [781, 94] width 35 height 35
click at [89, 188] on div "Dashboard" at bounding box center [66, 190] width 48 height 31
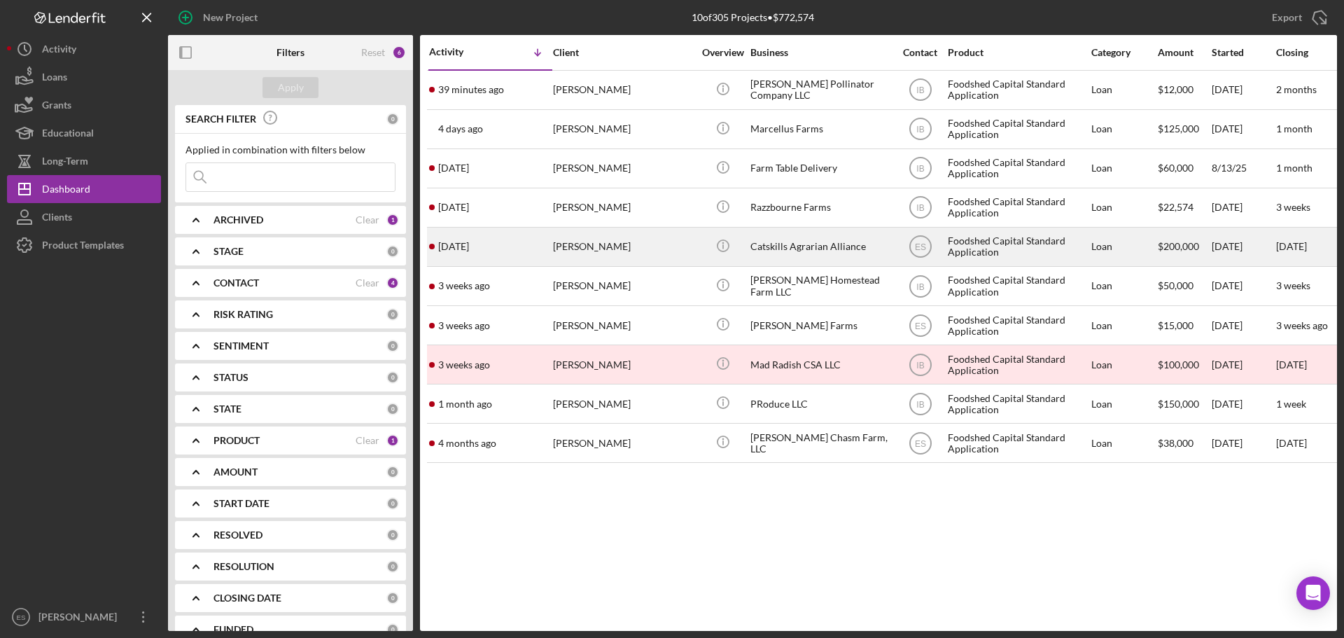
click at [619, 258] on div "[PERSON_NAME]" at bounding box center [623, 246] width 140 height 37
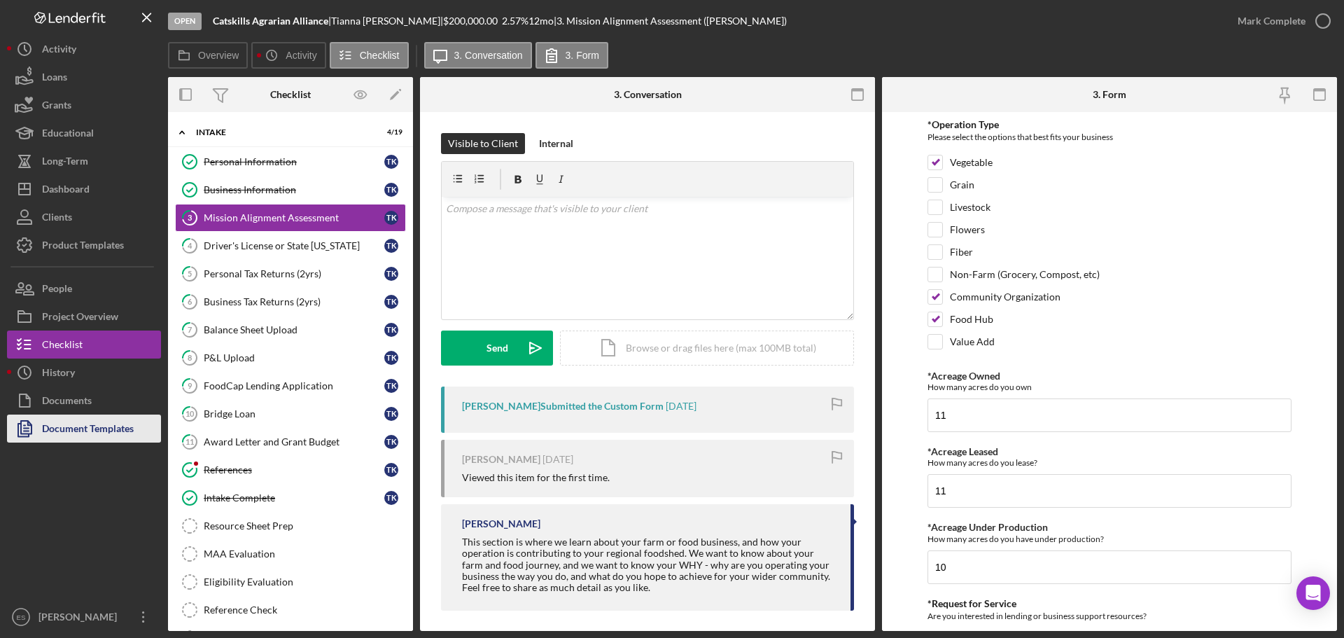
click at [95, 425] on div "Document Templates" at bounding box center [88, 429] width 92 height 31
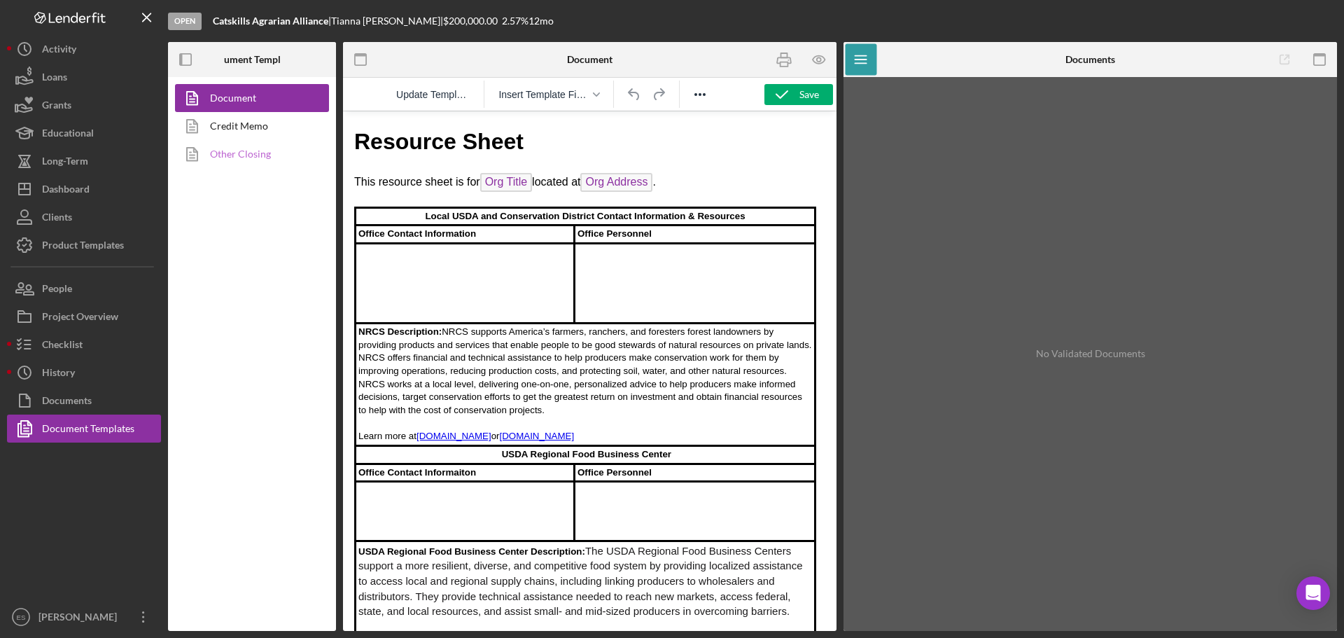
click at [246, 155] on link "Other Closing" at bounding box center [248, 154] width 147 height 28
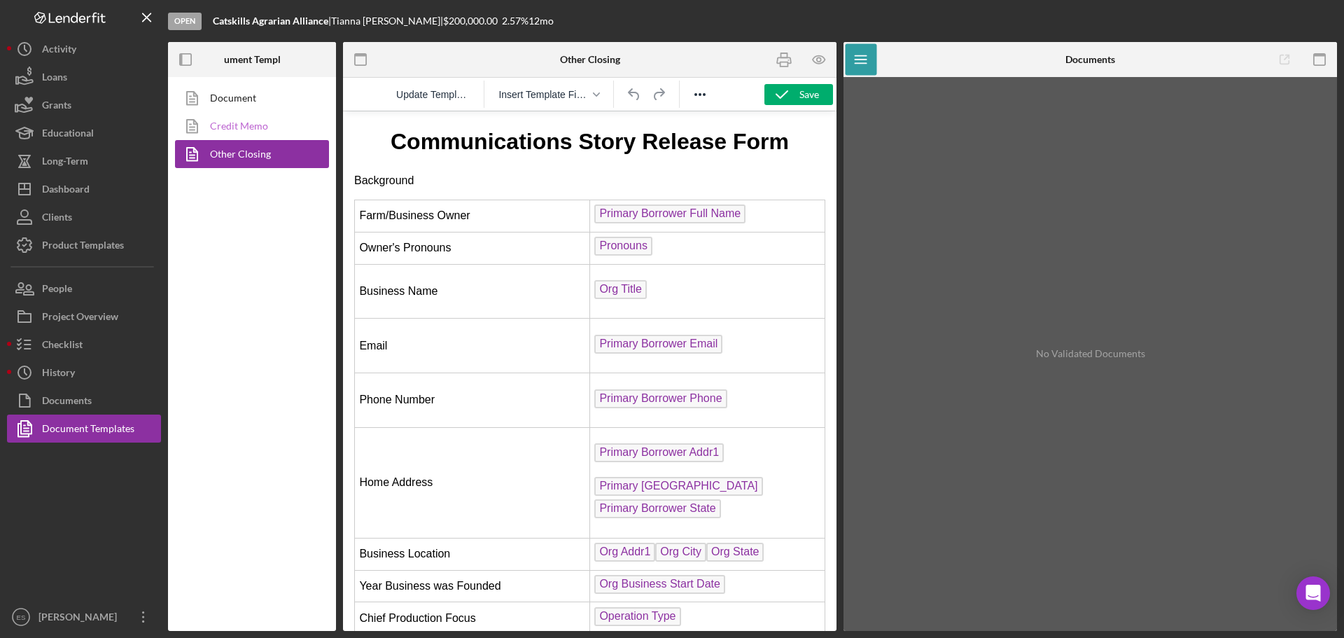
click at [229, 129] on link "Credit Memo" at bounding box center [248, 126] width 147 height 28
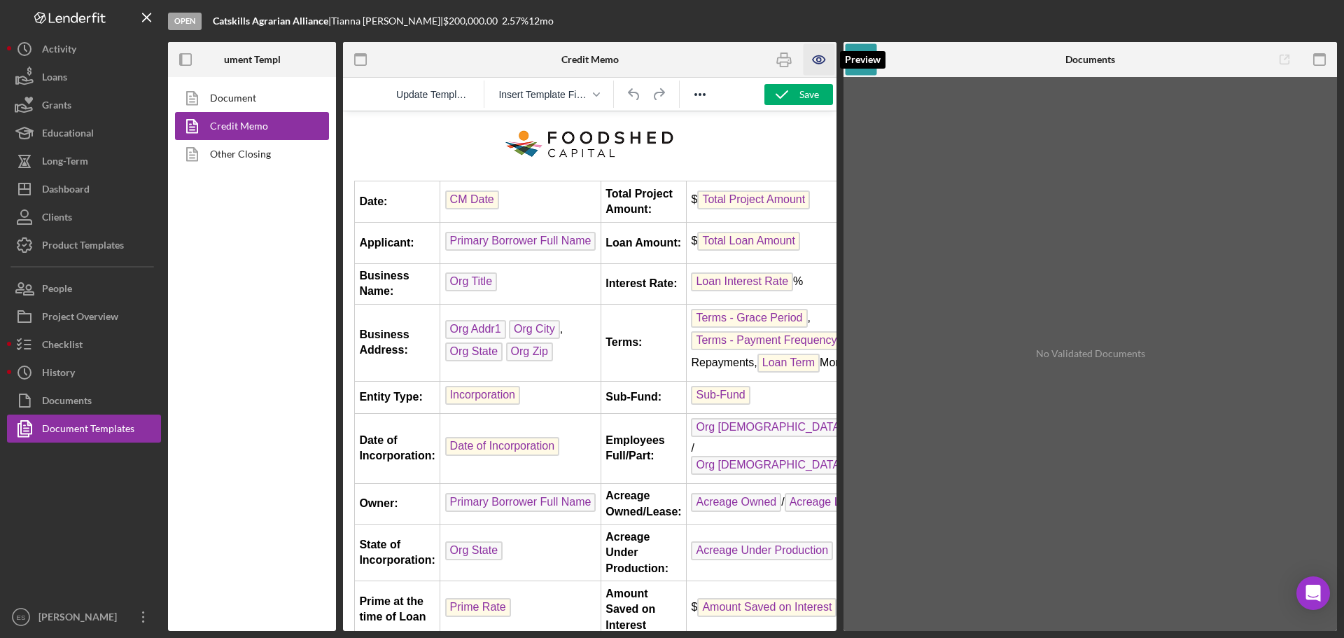
click at [820, 56] on icon "button" at bounding box center [819, 60] width 12 height 8
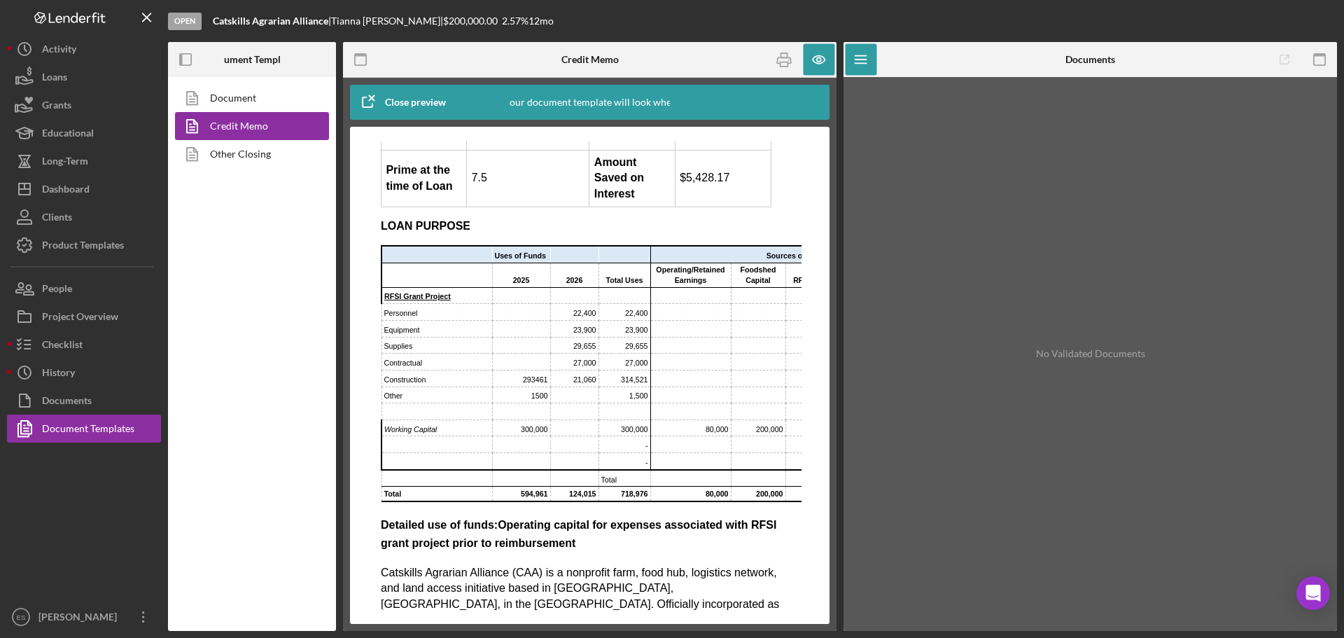
scroll to position [420, 0]
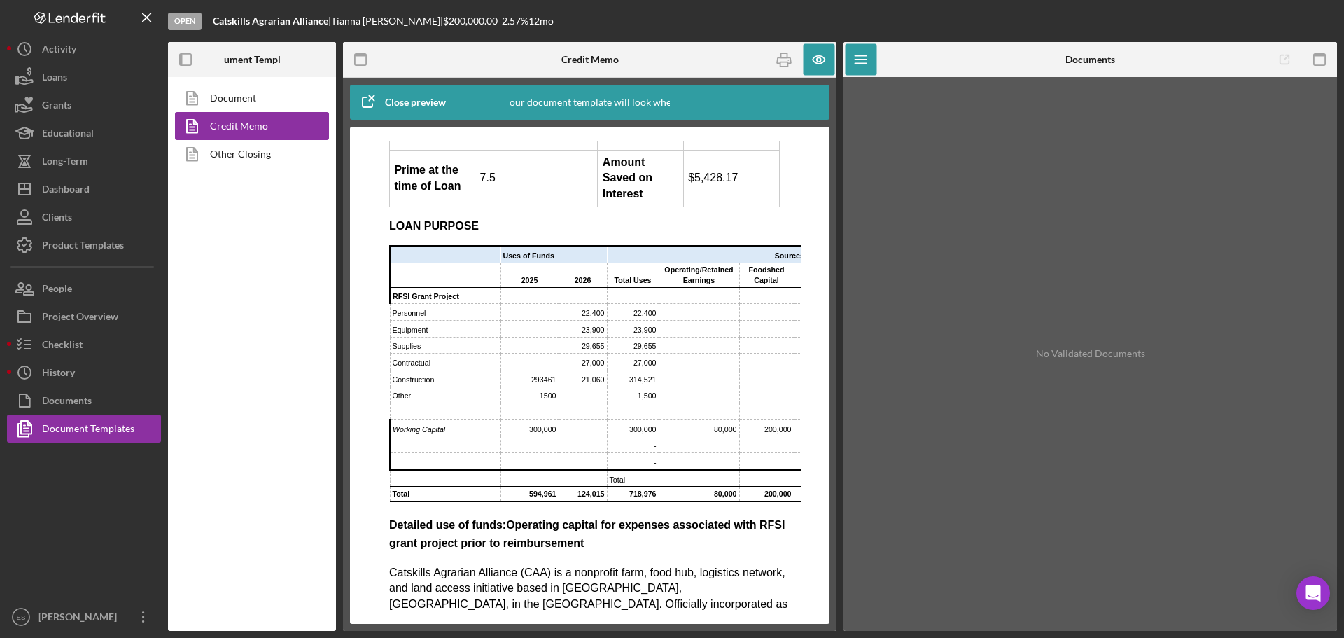
drag, startPoint x: 556, startPoint y: 604, endPoint x: 910, endPoint y: 752, distance: 383.1
click at [412, 304] on td "RFSI Grant Project" at bounding box center [445, 295] width 111 height 17
click at [1323, 64] on icon "button" at bounding box center [1319, 59] width 31 height 31
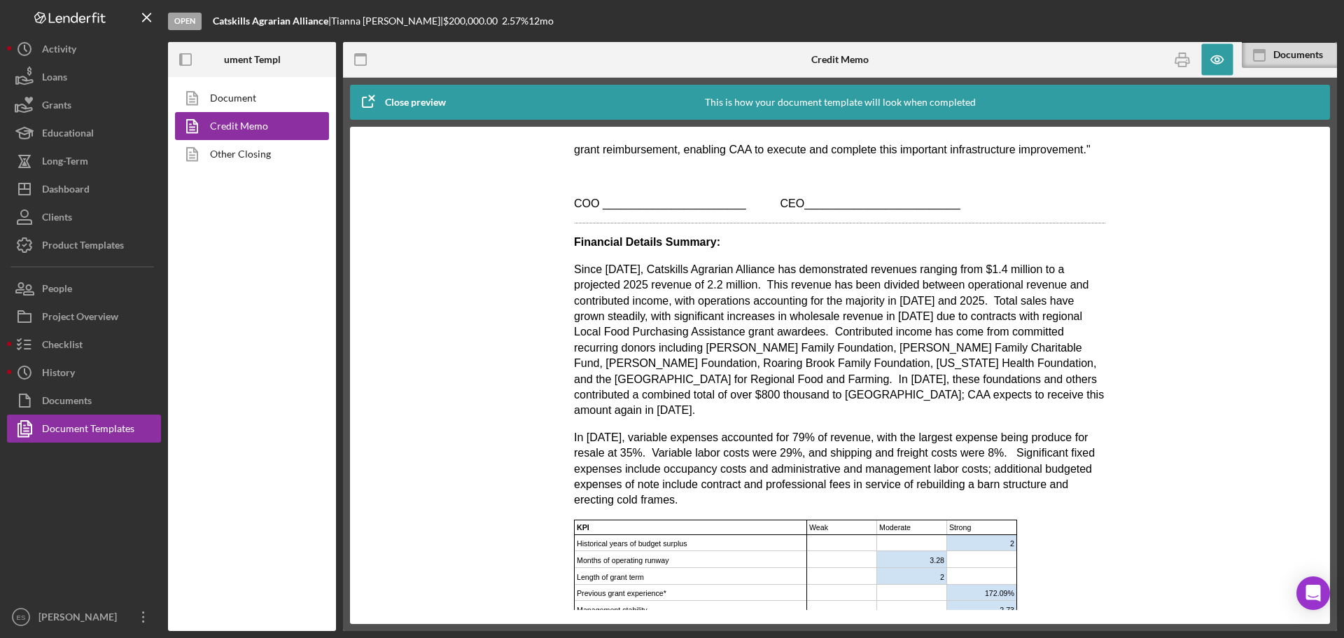
scroll to position [1470, 0]
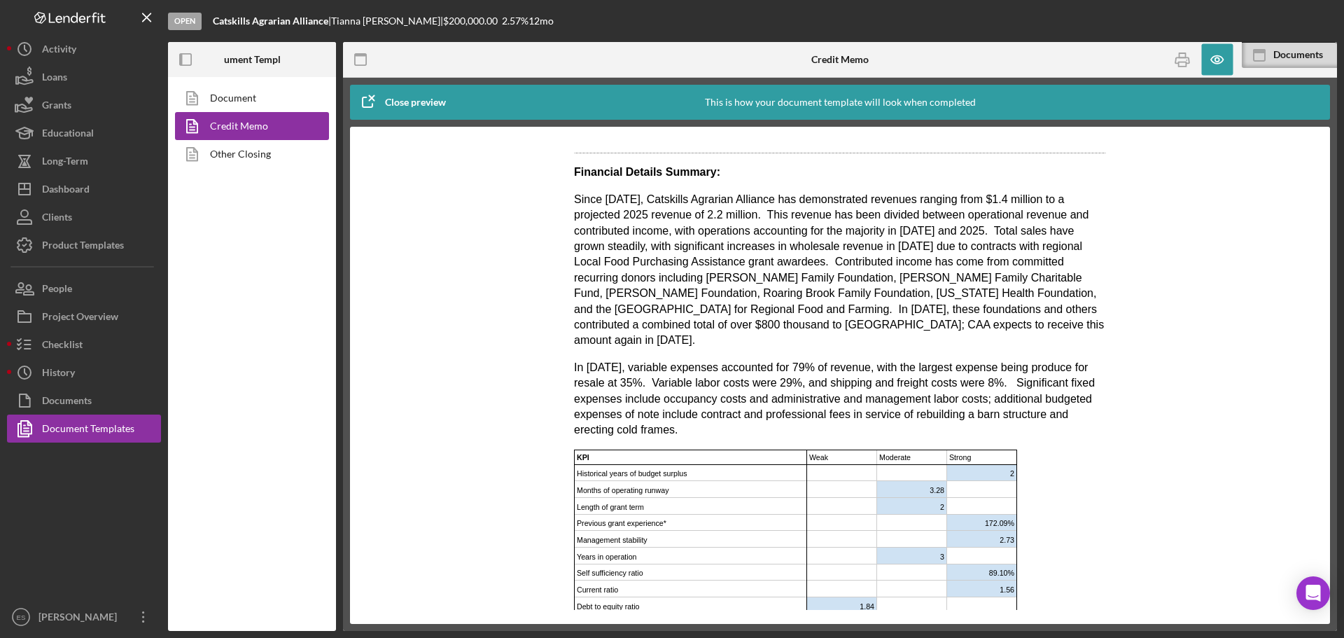
click at [1039, 559] on body "Date: [DATE] Total Project Amount: $418,992.00 Applicant: [PERSON_NAME] Loan Am…" at bounding box center [840, 70] width 532 height 2777
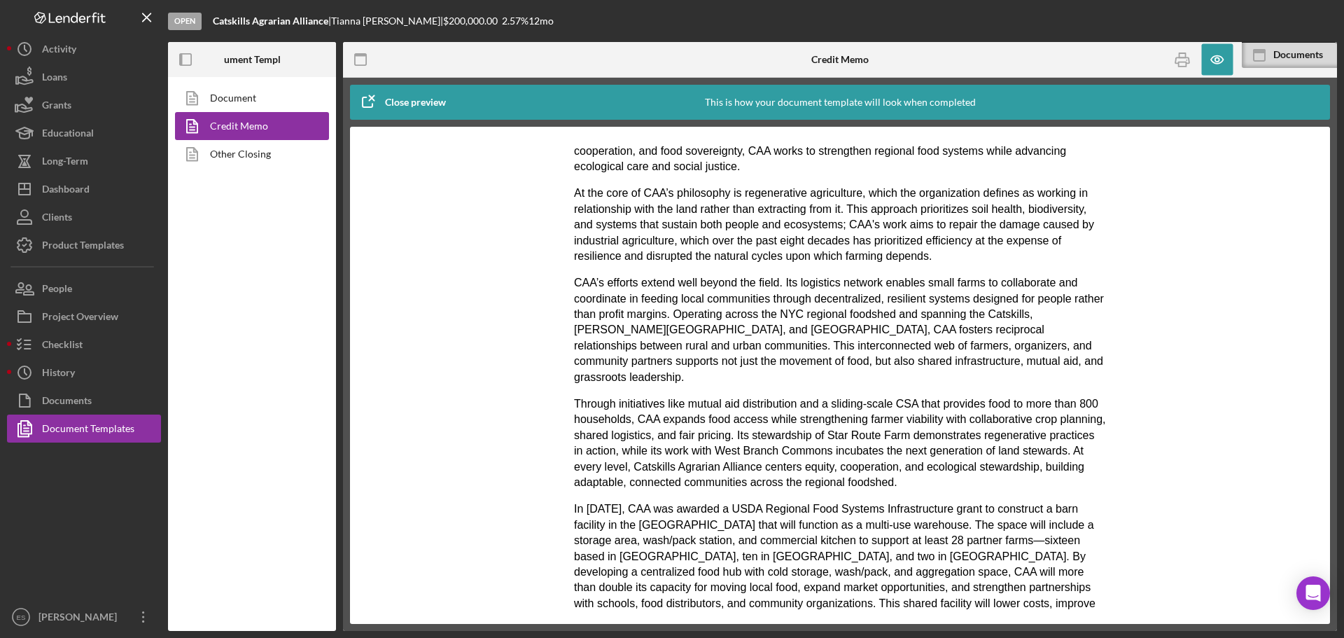
scroll to position [1034, 0]
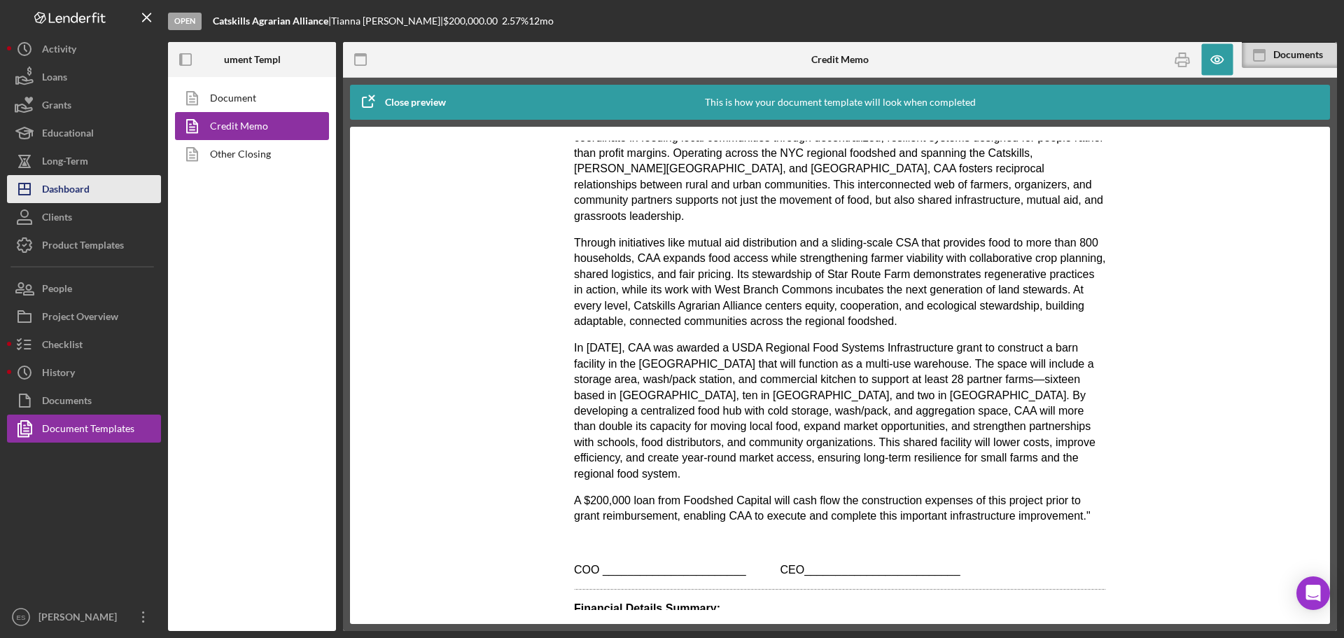
click at [85, 186] on div "Dashboard" at bounding box center [66, 190] width 48 height 31
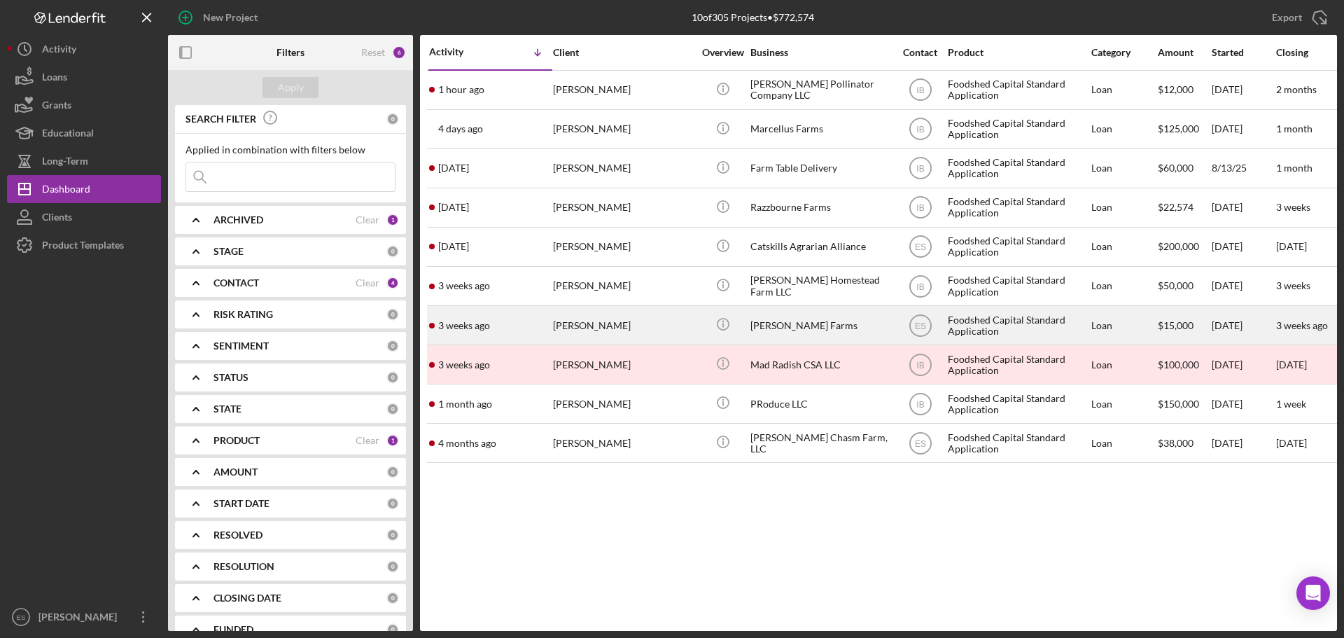
click at [700, 320] on div "Icon/Info" at bounding box center [722, 325] width 52 height 37
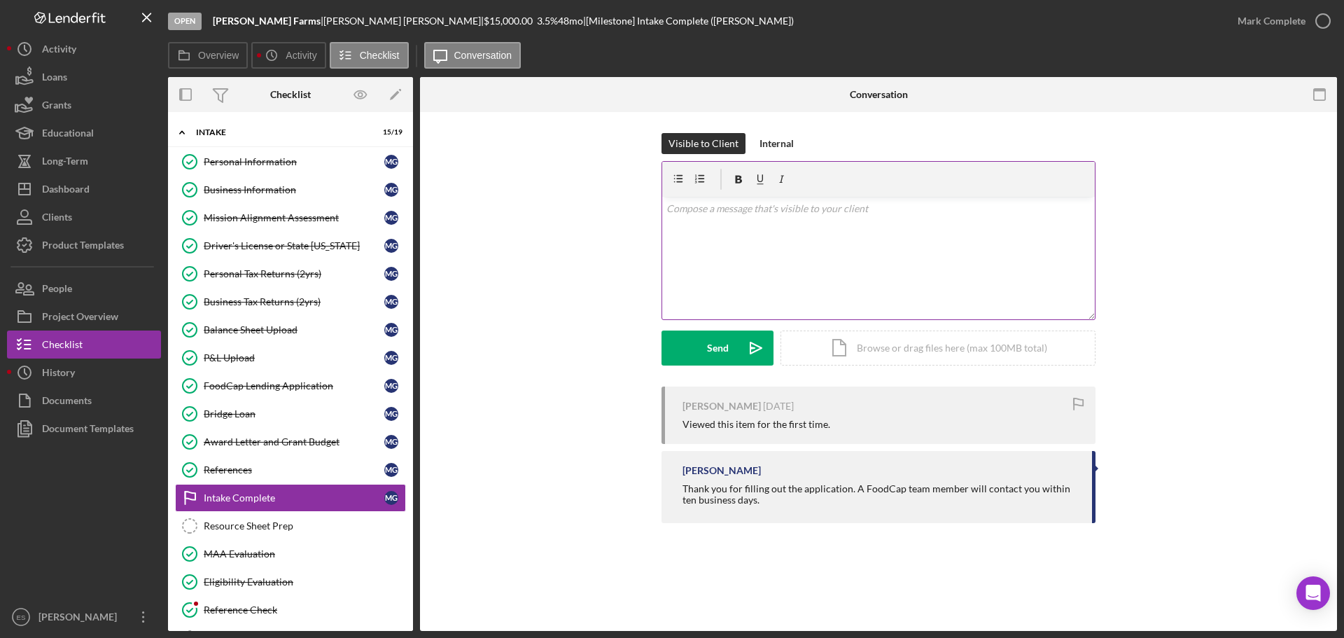
scroll to position [126, 0]
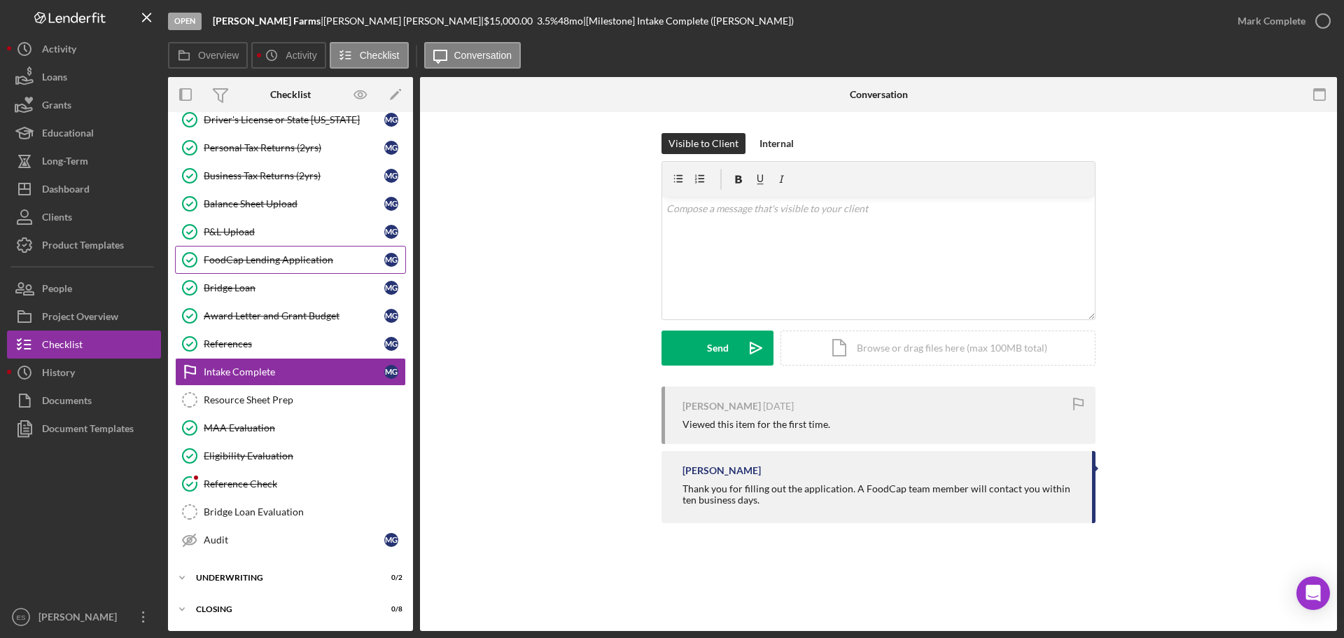
click at [318, 260] on div "FoodCap Lending Application" at bounding box center [294, 259] width 181 height 11
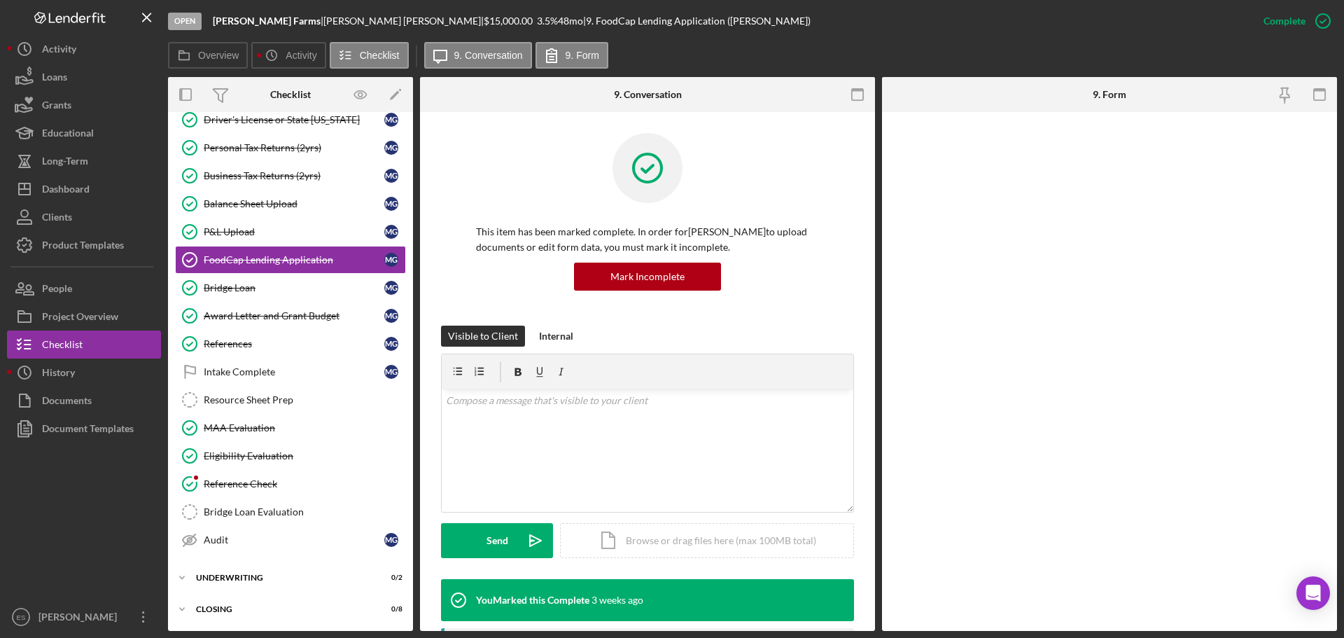
scroll to position [126, 0]
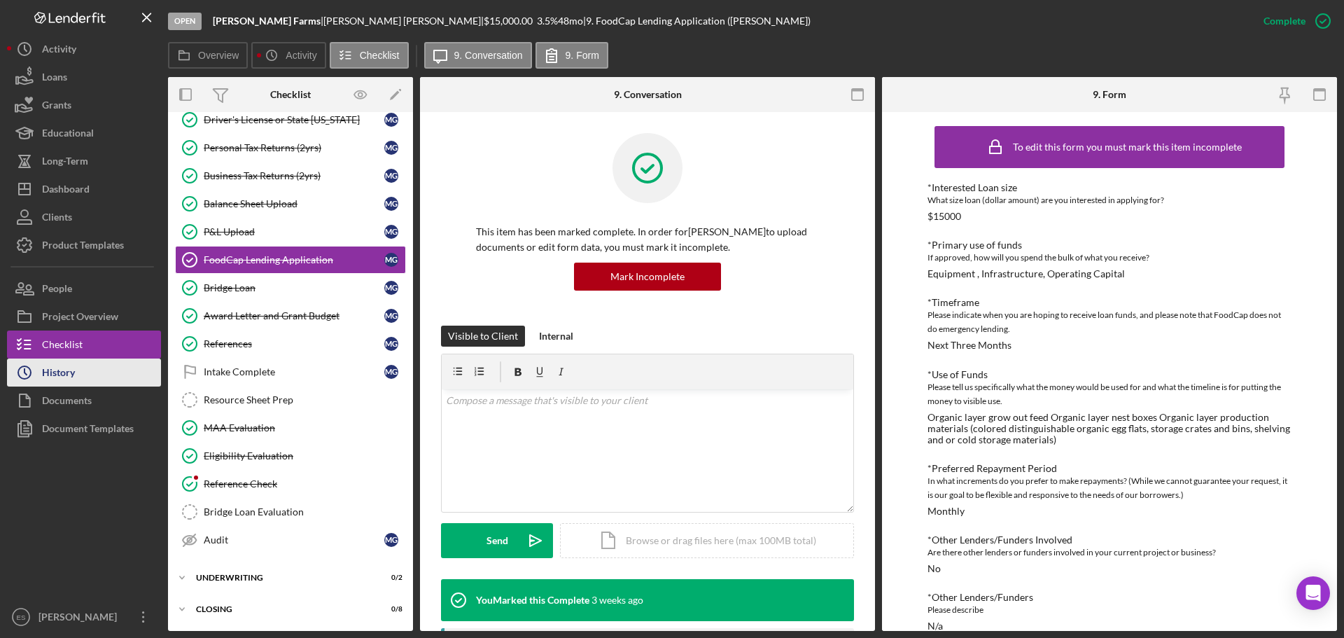
click at [70, 370] on div "History" at bounding box center [58, 373] width 33 height 31
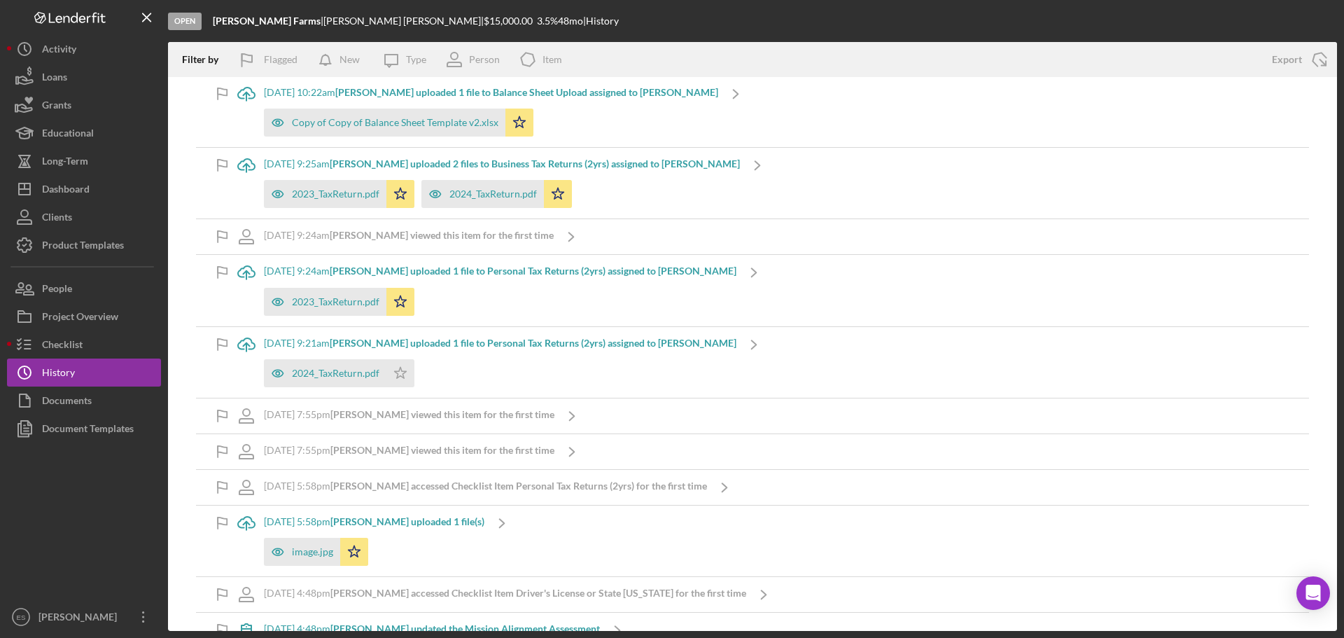
scroll to position [1495, 0]
